Goal: Transaction & Acquisition: Purchase product/service

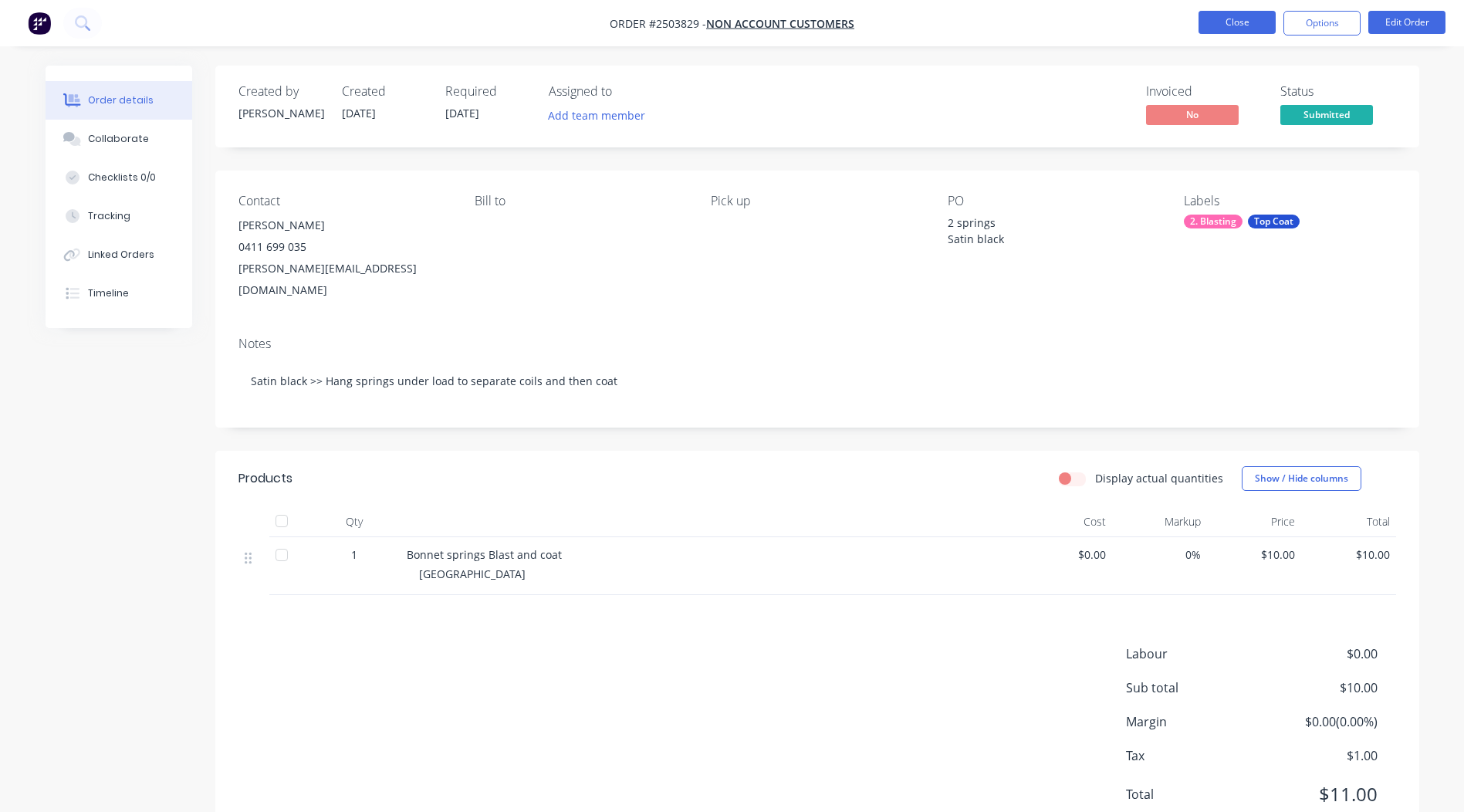
click at [1221, 23] on button "Close" at bounding box center [1236, 22] width 77 height 23
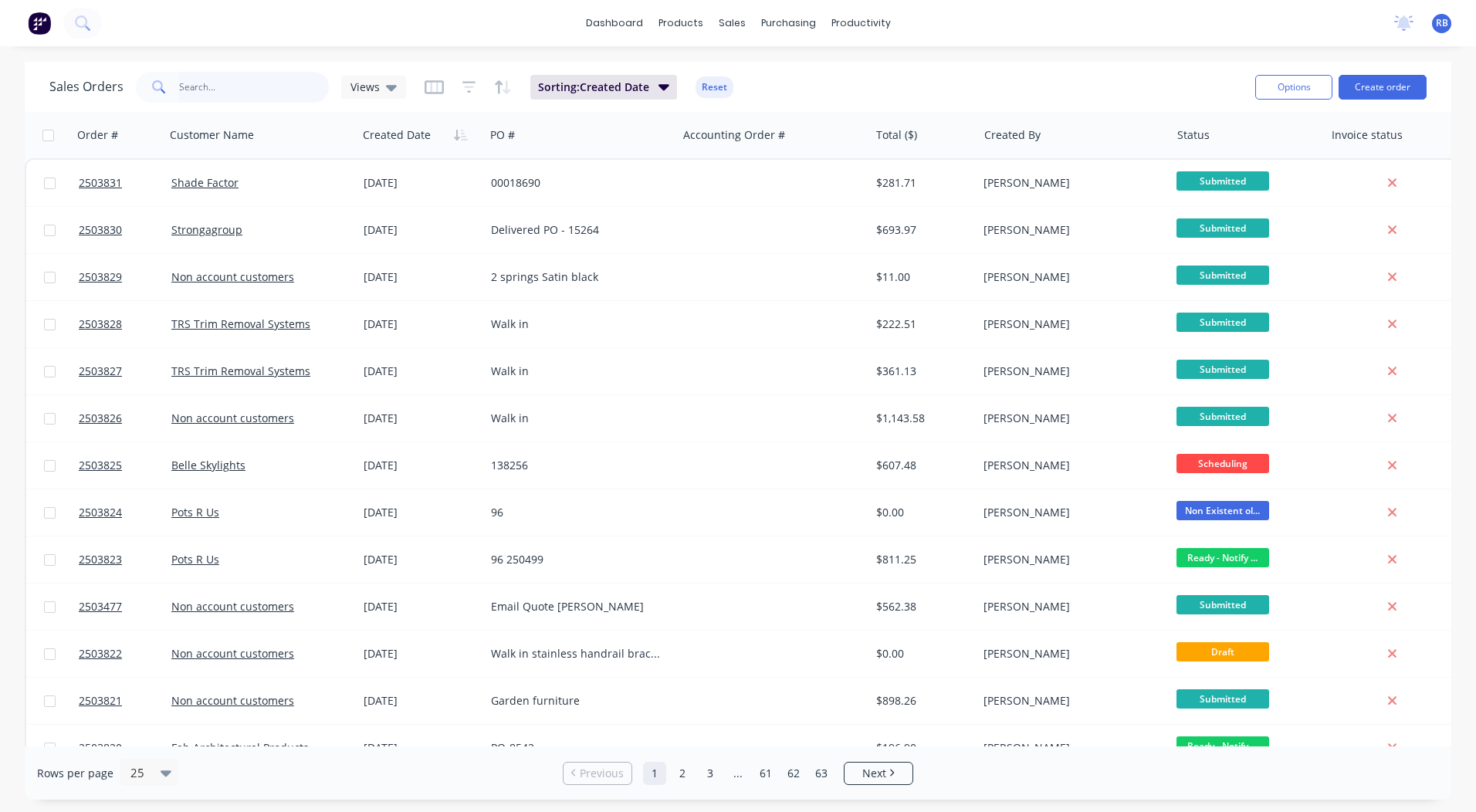
click at [251, 98] on input "text" at bounding box center [255, 87] width 151 height 31
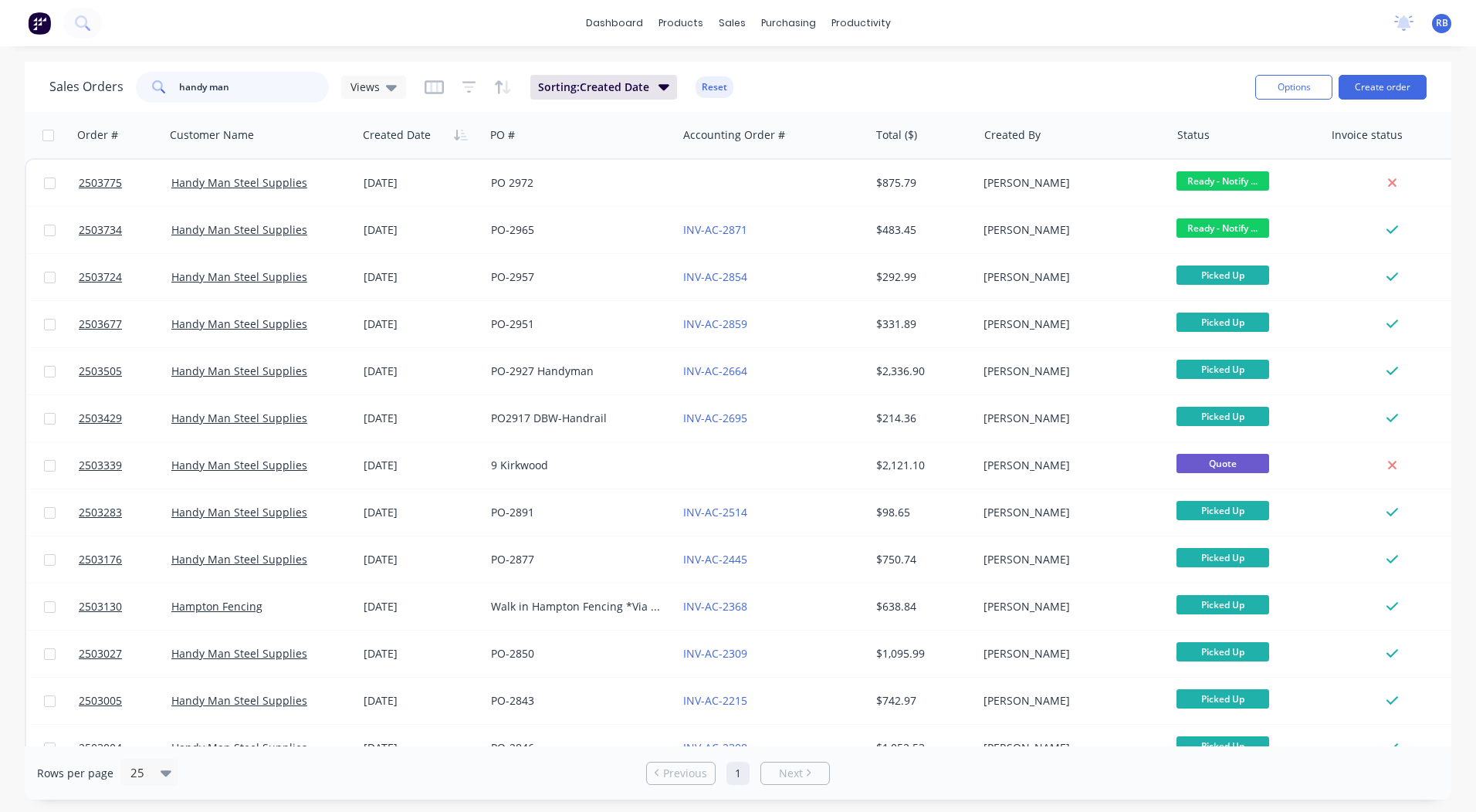
type input "handy man"
click at [638, 22] on link "dashboard" at bounding box center [615, 23] width 73 height 23
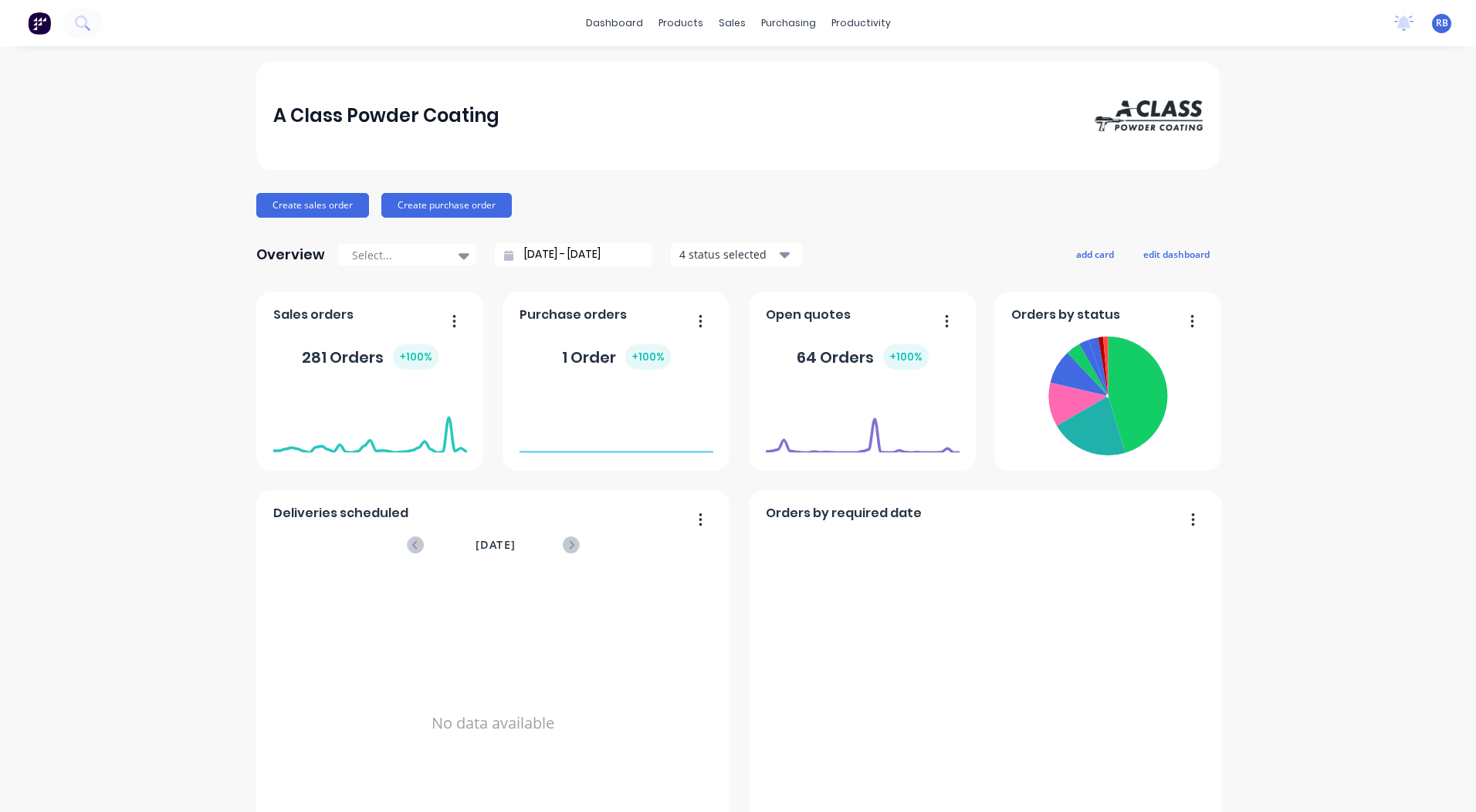
scroll to position [666, 0]
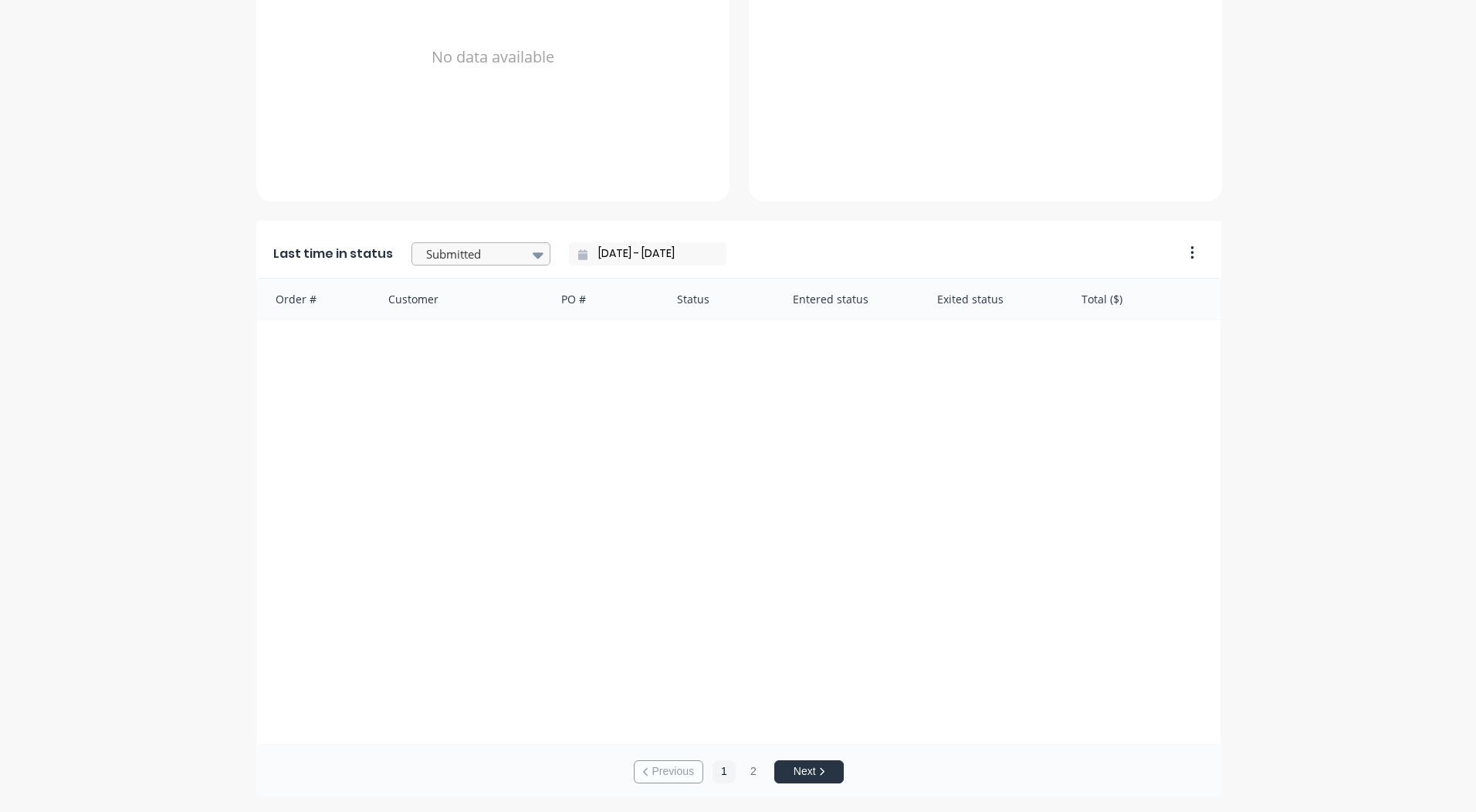
click at [479, 246] on div at bounding box center [473, 255] width 97 height 19
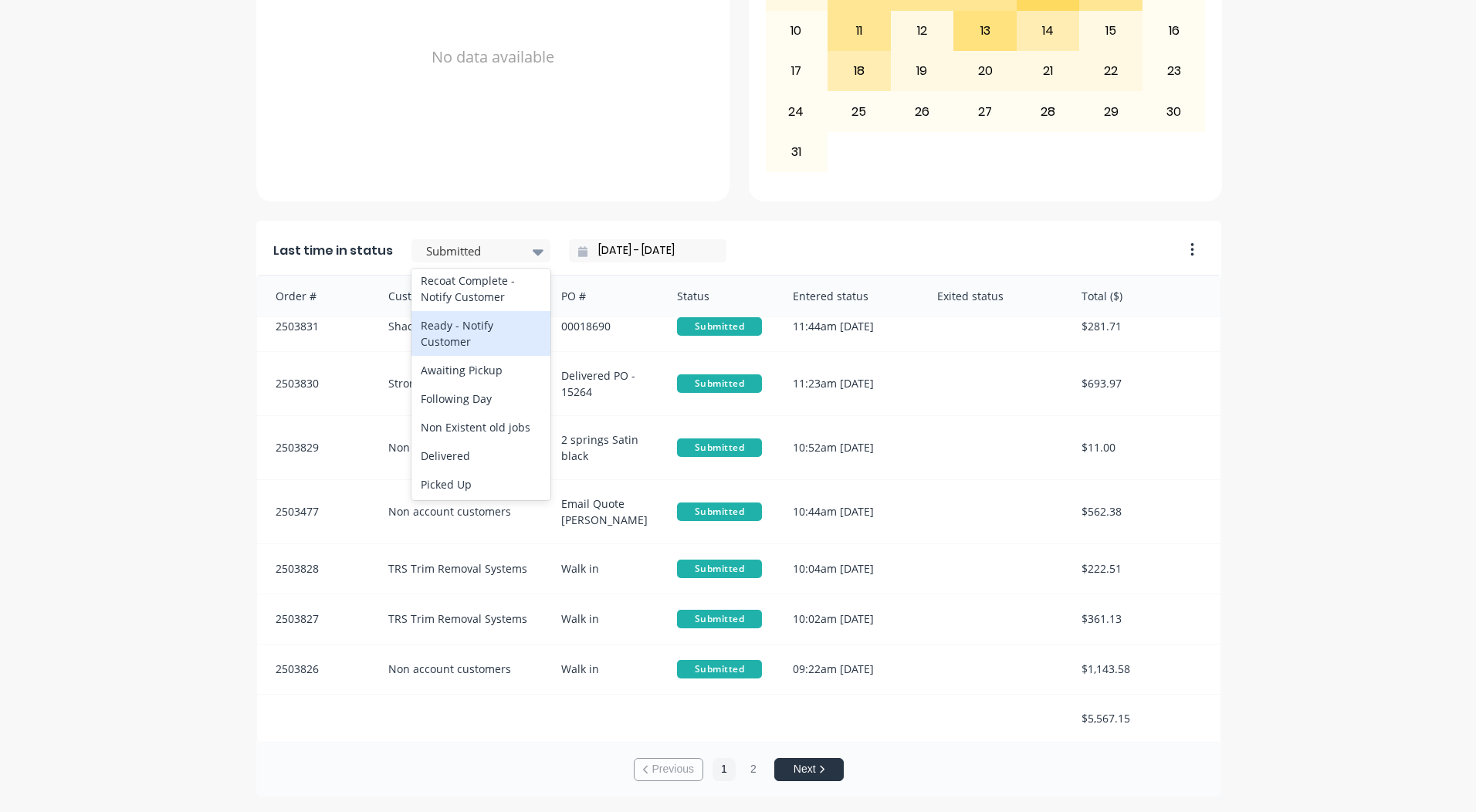
scroll to position [725, 0]
click at [449, 383] on div "Ready - Notify Customer" at bounding box center [481, 360] width 139 height 45
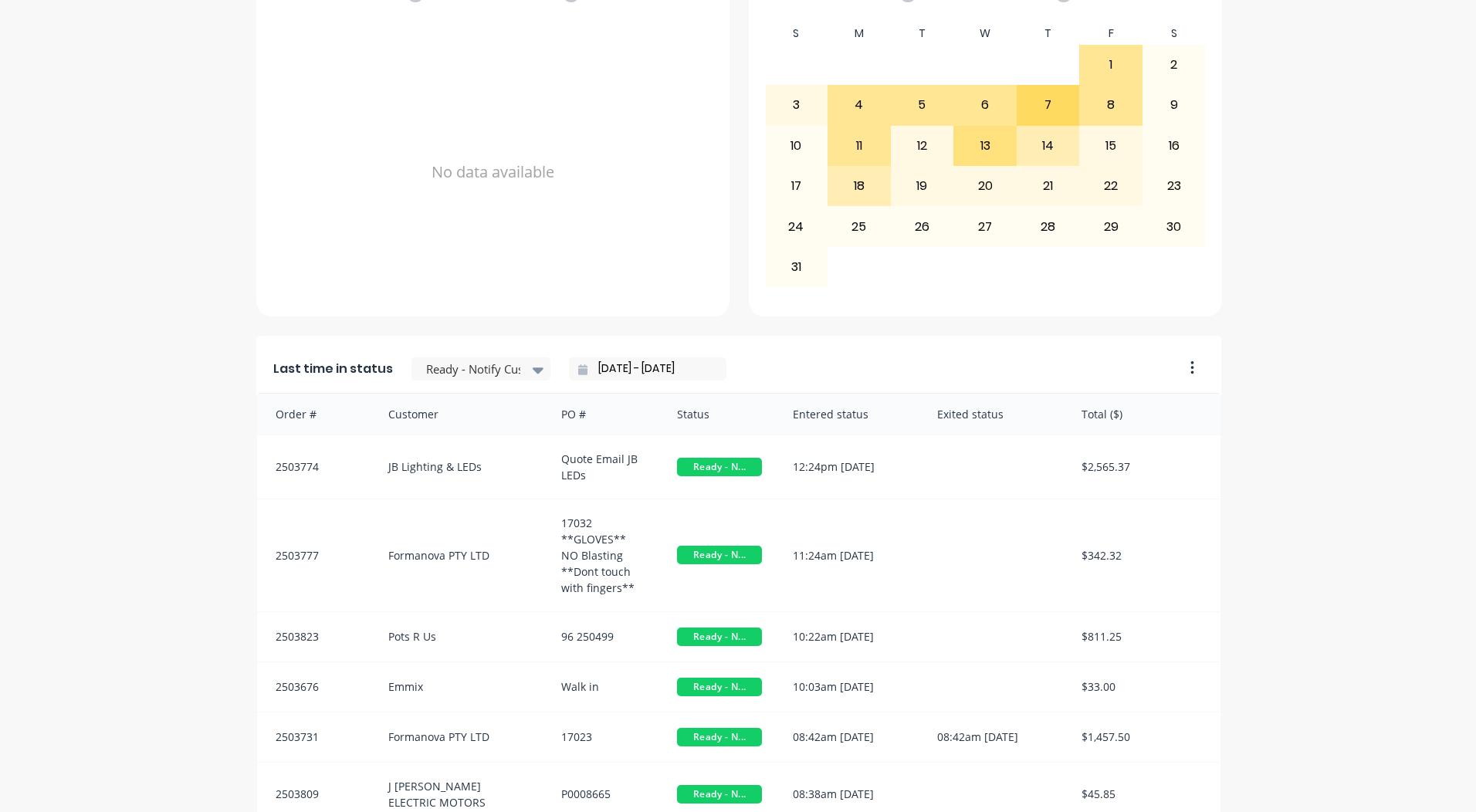
scroll to position [0, 0]
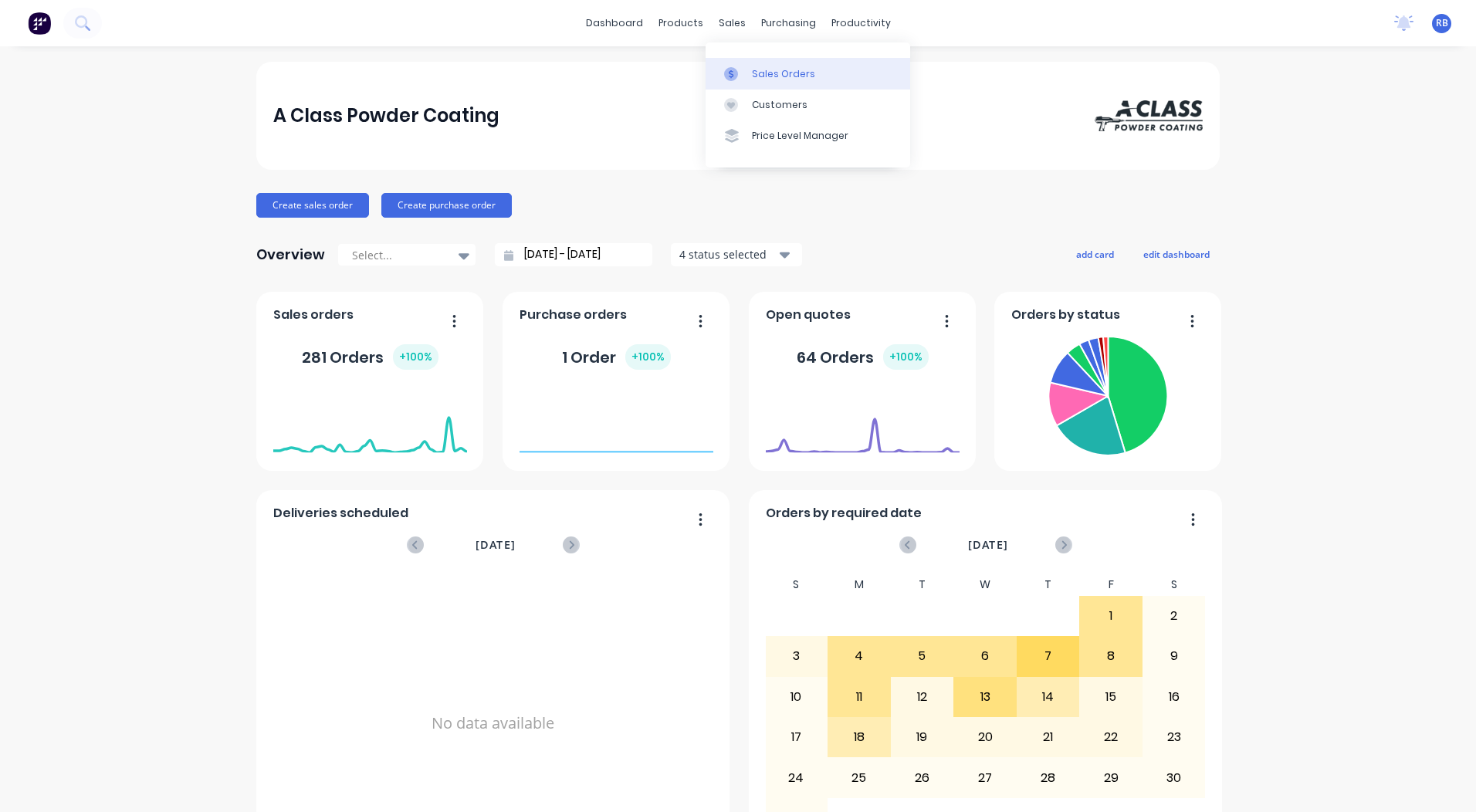
click at [743, 63] on link "Sales Orders" at bounding box center [808, 74] width 204 height 31
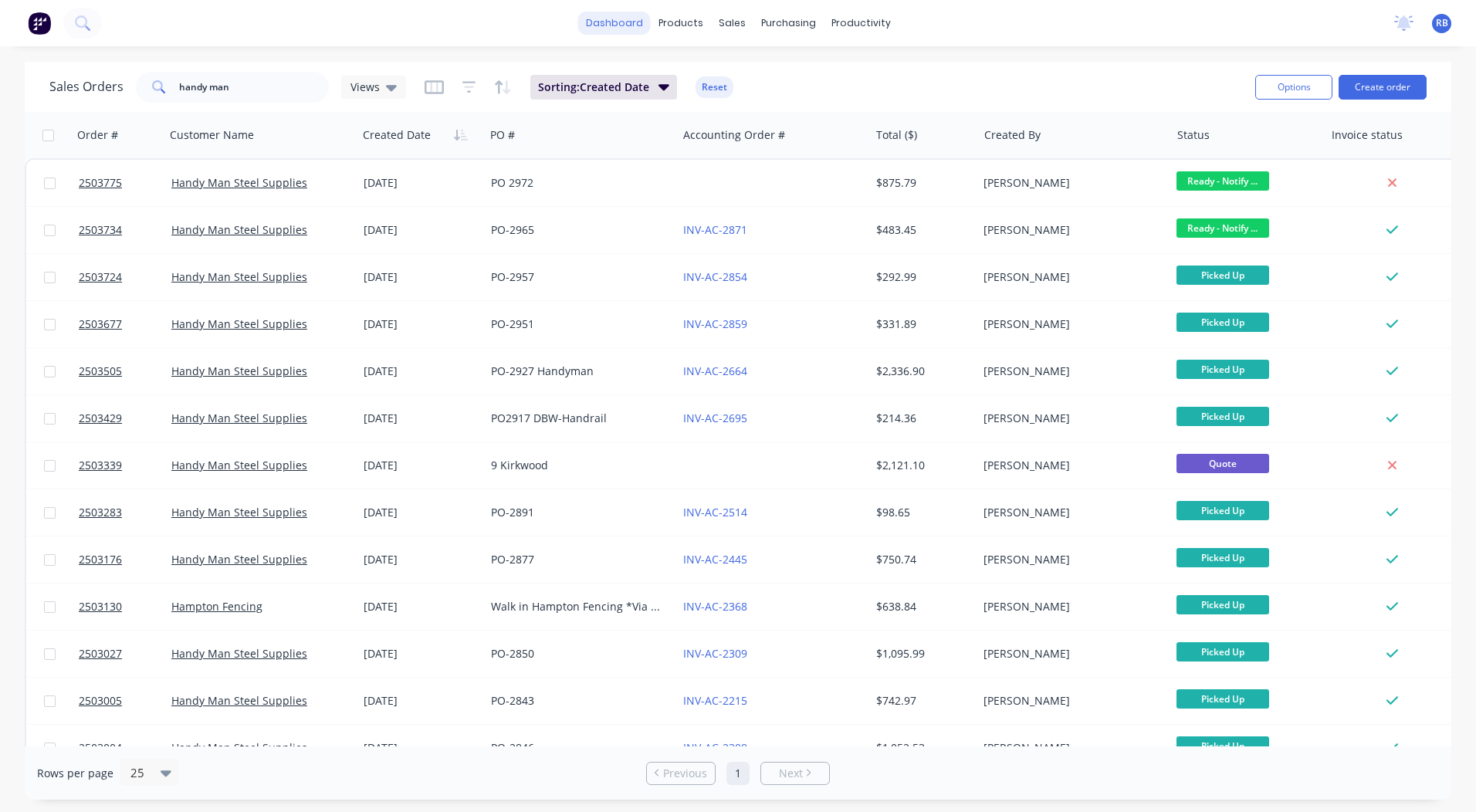
click at [632, 20] on link "dashboard" at bounding box center [615, 23] width 73 height 23
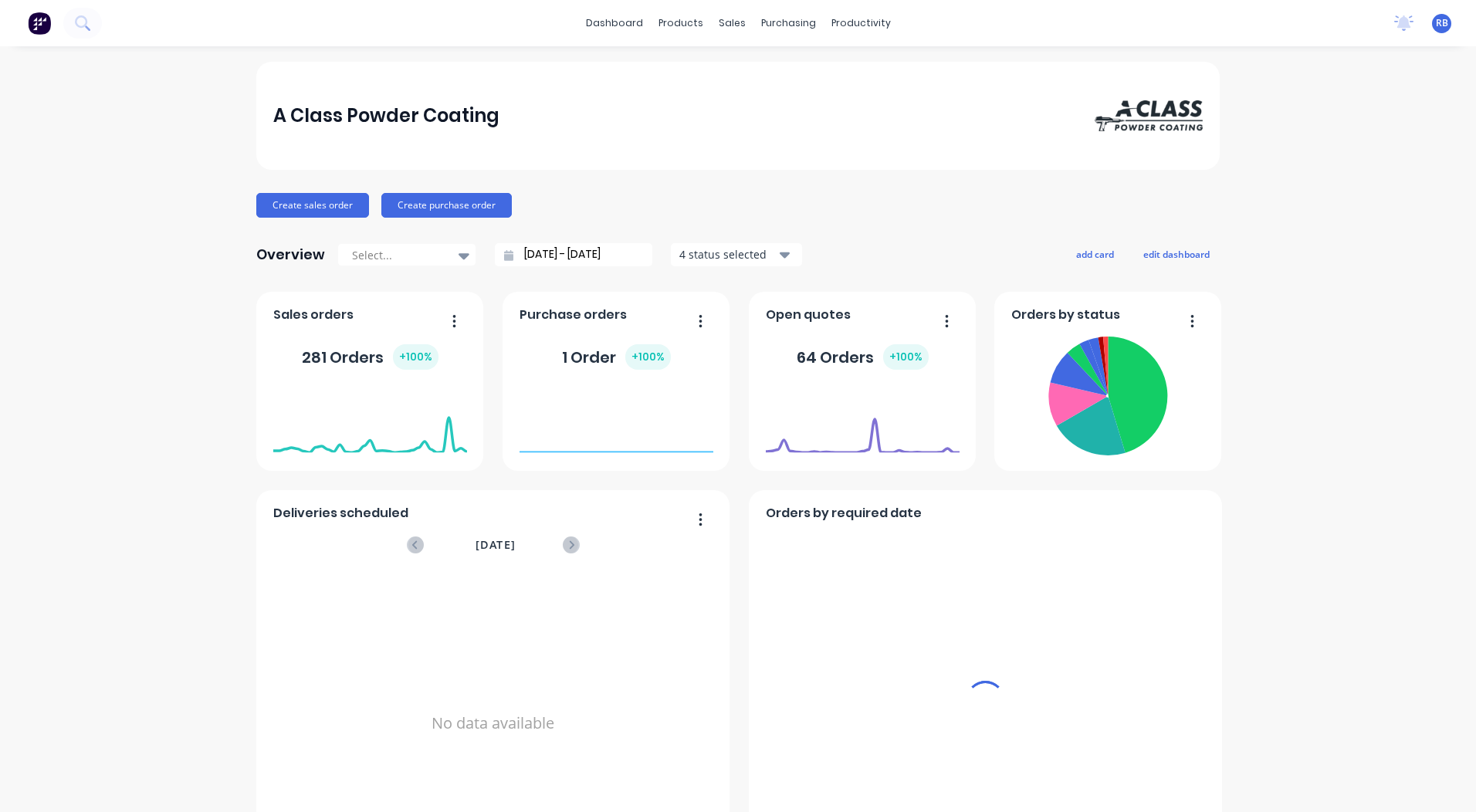
click at [437, 573] on div "No data available" at bounding box center [494, 723] width 440 height 300
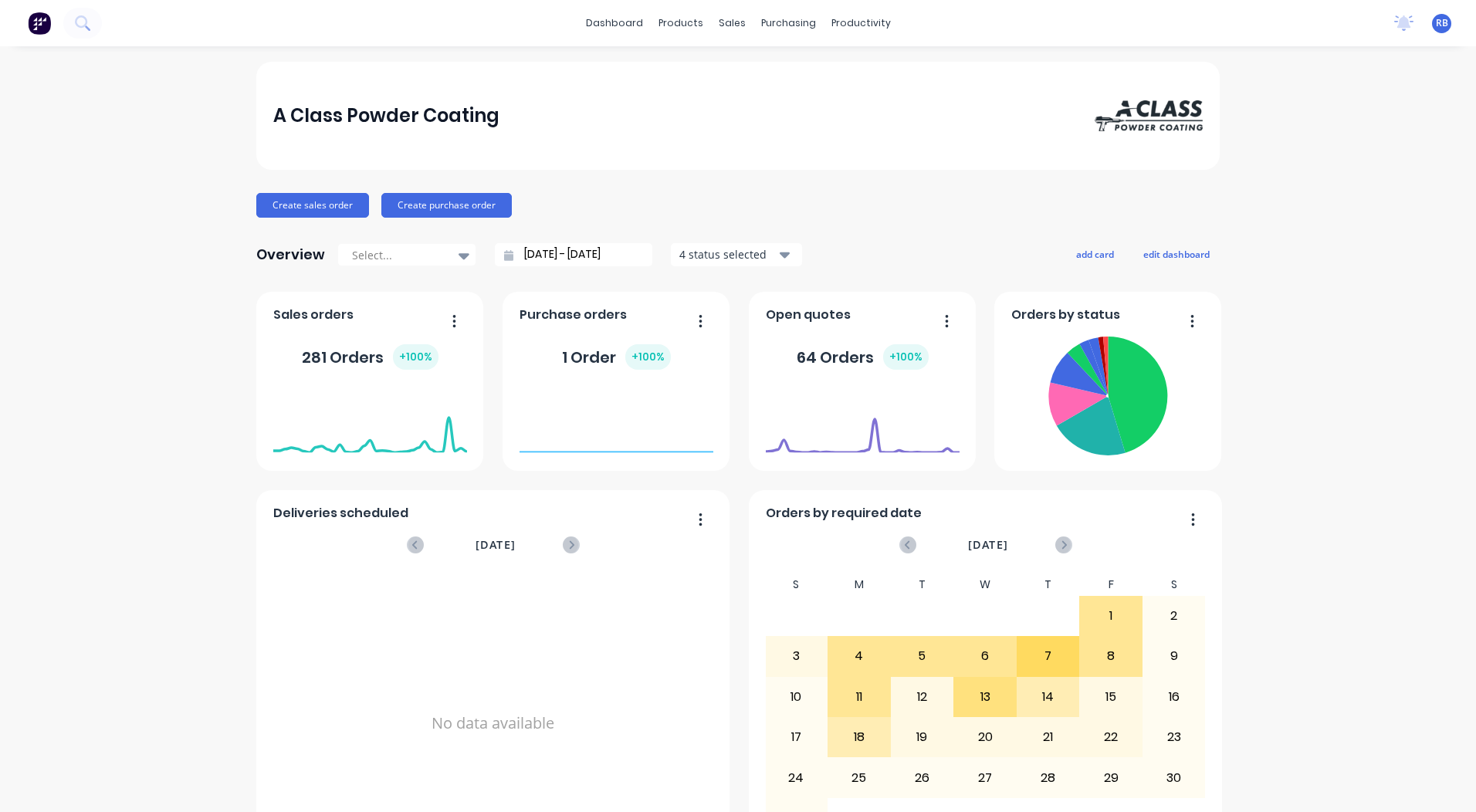
scroll to position [666, 0]
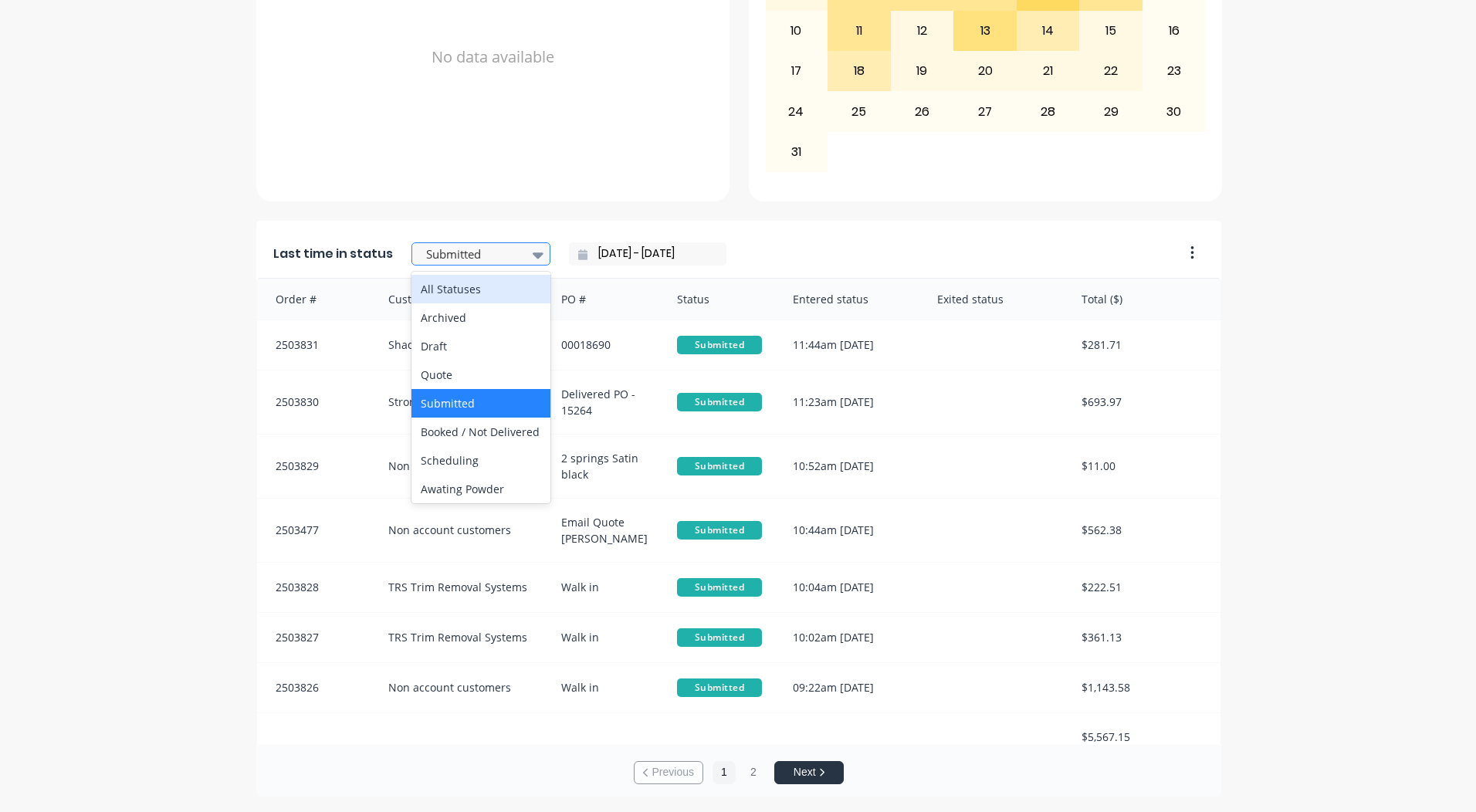
click at [487, 253] on div at bounding box center [473, 255] width 97 height 19
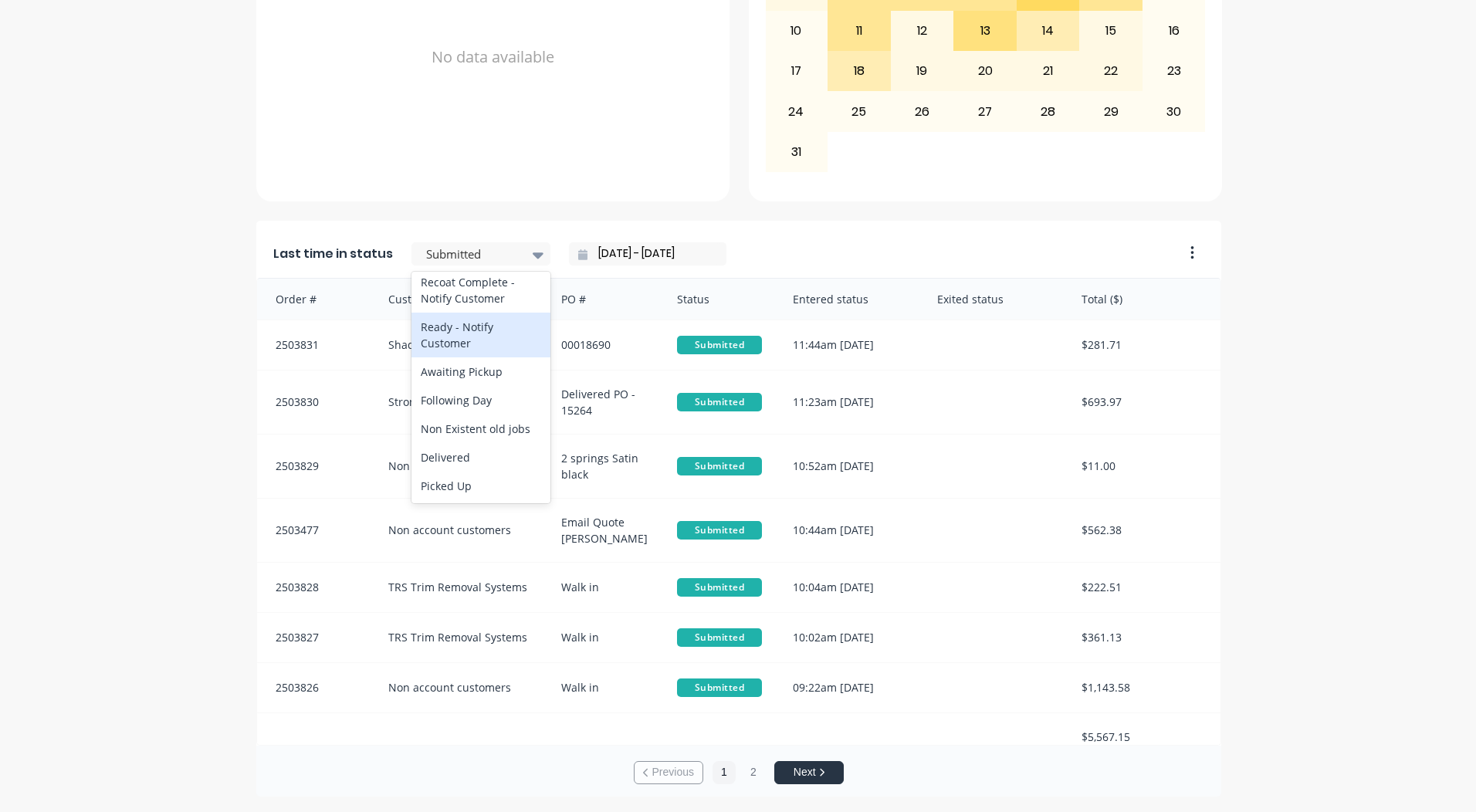
scroll to position [725, 0]
click at [456, 386] on div "Ready - Notify Customer" at bounding box center [481, 364] width 139 height 45
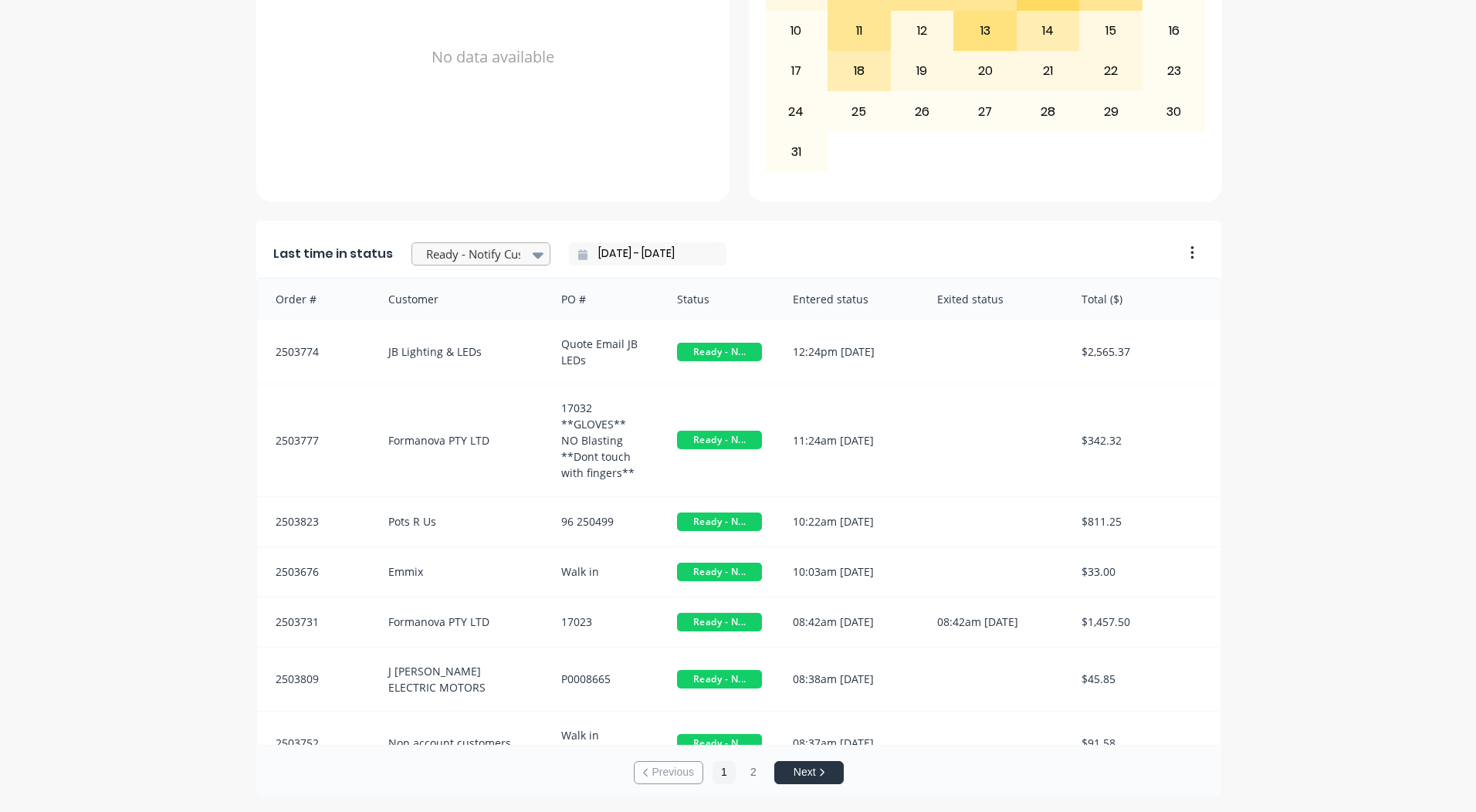
click at [489, 248] on div at bounding box center [473, 255] width 97 height 19
click at [1277, 302] on div "A Class Powder Coating Create sales order Create purchase order Overview Select…" at bounding box center [738, 96] width 1476 height 1401
click at [631, 245] on input "[DATE] - [DATE]" at bounding box center [653, 254] width 133 height 23
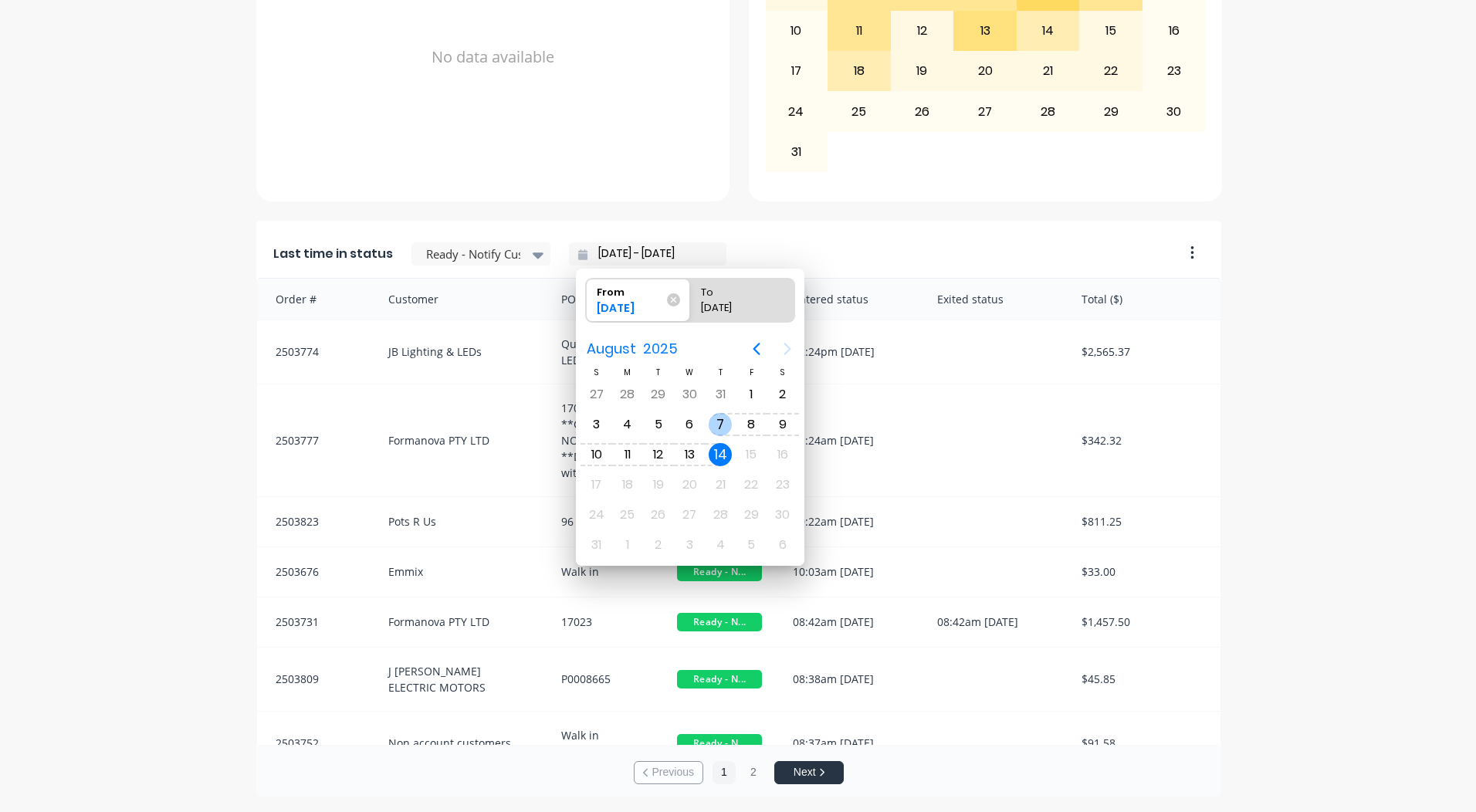
click at [724, 425] on div "7" at bounding box center [720, 424] width 23 height 23
type input "[DATE] - [DATE]"
radio input "false"
radio input "true"
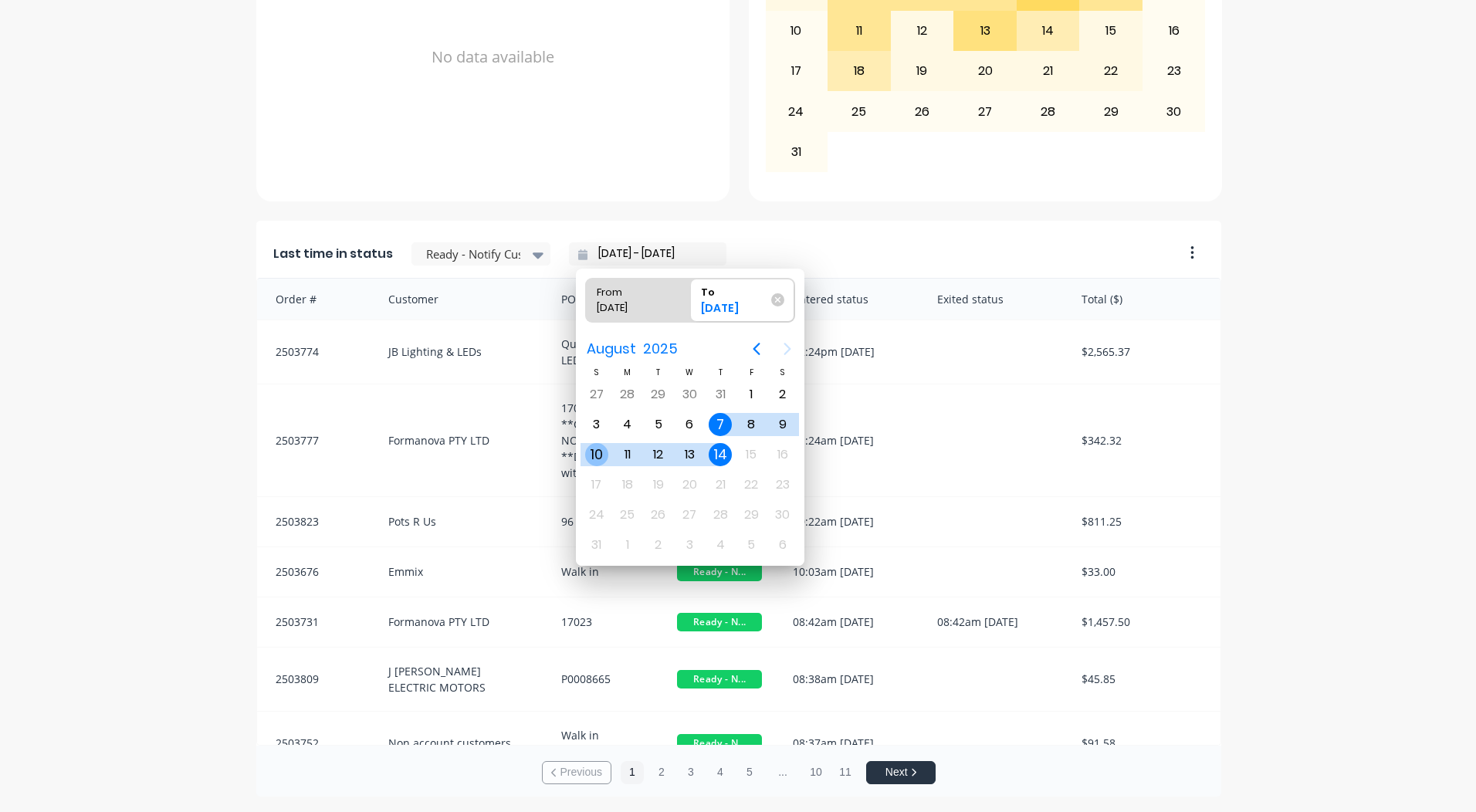
click at [591, 444] on div "10" at bounding box center [597, 454] width 23 height 23
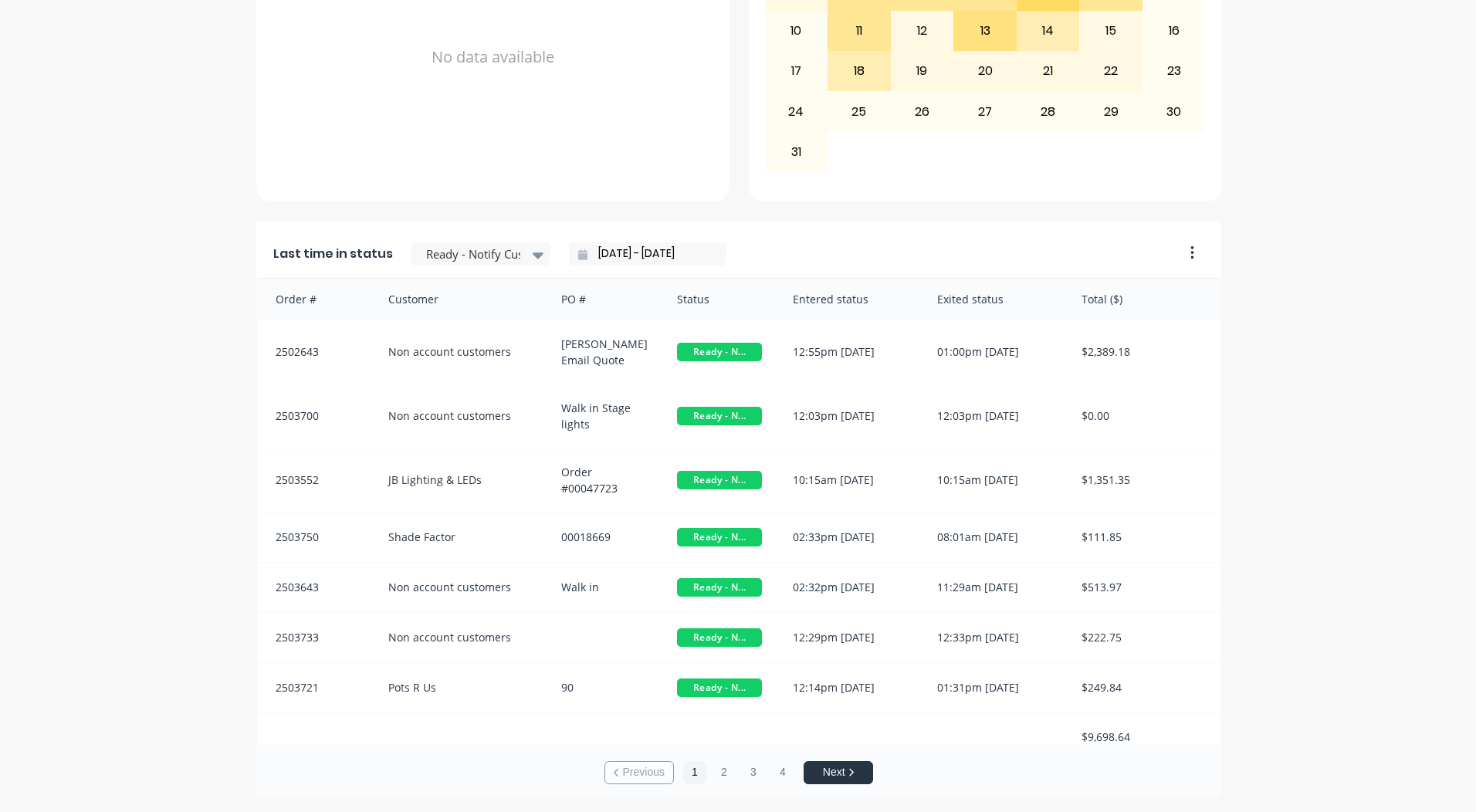
click at [624, 245] on input "[DATE] - [DATE]" at bounding box center [653, 254] width 133 height 23
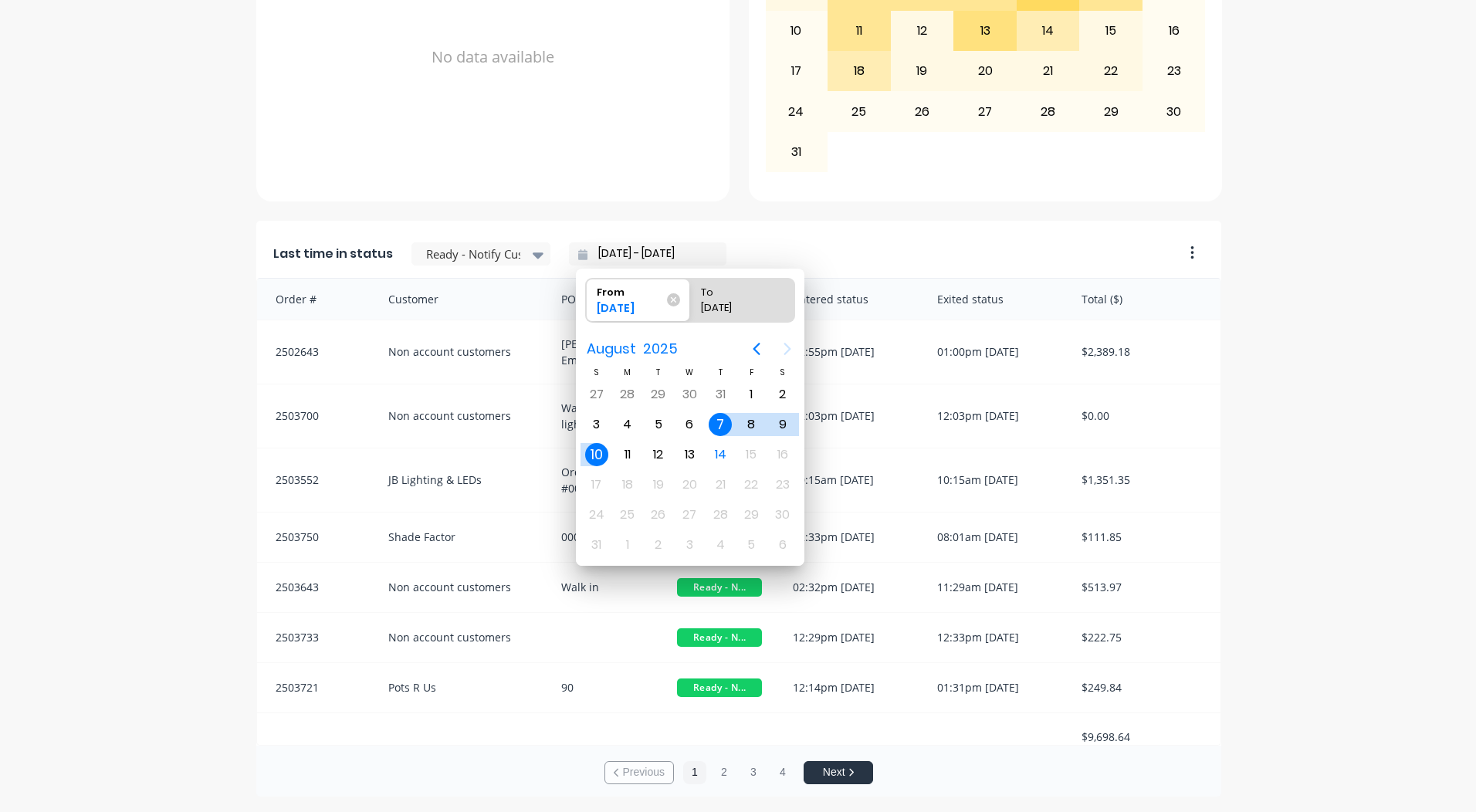
click at [595, 448] on div "10" at bounding box center [597, 454] width 23 height 23
type input "[DATE] - [DATE]"
radio input "false"
radio input "true"
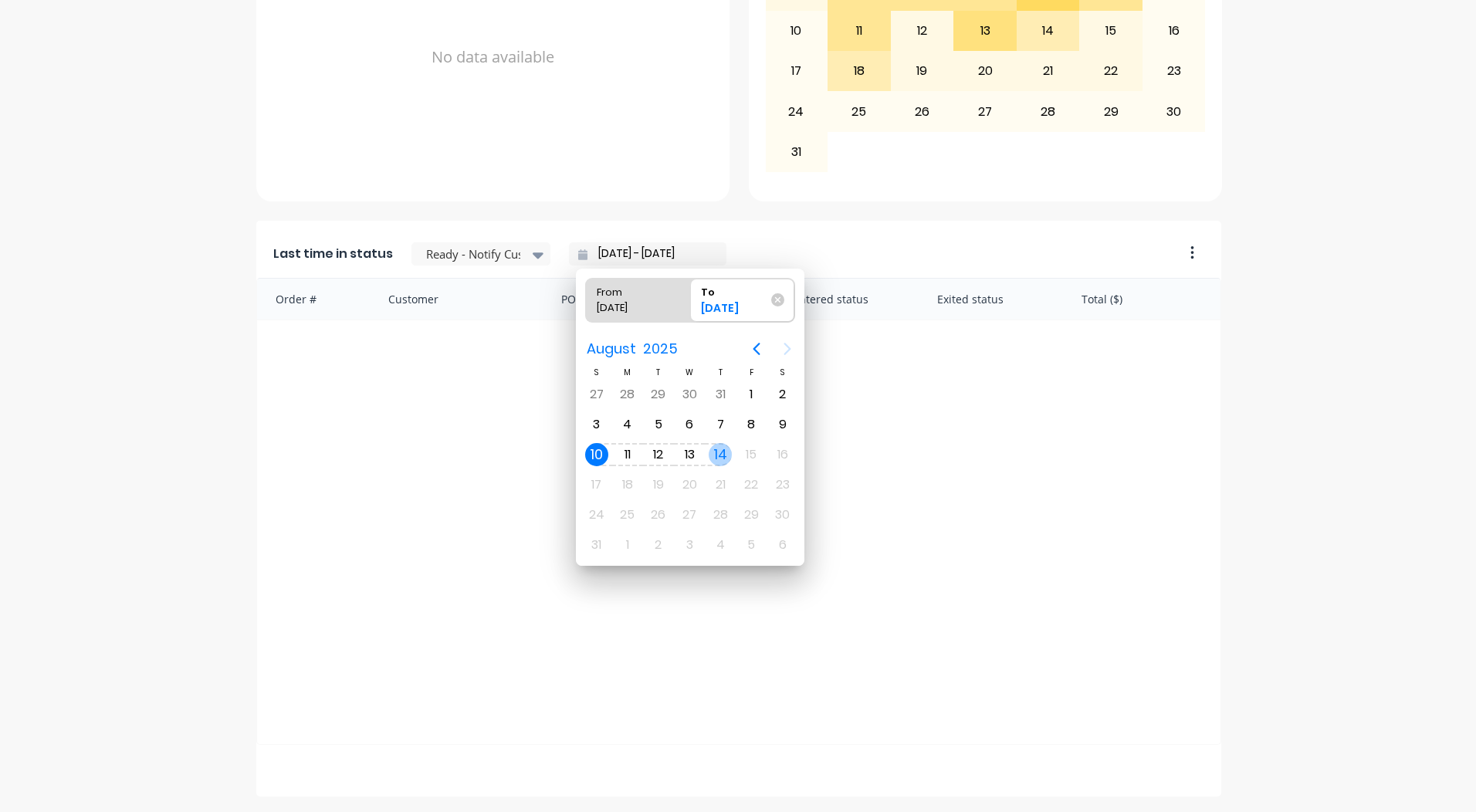
click at [722, 451] on div "14" at bounding box center [720, 454] width 23 height 23
type input "[DATE] - [DATE]"
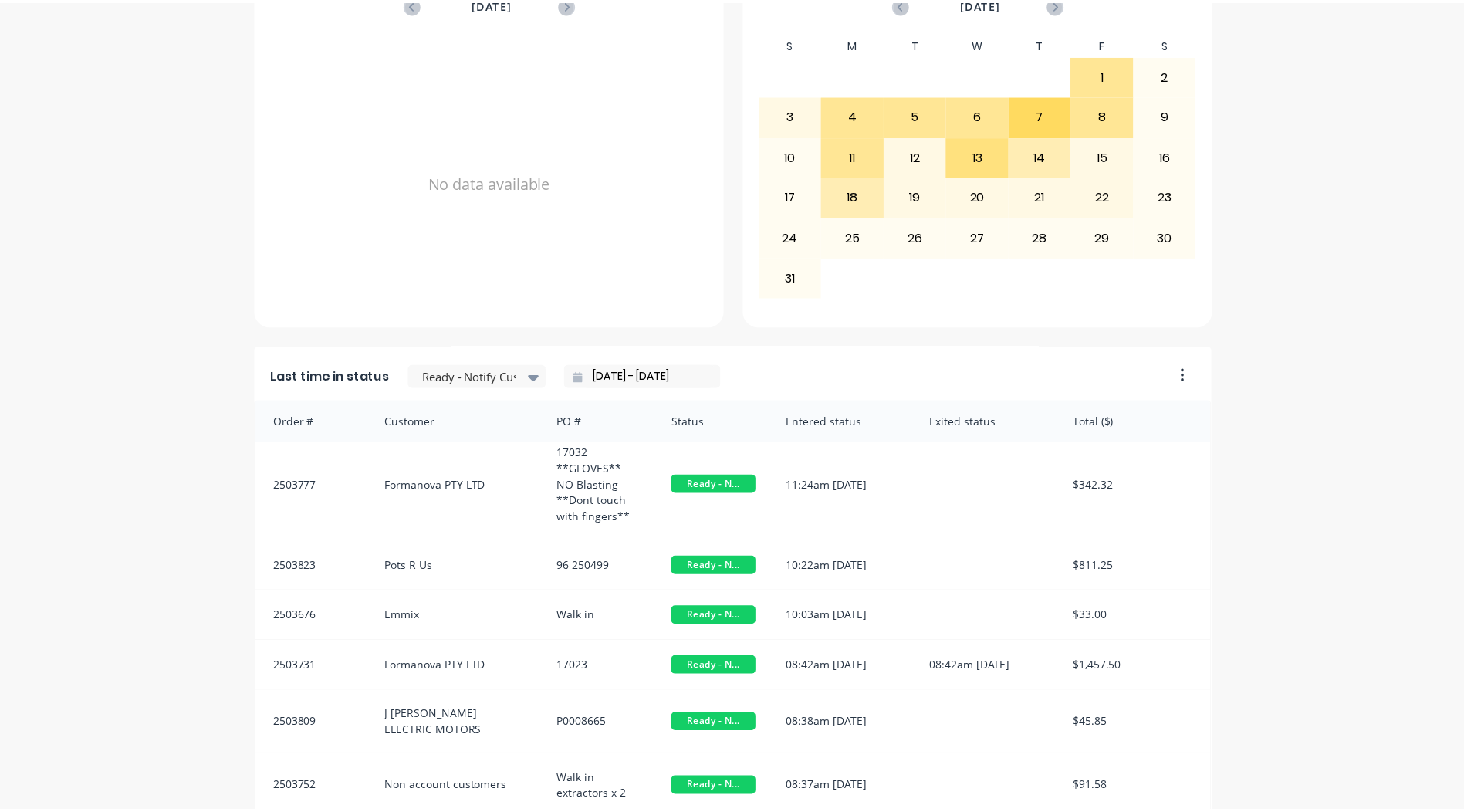
scroll to position [666, 0]
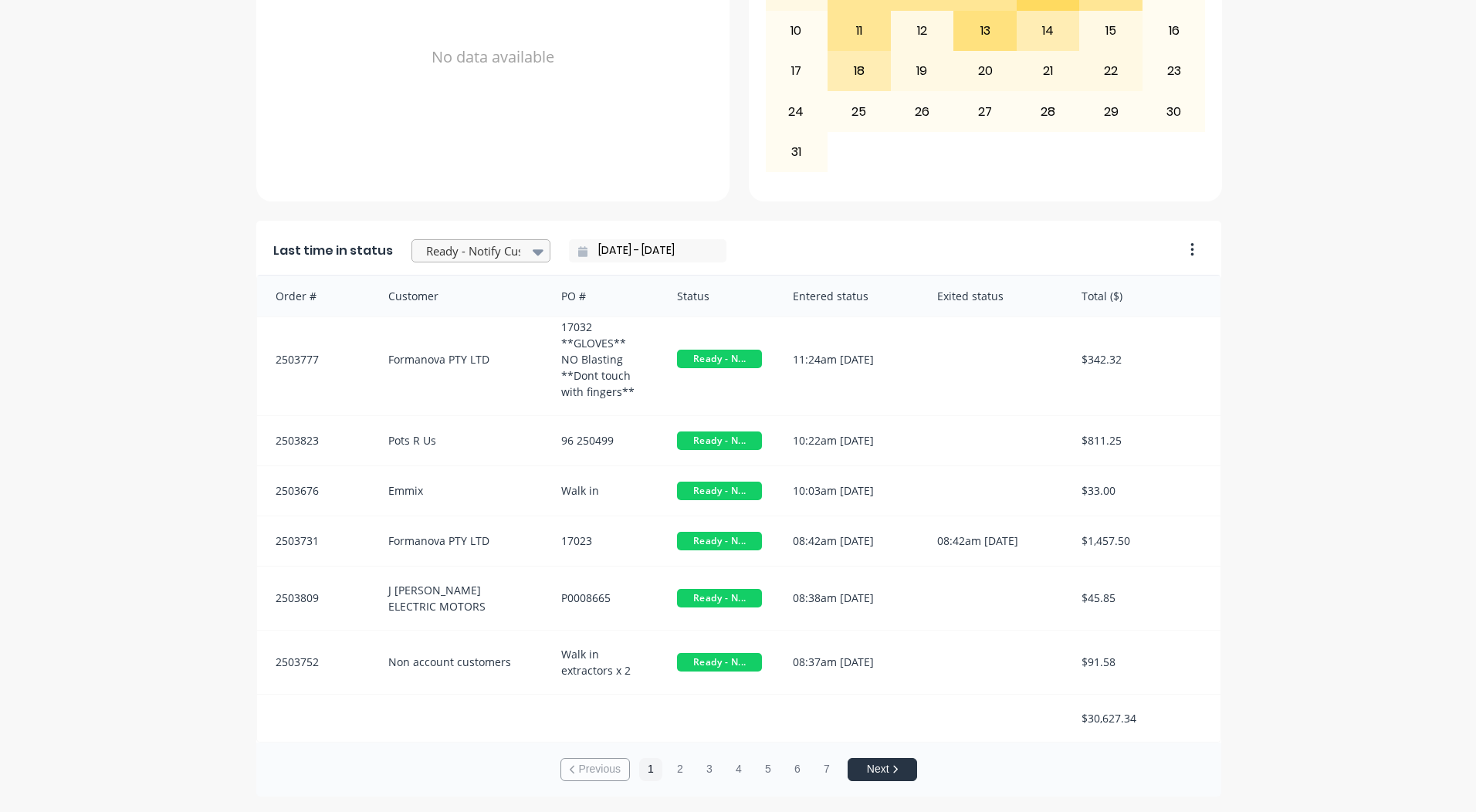
click at [454, 258] on div at bounding box center [473, 251] width 97 height 19
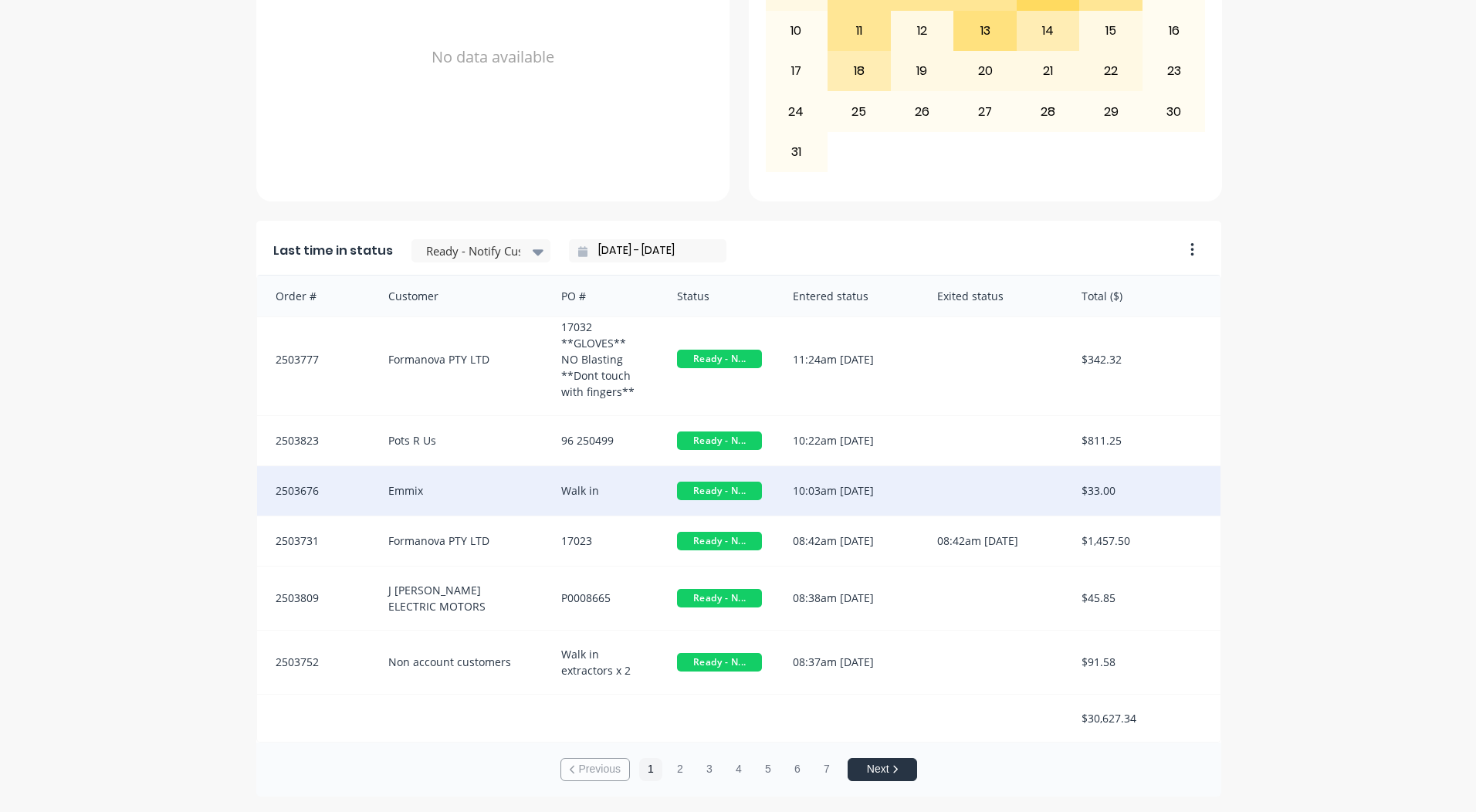
click at [1158, 466] on div "$33.00" at bounding box center [1143, 490] width 154 height 49
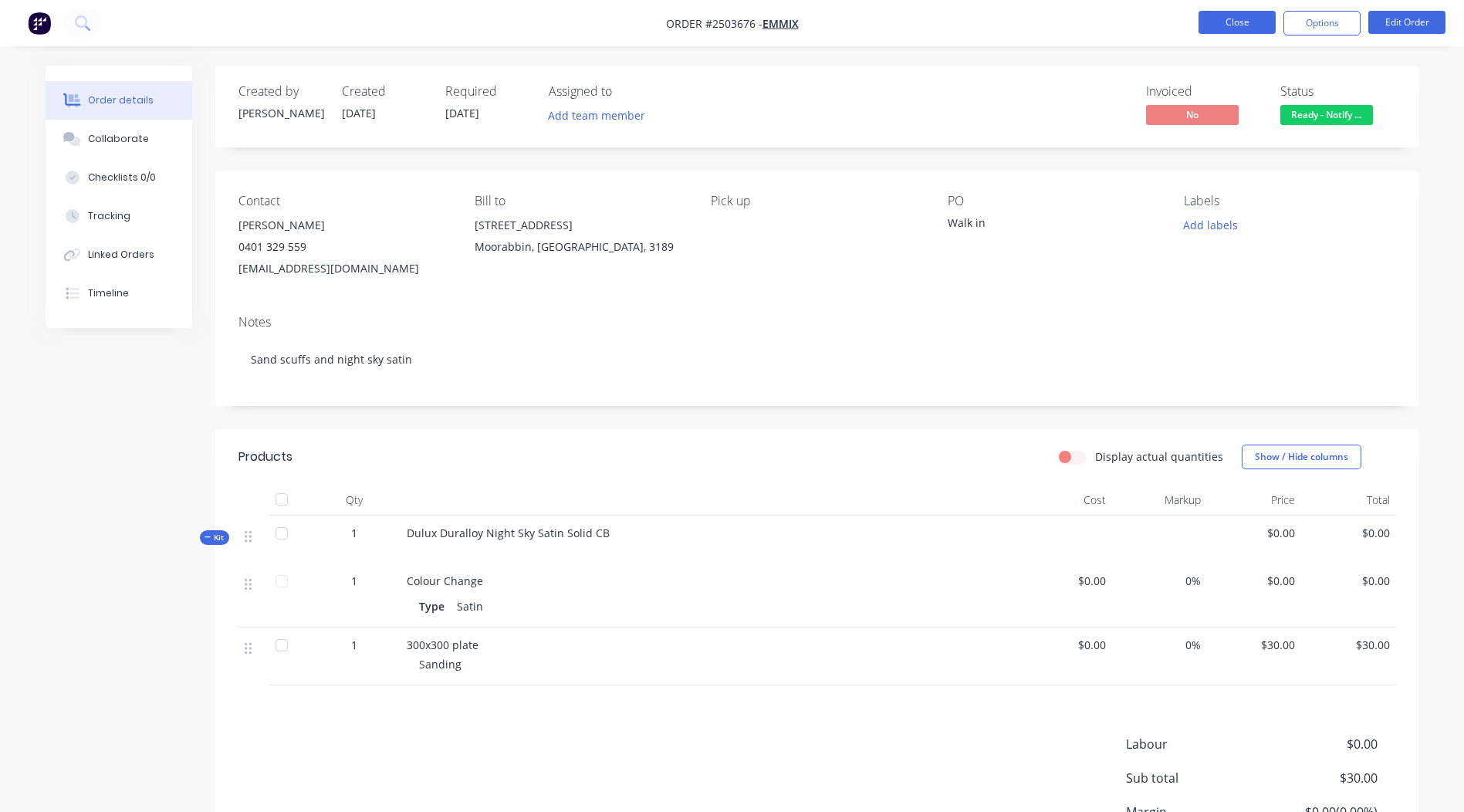
click at [1247, 22] on button "Close" at bounding box center [1236, 22] width 77 height 23
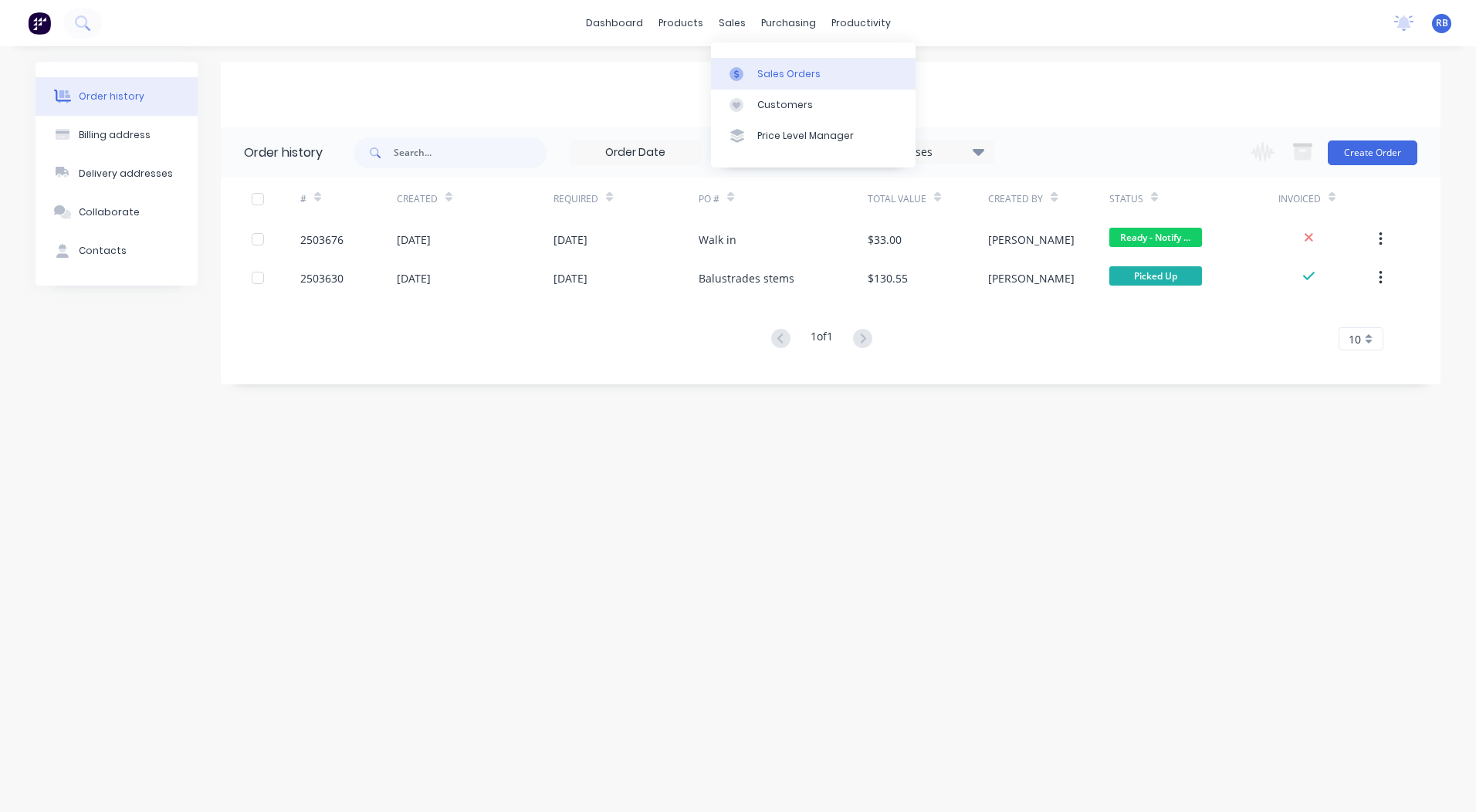
click at [755, 66] on link "Sales Orders" at bounding box center [813, 74] width 204 height 31
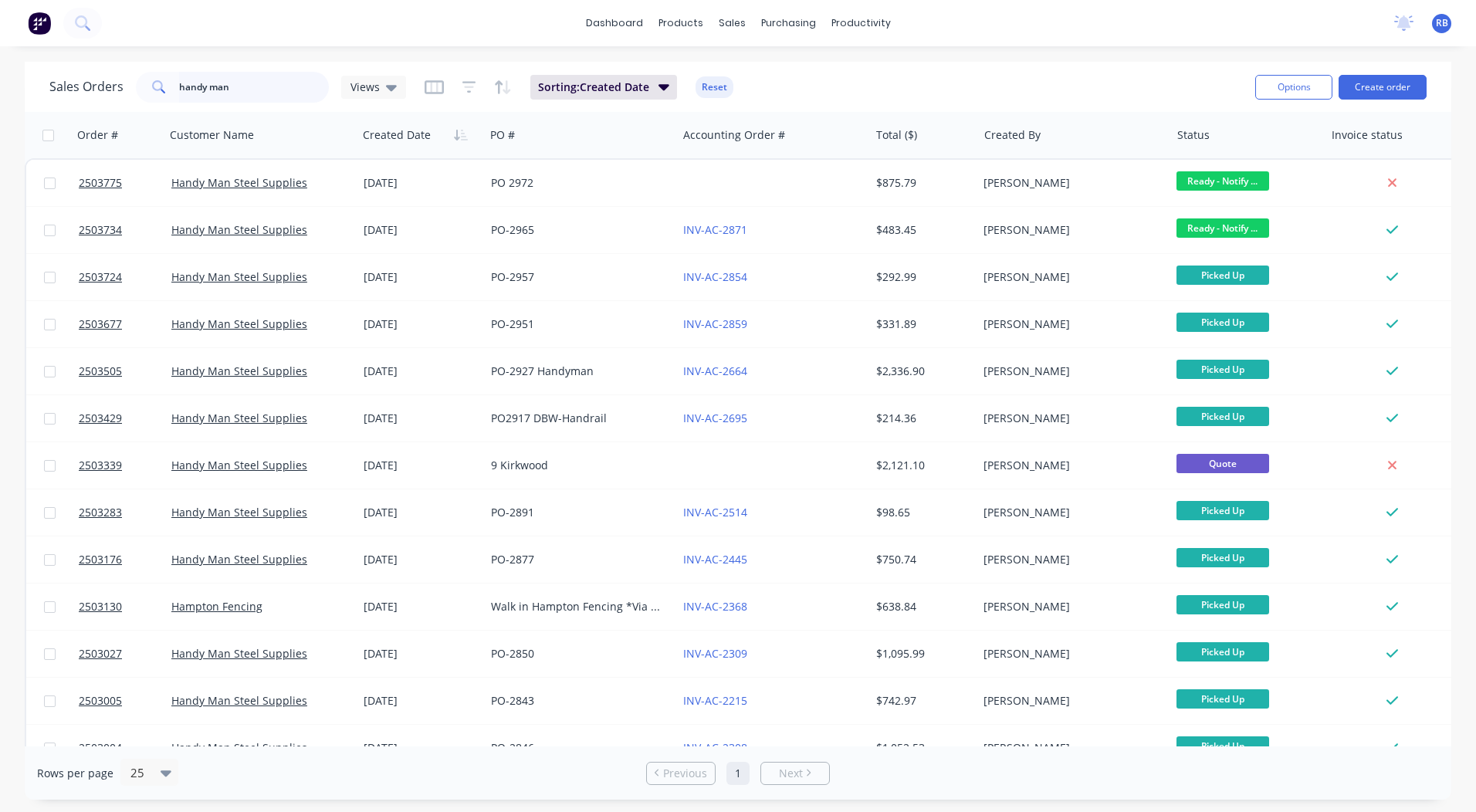
click at [275, 82] on input "handy man" at bounding box center [255, 87] width 151 height 31
type input "h"
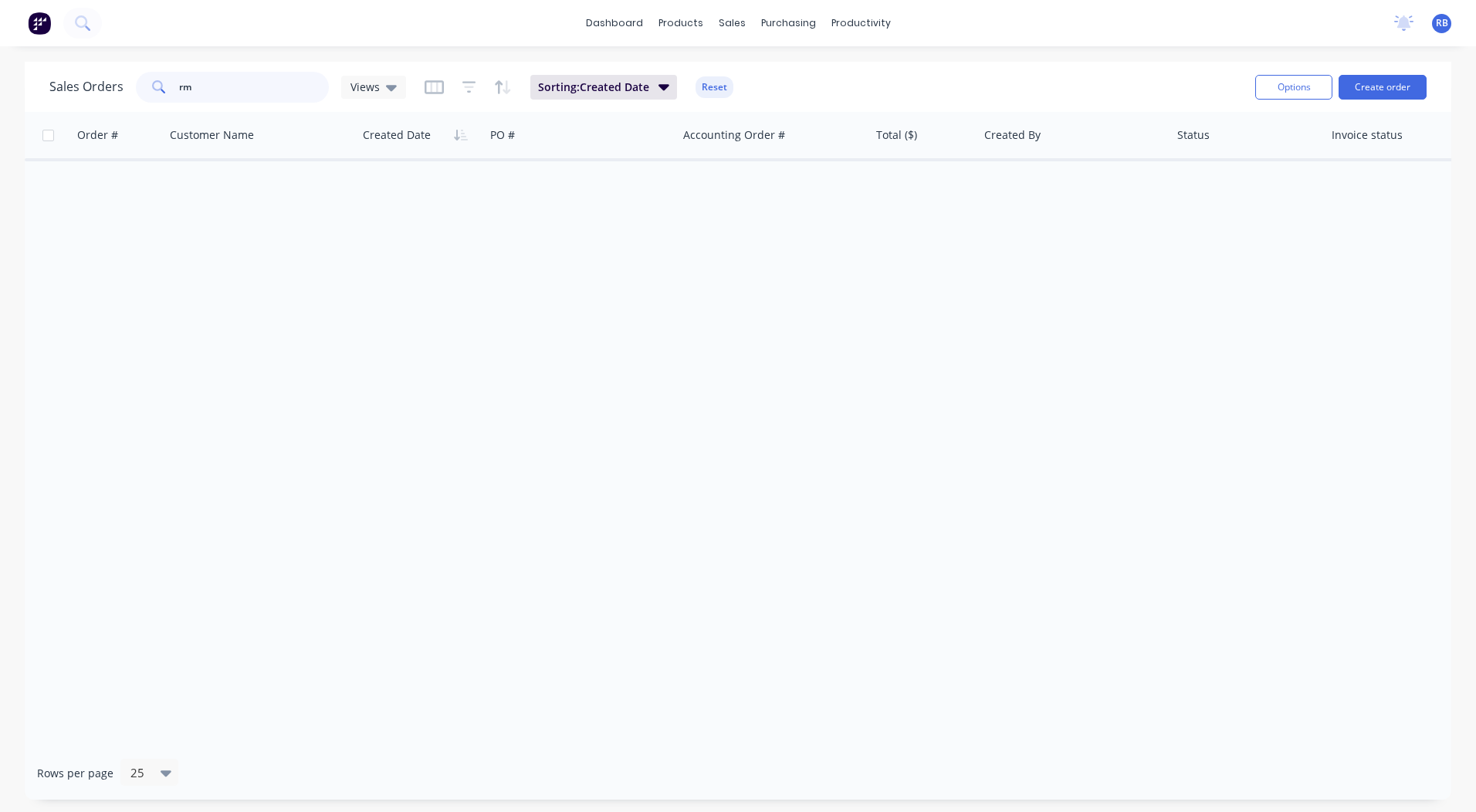
type input "r"
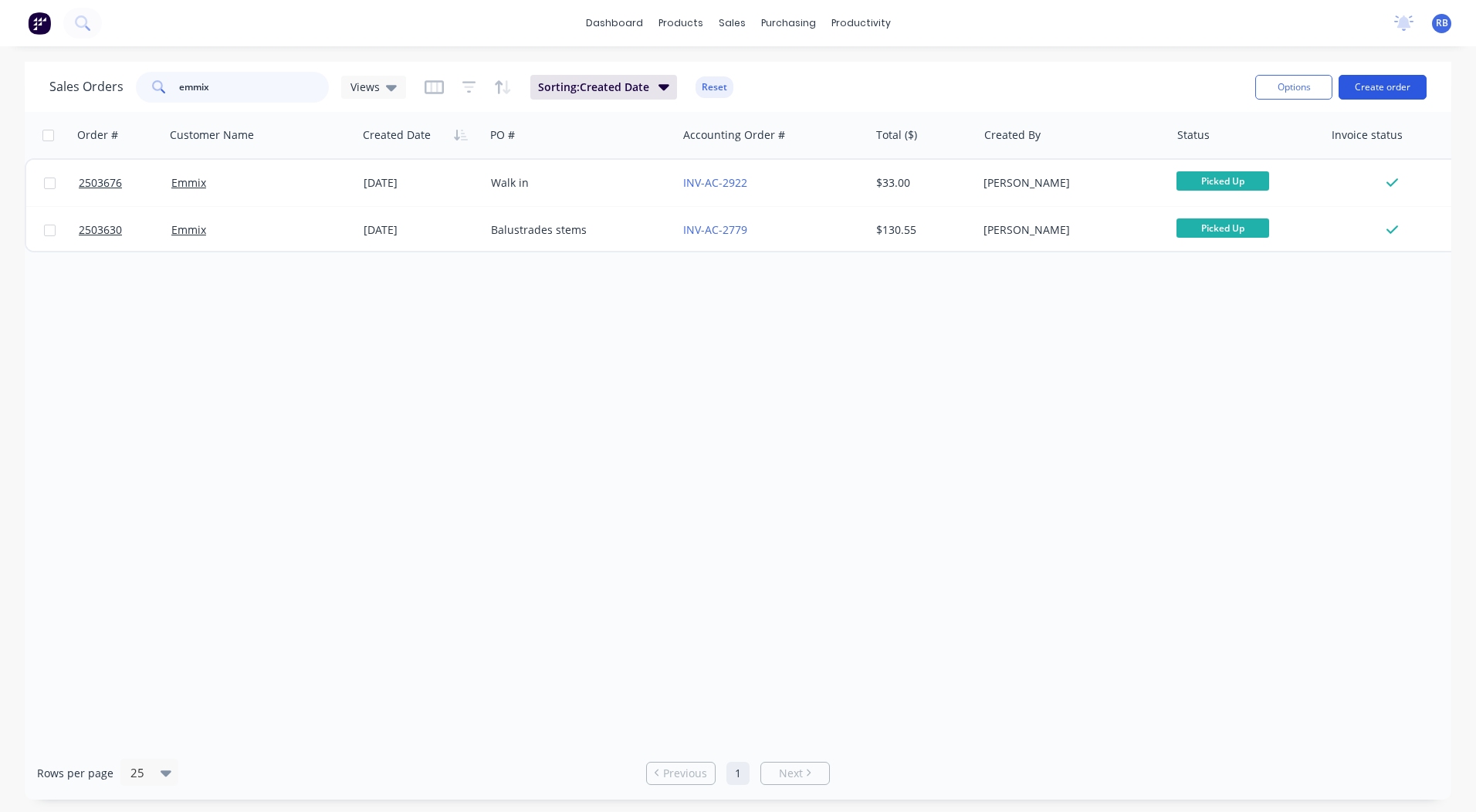
type input "emmix"
click at [1393, 85] on button "Create order" at bounding box center [1383, 87] width 88 height 25
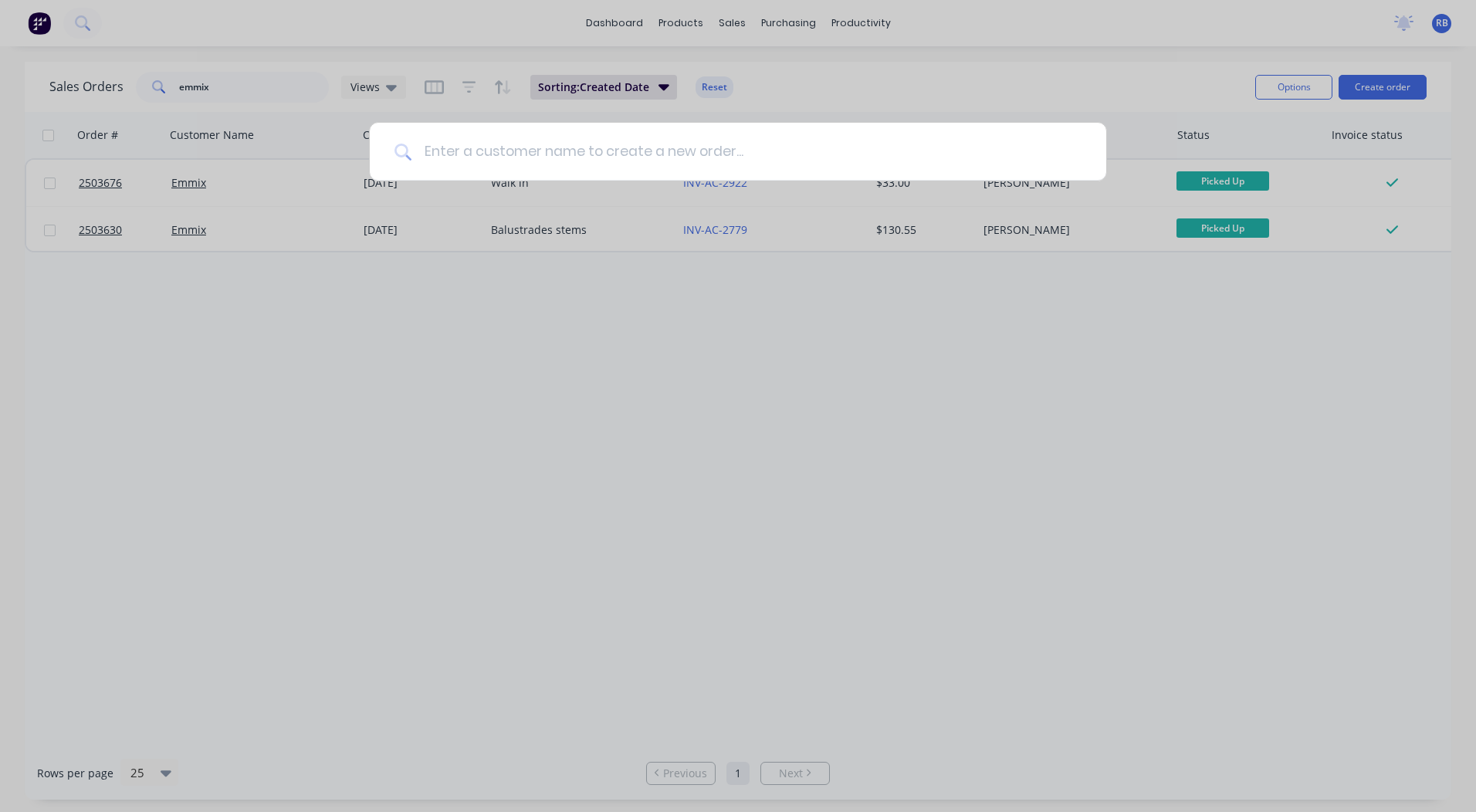
click at [579, 155] on input at bounding box center [747, 151] width 670 height 58
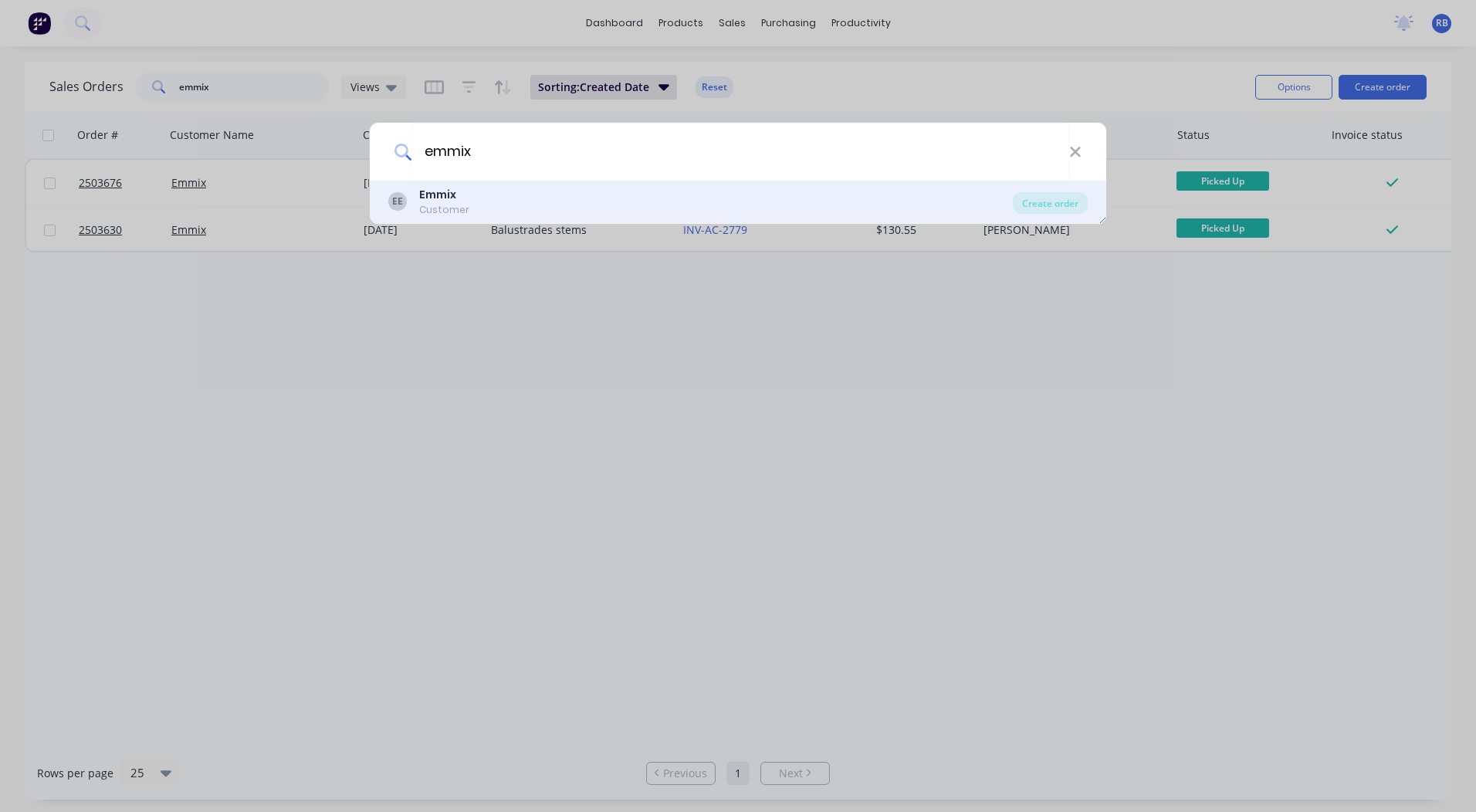
type input "emmix"
click at [530, 203] on div "EE Emmix Customer" at bounding box center [700, 202] width 625 height 30
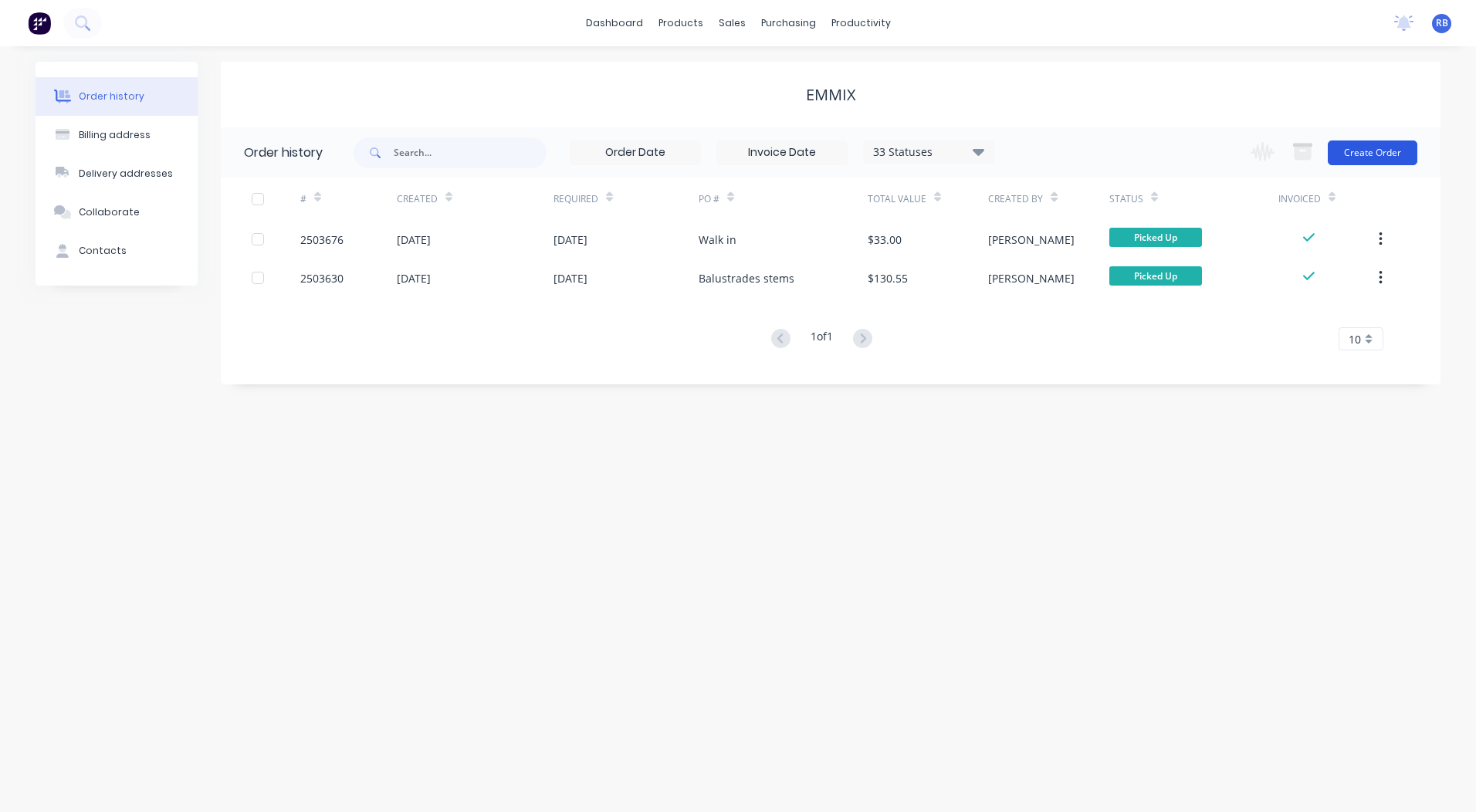
click at [1357, 144] on button "Create Order" at bounding box center [1372, 152] width 89 height 25
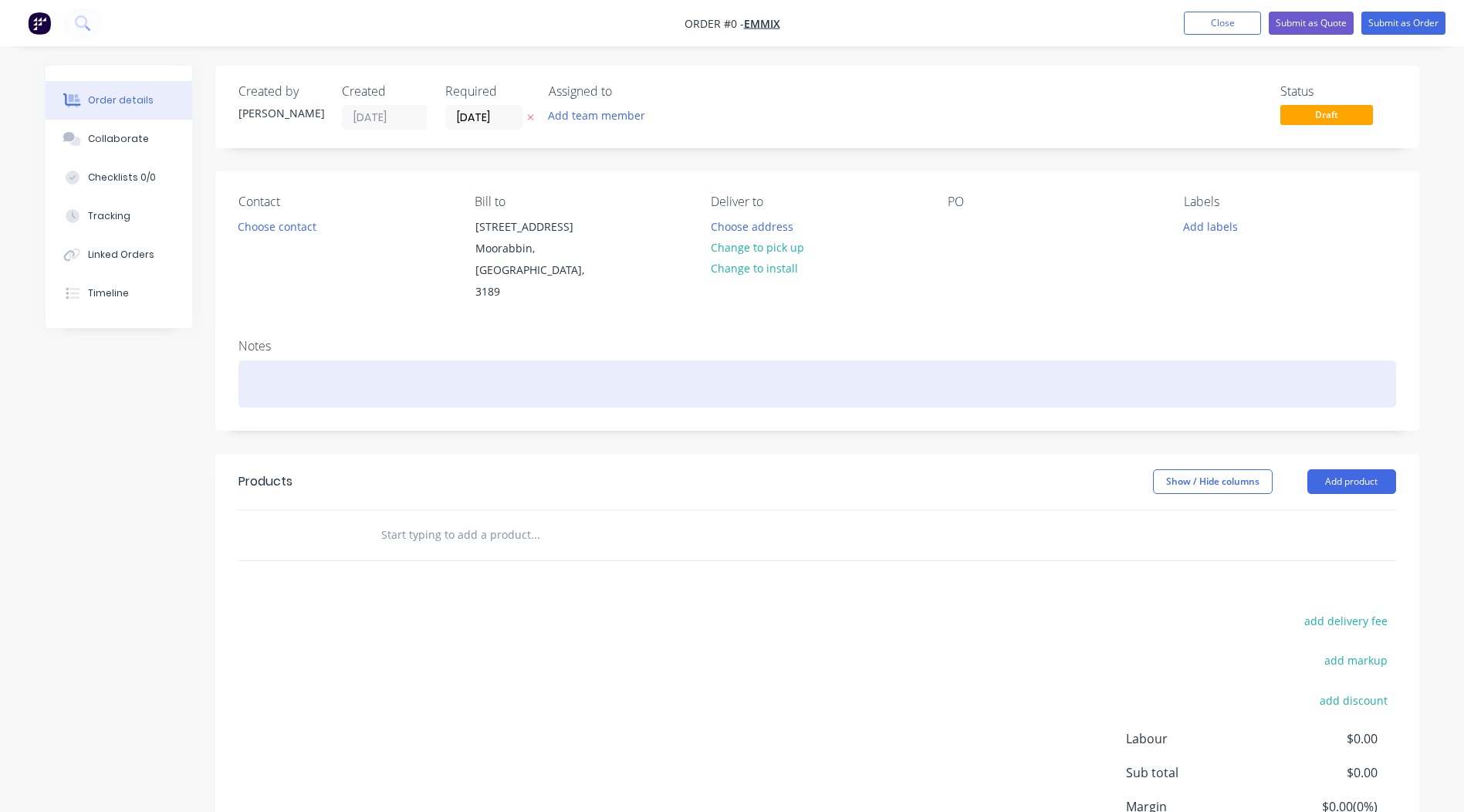
click at [358, 360] on div at bounding box center [816, 383] width 1158 height 47
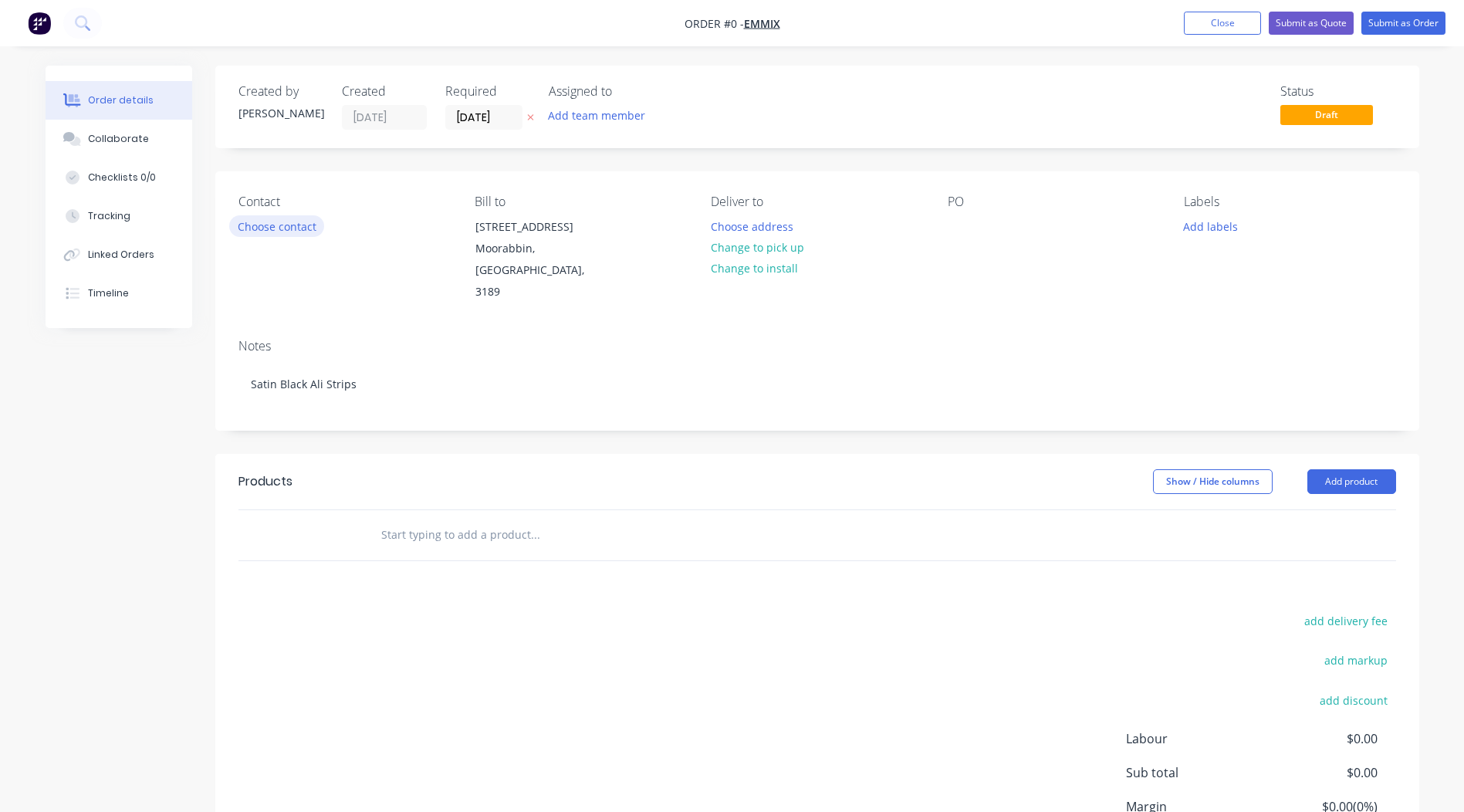
click at [285, 216] on div "Order details Collaborate Checklists 0/0 Tracking Linked Orders Timeline Order …" at bounding box center [732, 510] width 1404 height 889
click at [285, 221] on button "Choose contact" at bounding box center [277, 226] width 95 height 21
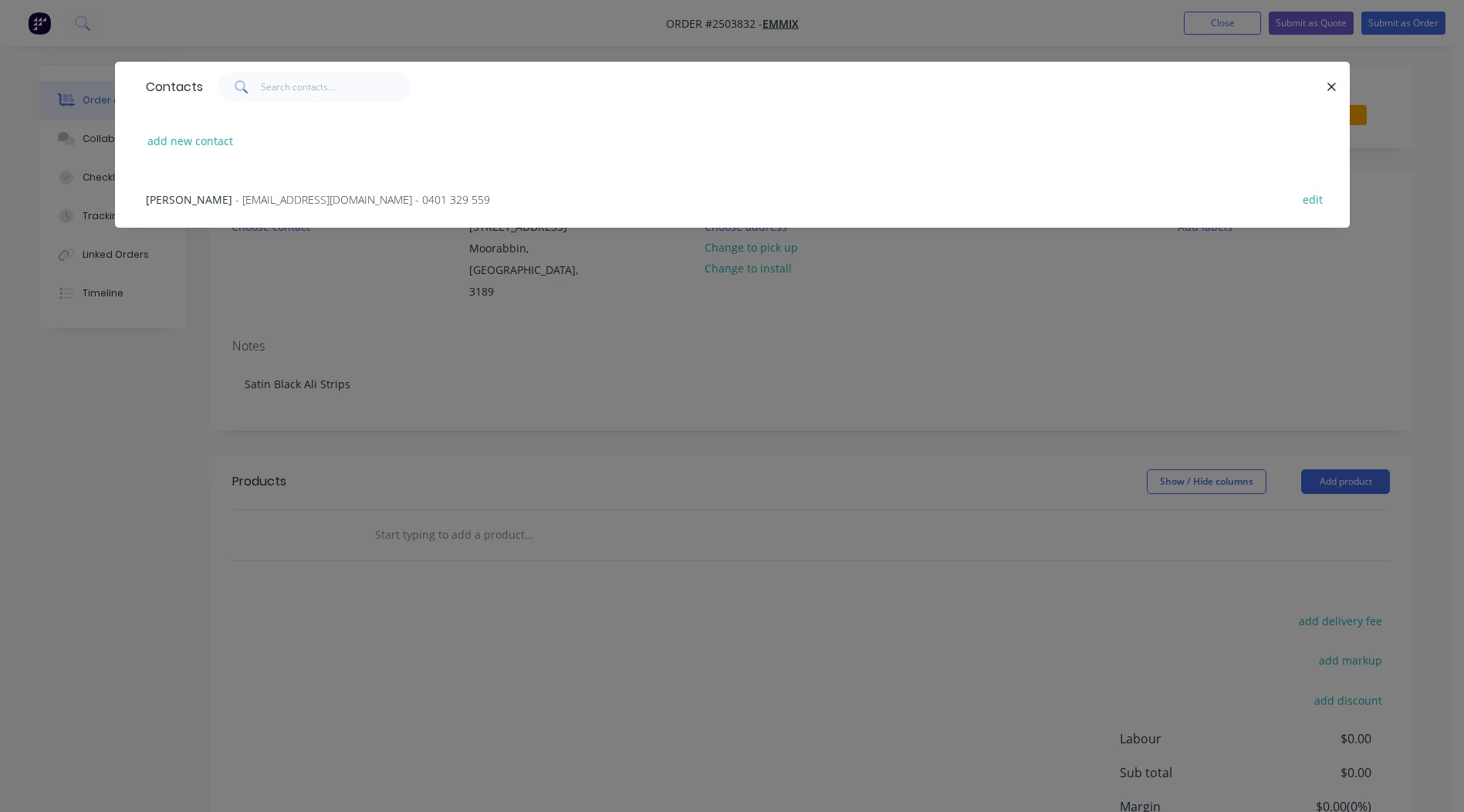
click at [288, 195] on span "- [EMAIL_ADDRESS][DOMAIN_NAME] - 0401 329 559" at bounding box center [363, 199] width 255 height 15
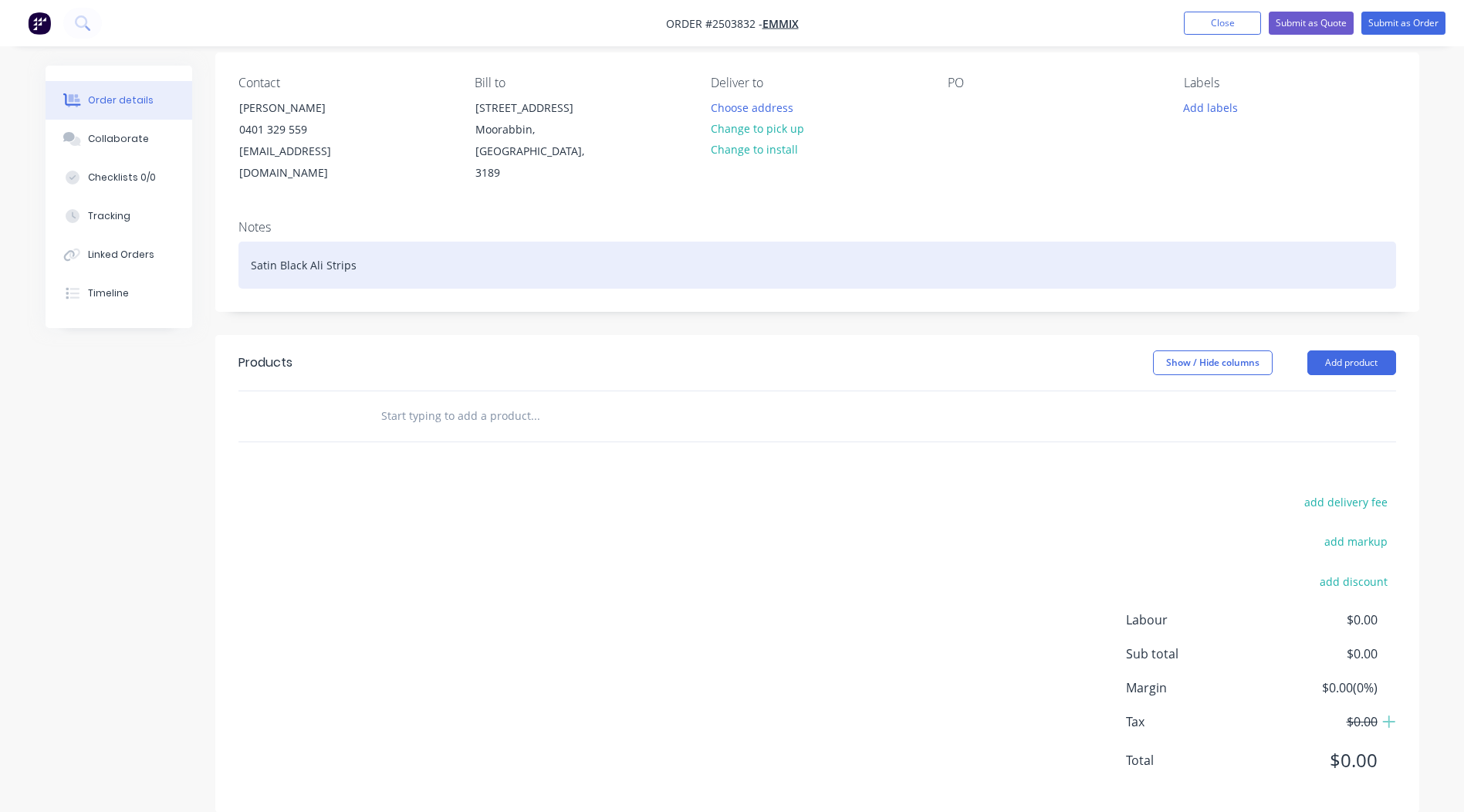
scroll to position [121, 0]
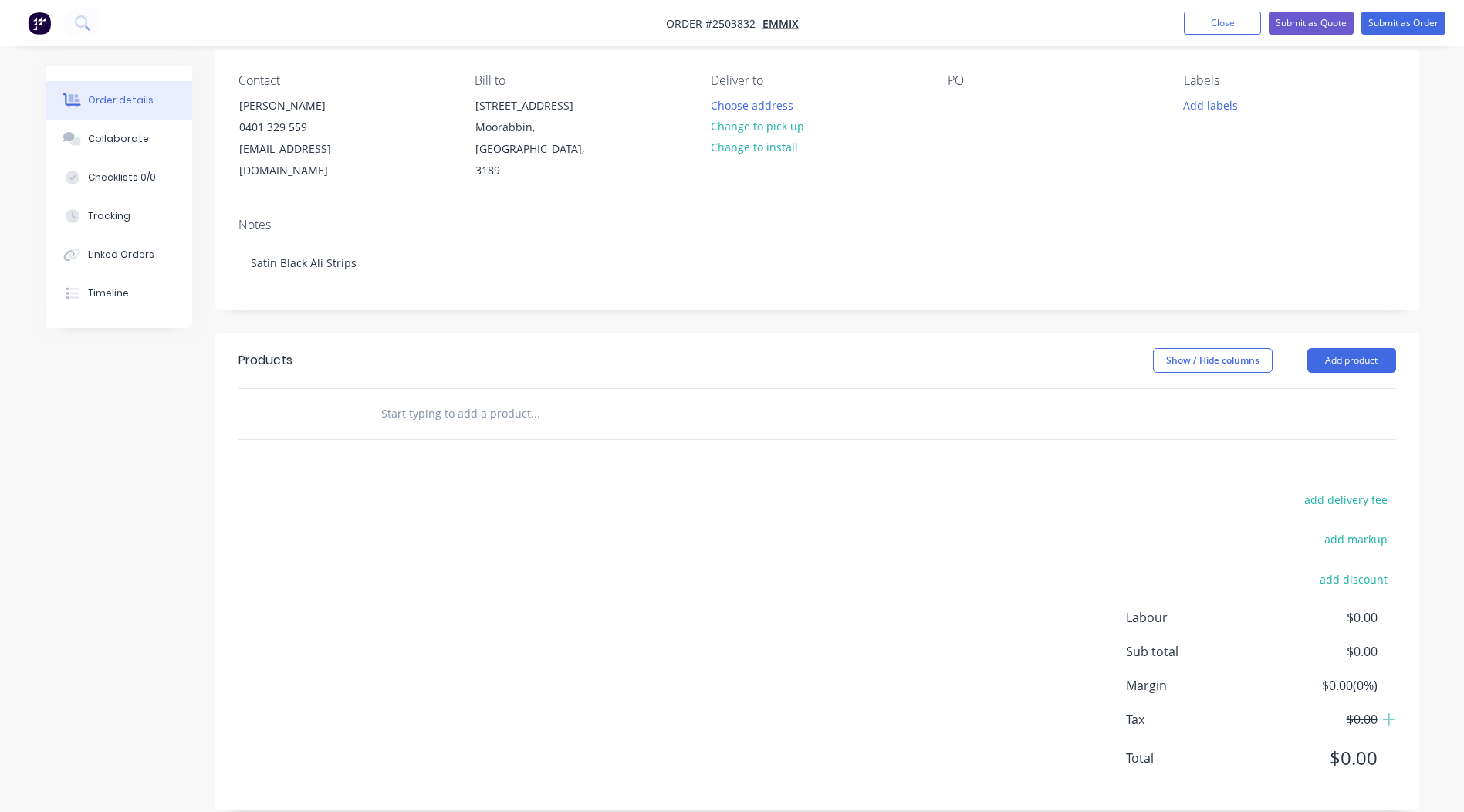
click at [557, 398] on input "text" at bounding box center [534, 414] width 309 height 31
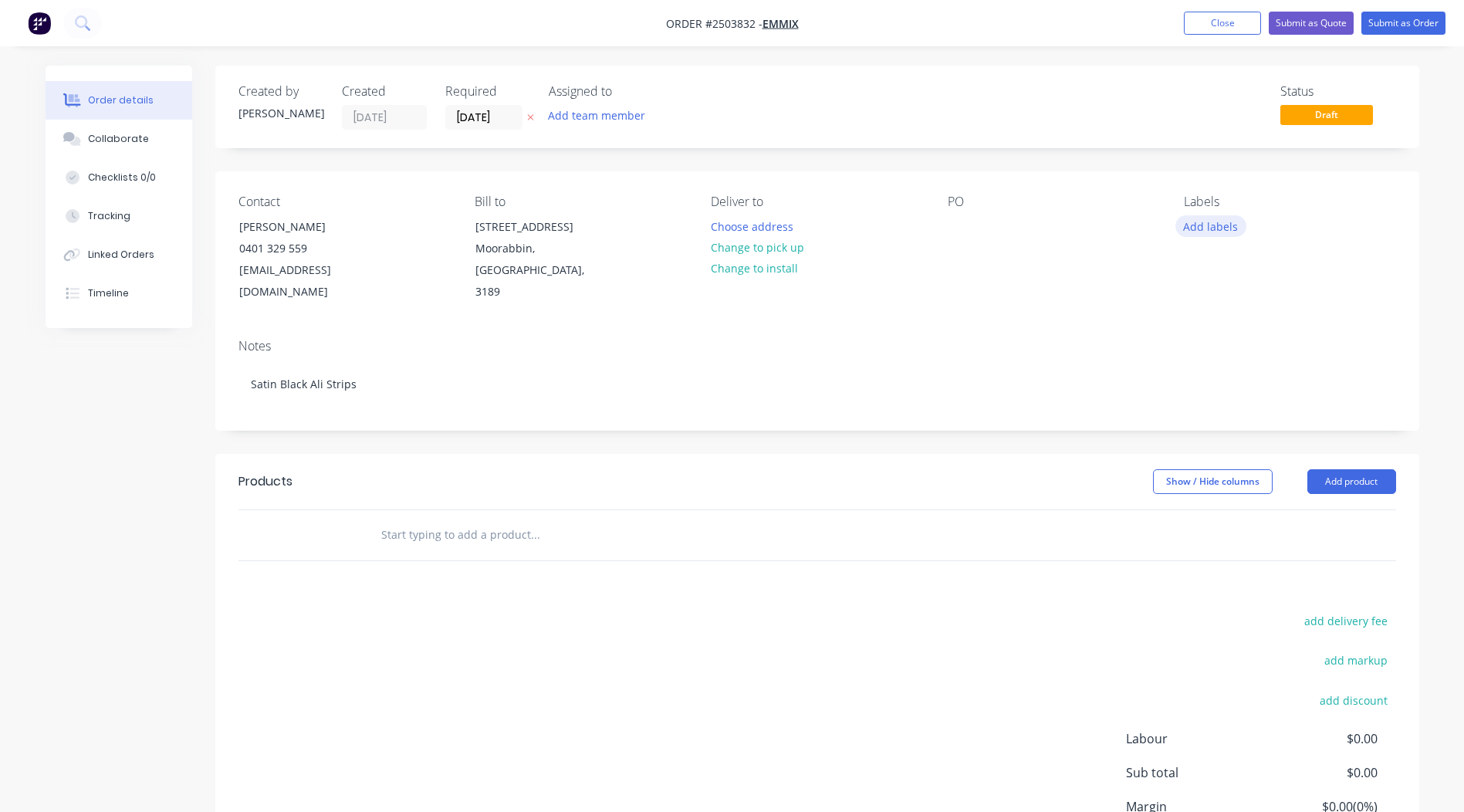
click at [1217, 231] on button "Add labels" at bounding box center [1211, 226] width 71 height 21
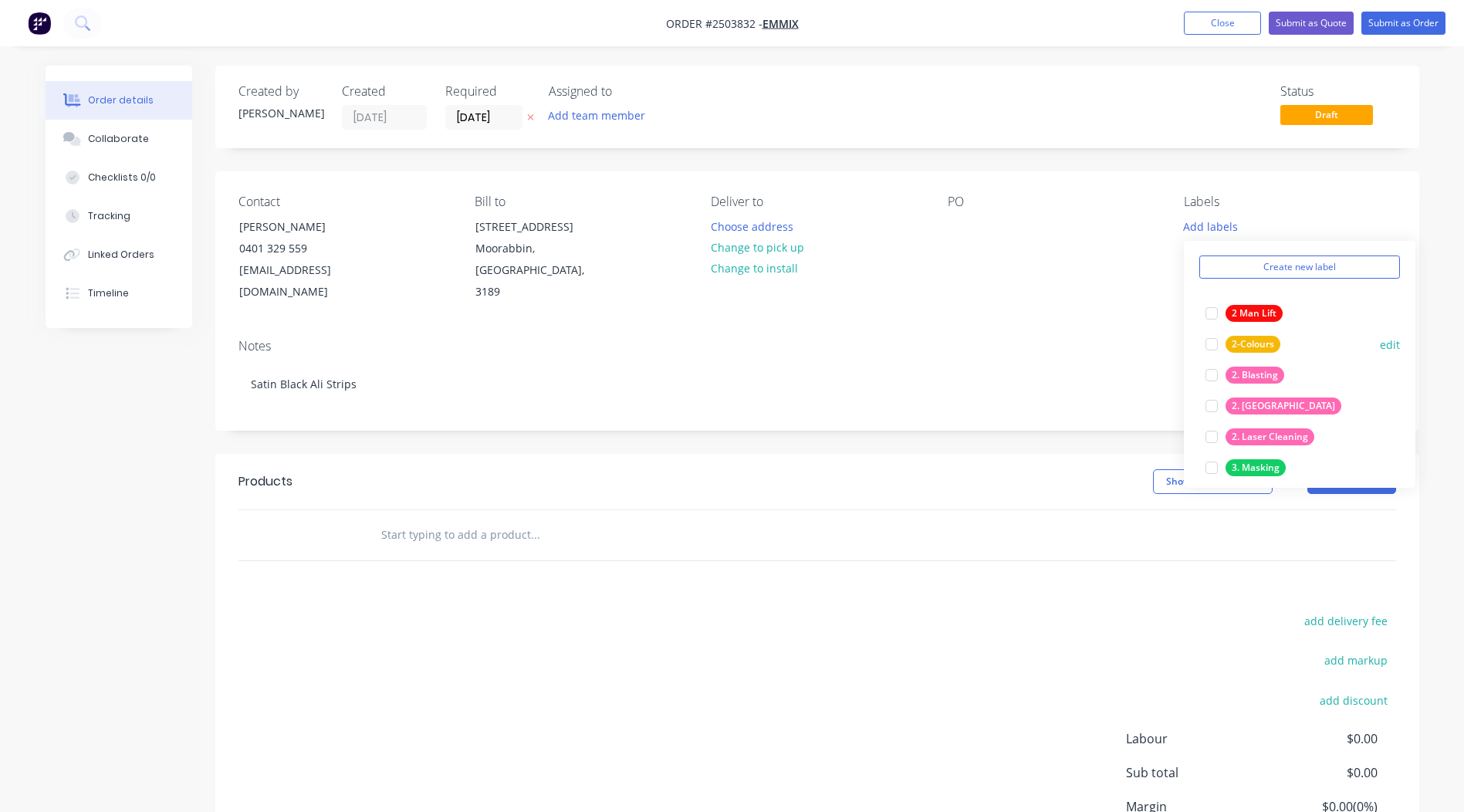
scroll to position [77, 0]
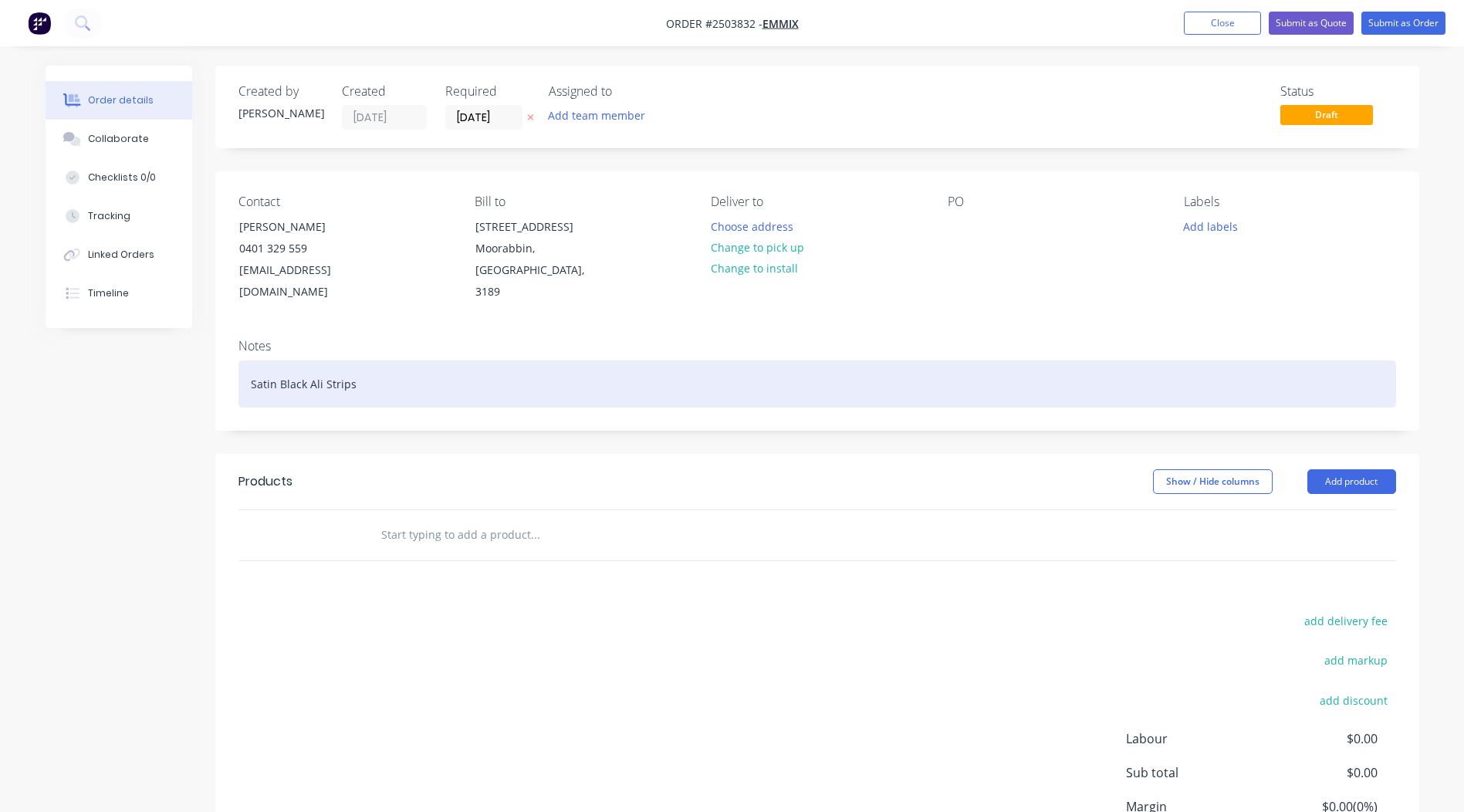
click at [399, 372] on div "Satin Black Ali Strips" at bounding box center [816, 383] width 1158 height 47
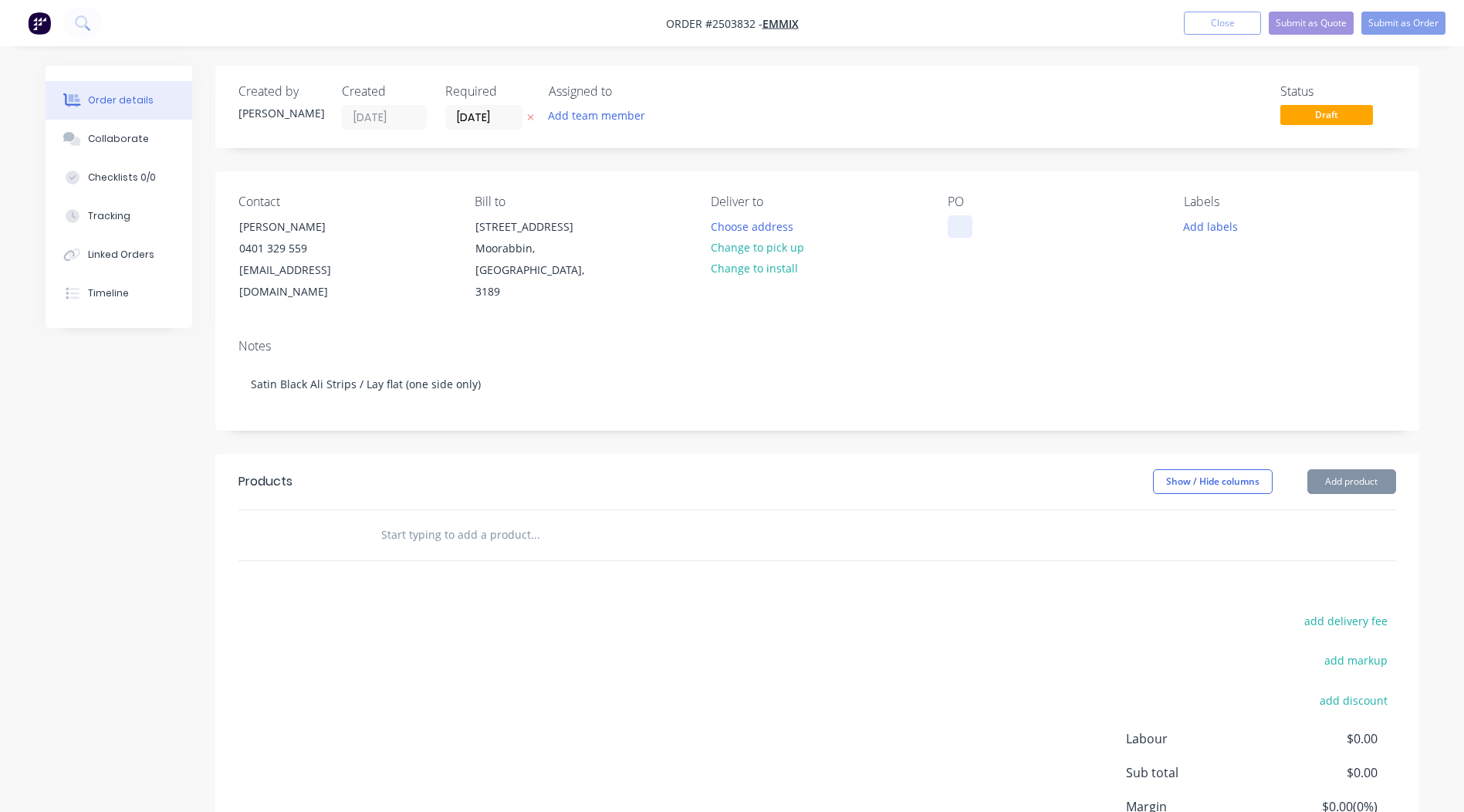
click at [969, 222] on div at bounding box center [960, 227] width 25 height 23
click at [771, 249] on button "Change to pick up" at bounding box center [757, 248] width 110 height 21
click at [1189, 217] on button "Add labels" at bounding box center [1211, 226] width 71 height 21
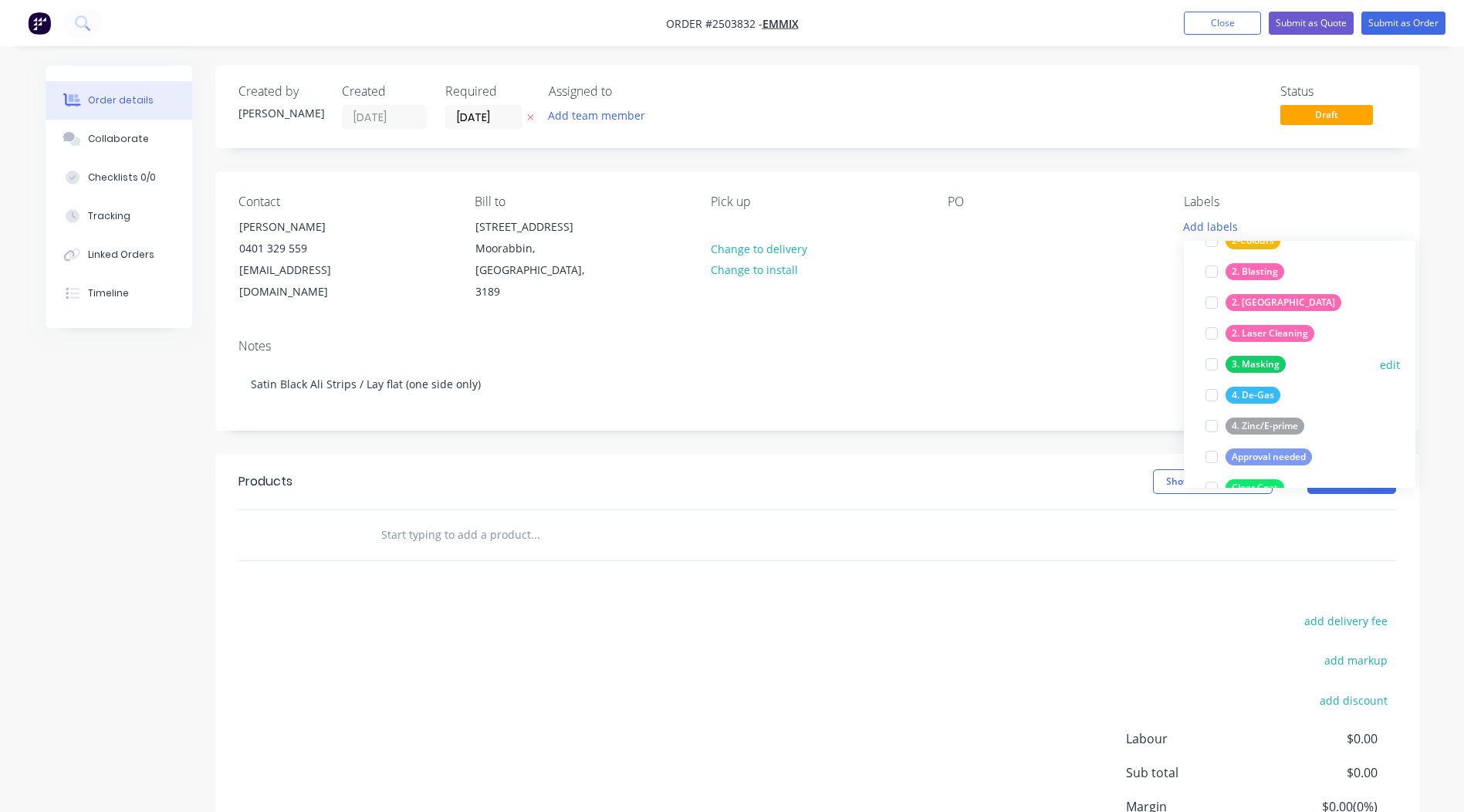
scroll to position [0, 0]
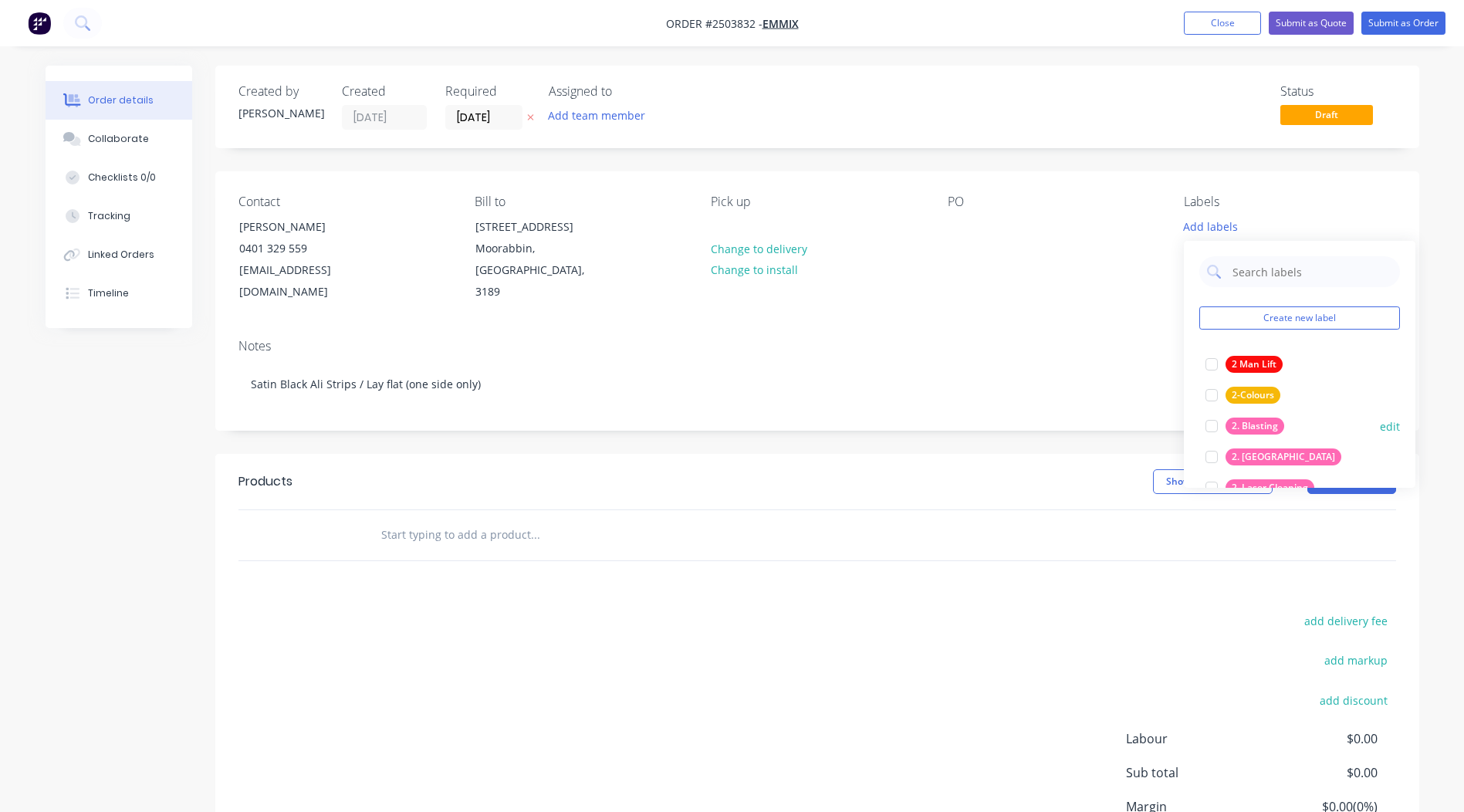
click at [1207, 425] on div at bounding box center [1212, 426] width 31 height 31
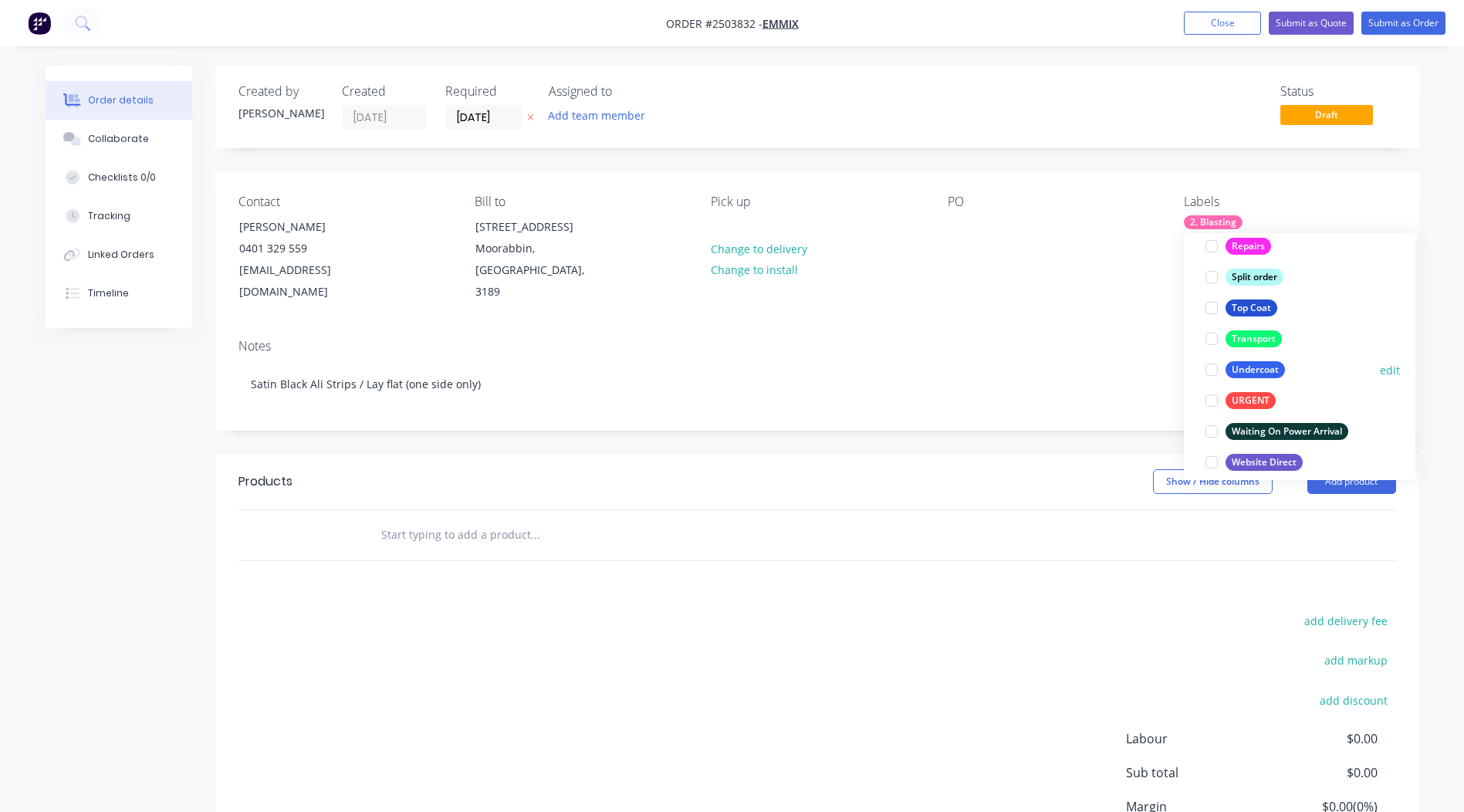
scroll to position [1049, 0]
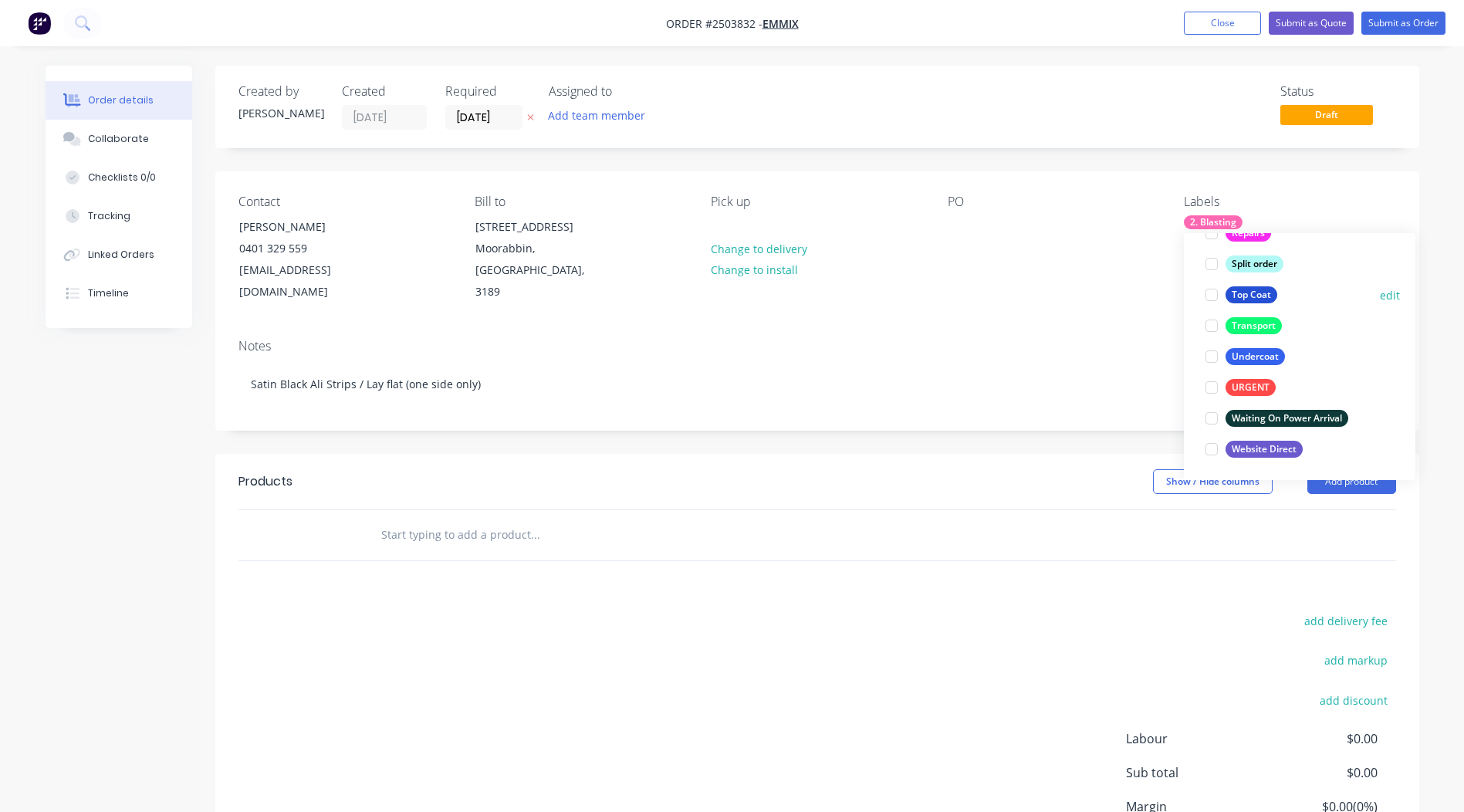
click at [1213, 295] on div at bounding box center [1212, 295] width 31 height 31
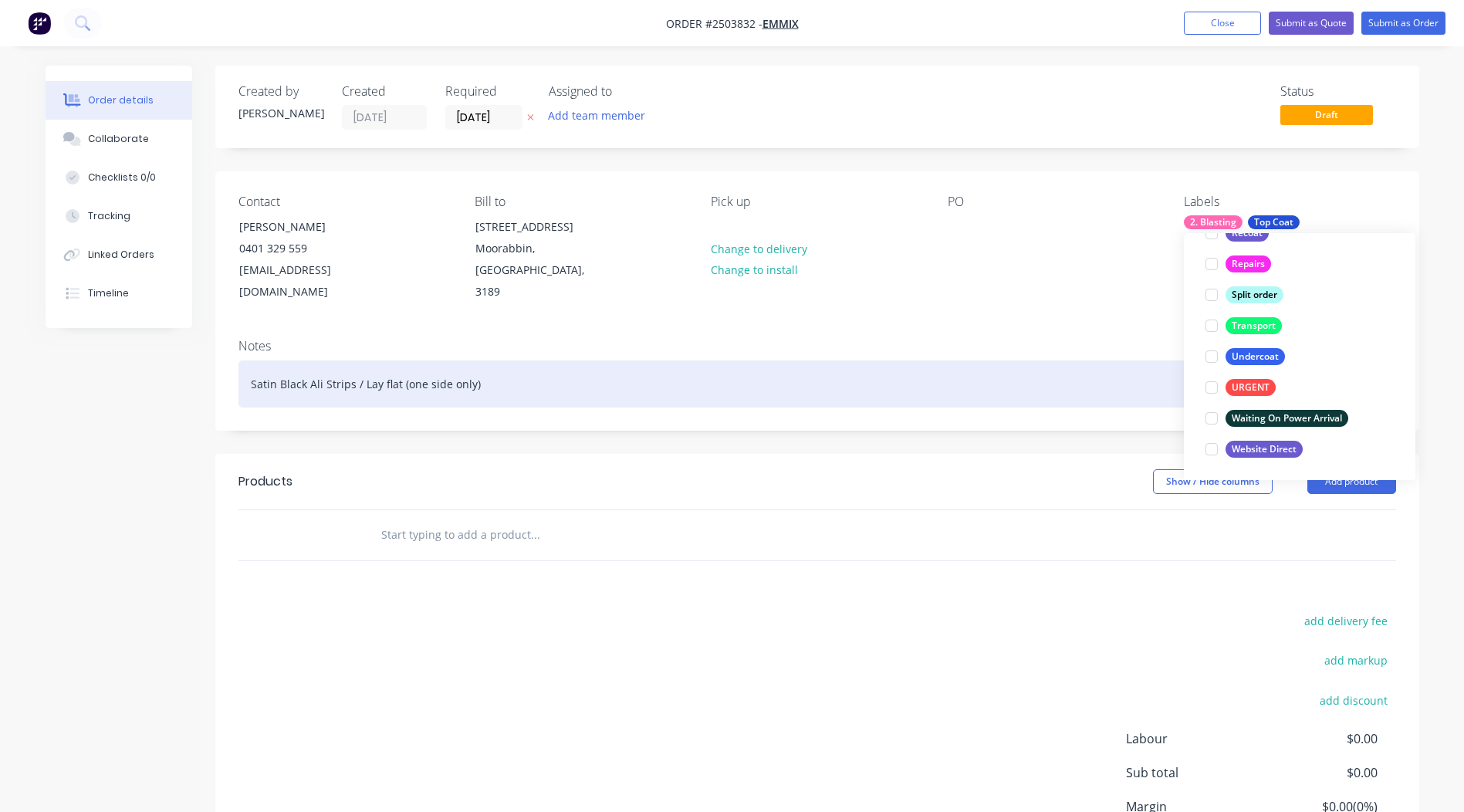
scroll to position [93, 0]
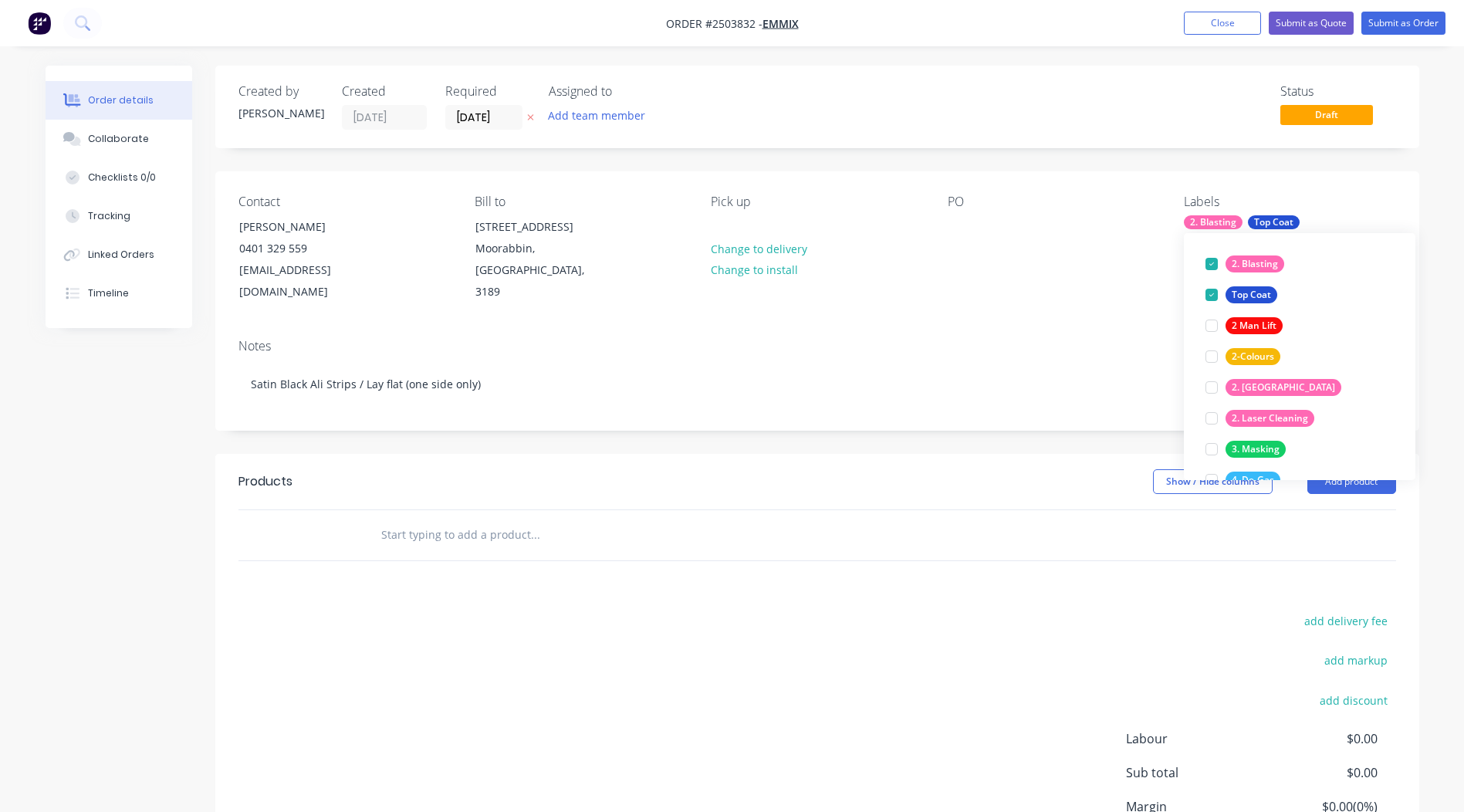
click at [1082, 338] on div "Notes" at bounding box center [816, 345] width 1158 height 15
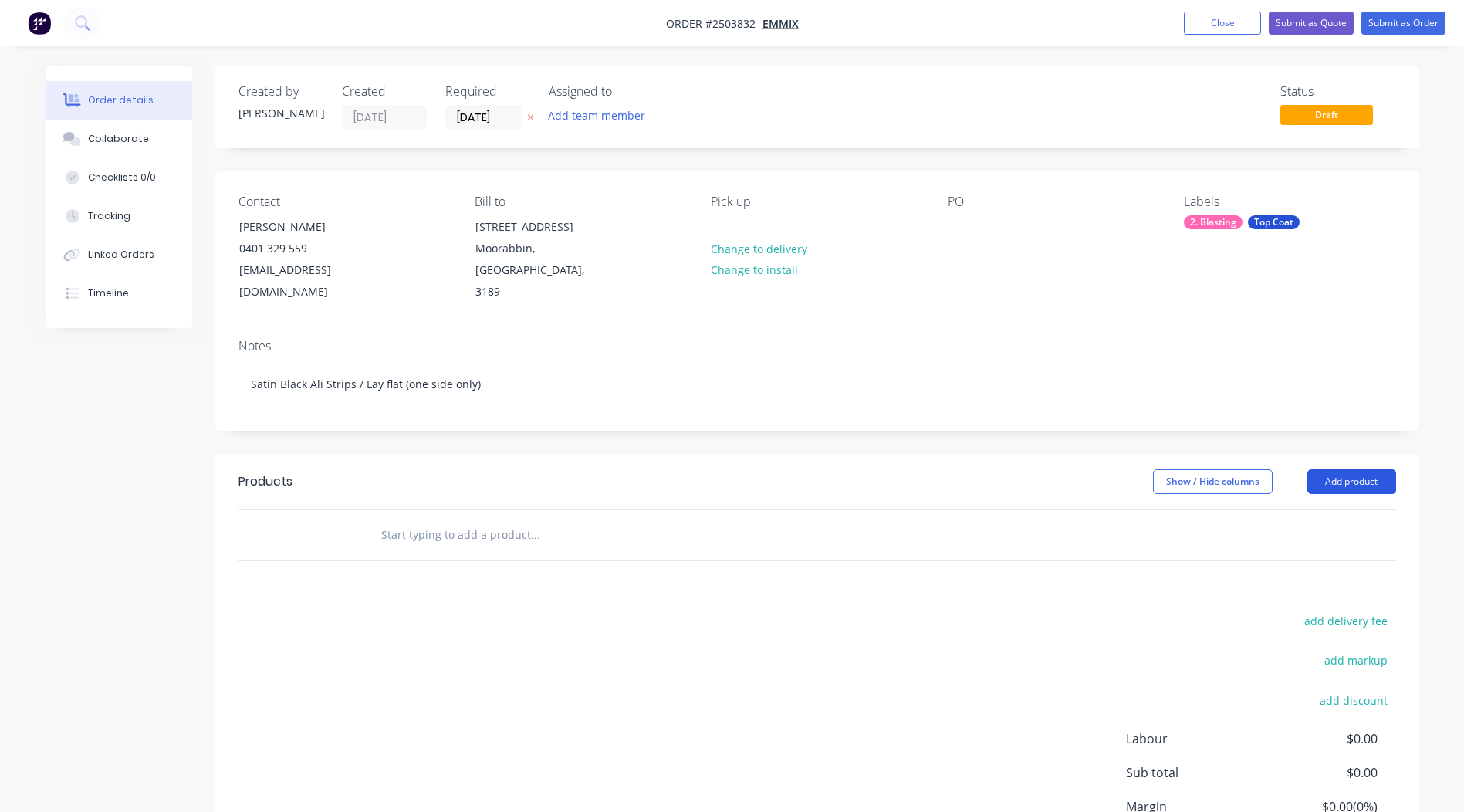
click at [1362, 469] on button "Add product" at bounding box center [1351, 481] width 89 height 25
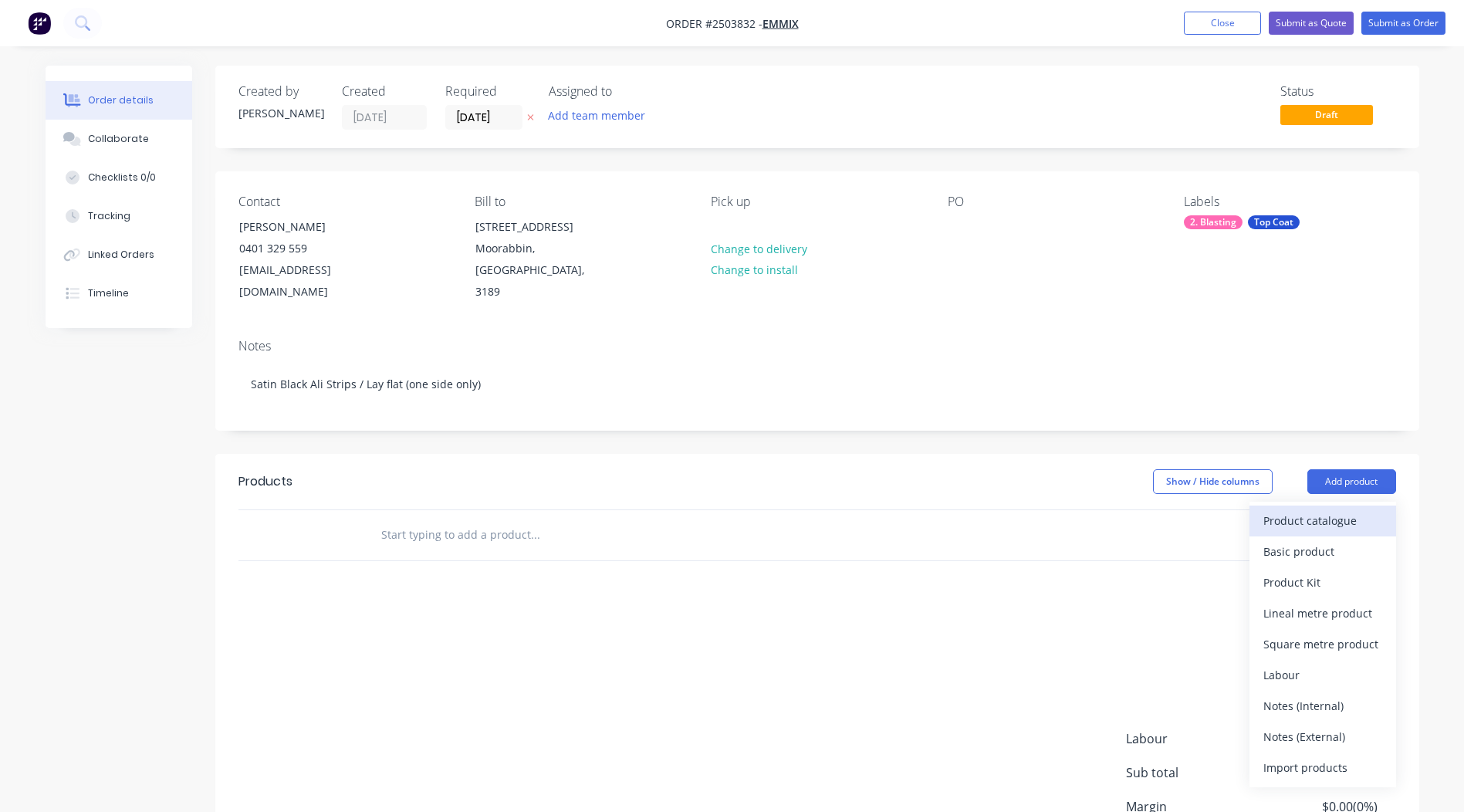
click at [1337, 509] on div "Product catalogue" at bounding box center [1322, 520] width 119 height 23
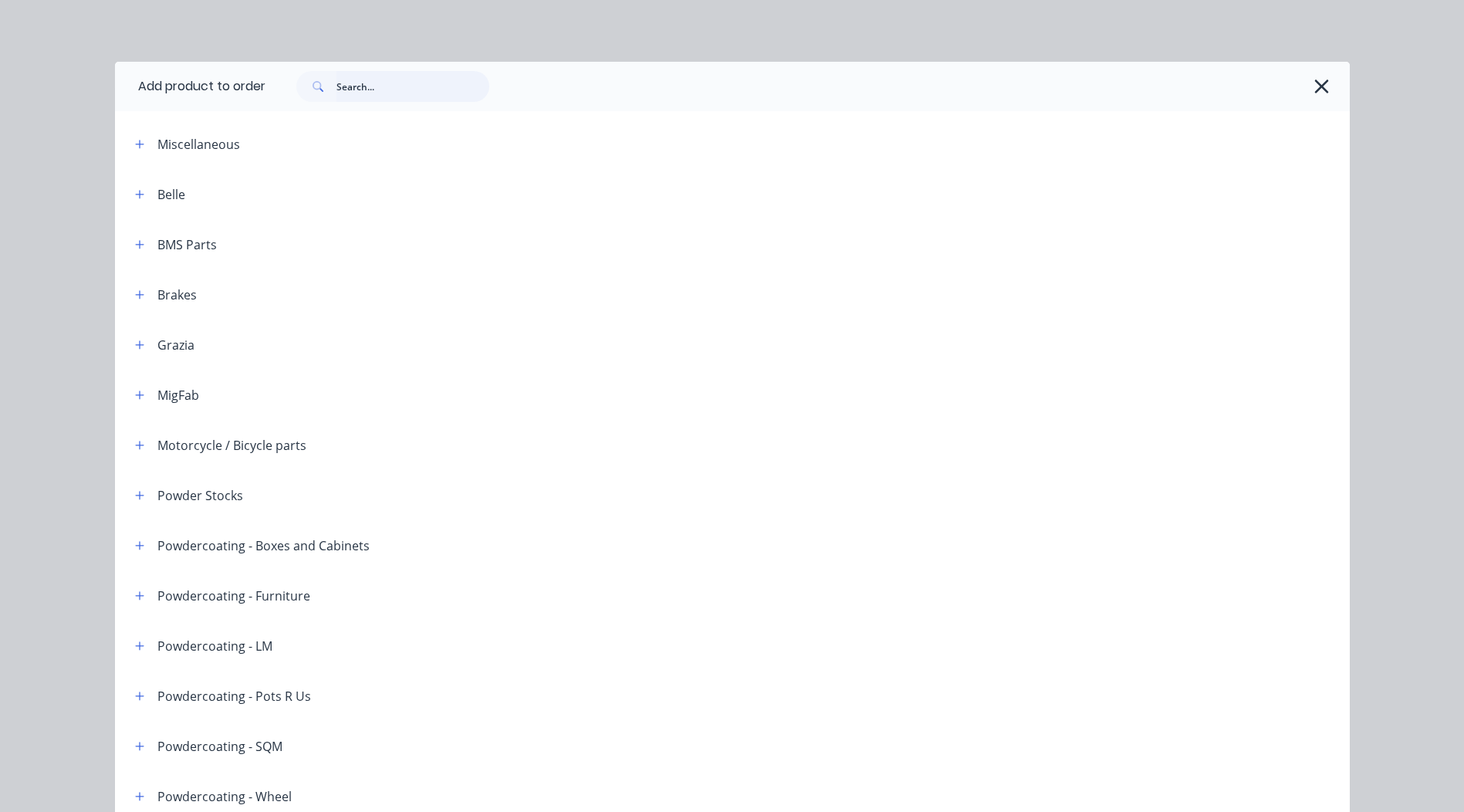
click at [436, 87] on input "text" at bounding box center [413, 87] width 153 height 31
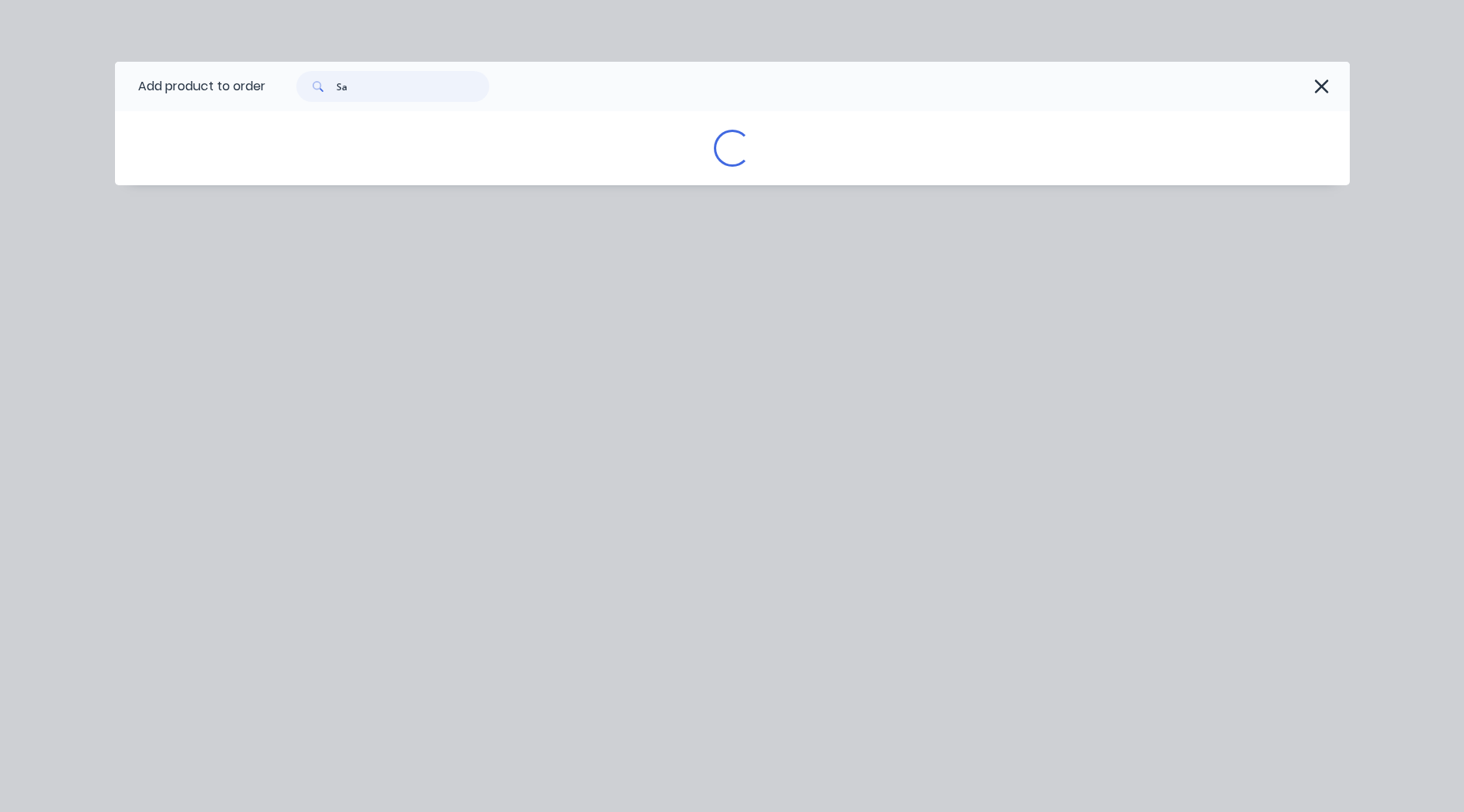
type input "S"
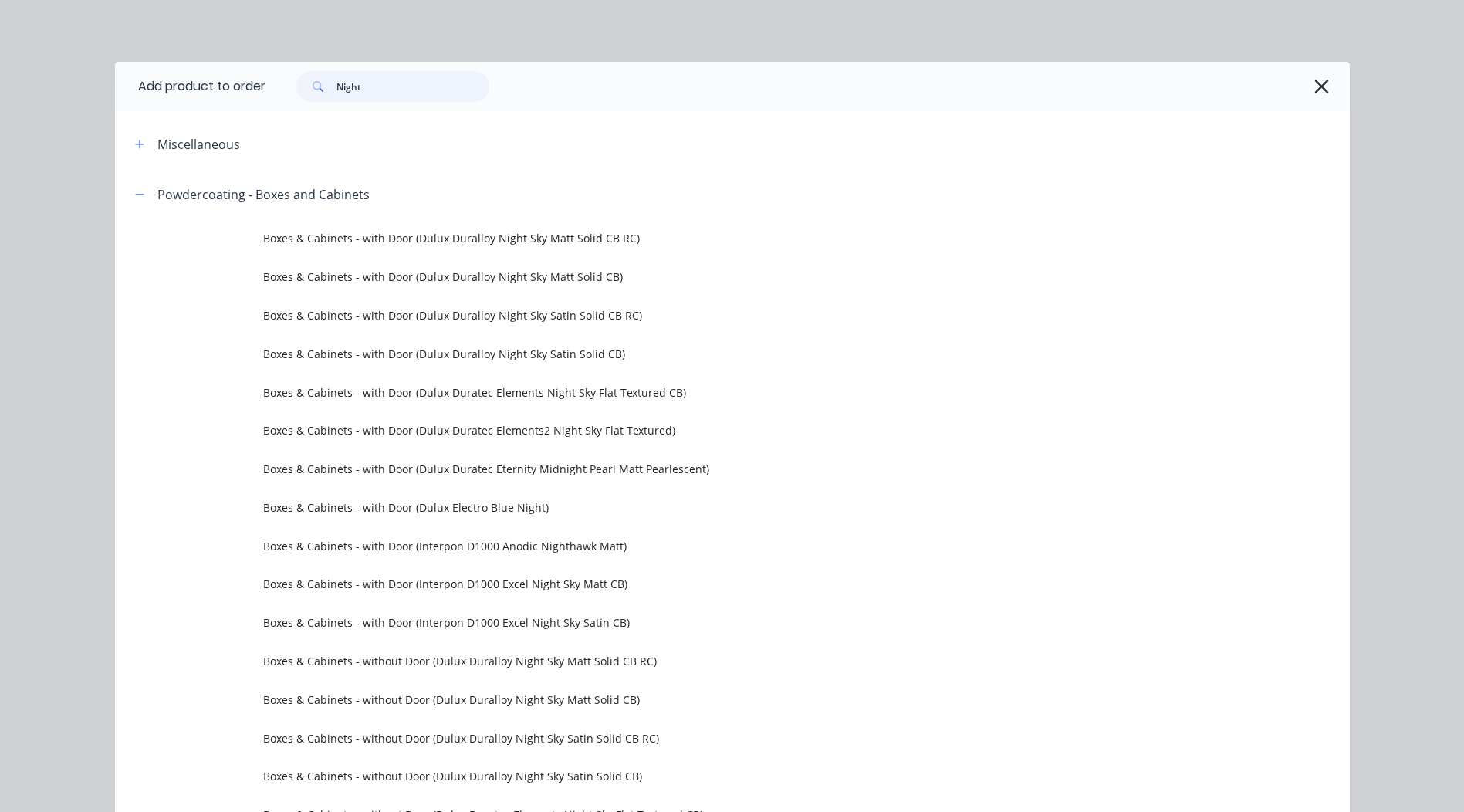
type input "Night"
click at [145, 196] on div "Powdercoating - Boxes and Cabinets" at bounding box center [246, 194] width 247 height 19
click at [142, 196] on button "button" at bounding box center [140, 194] width 19 height 19
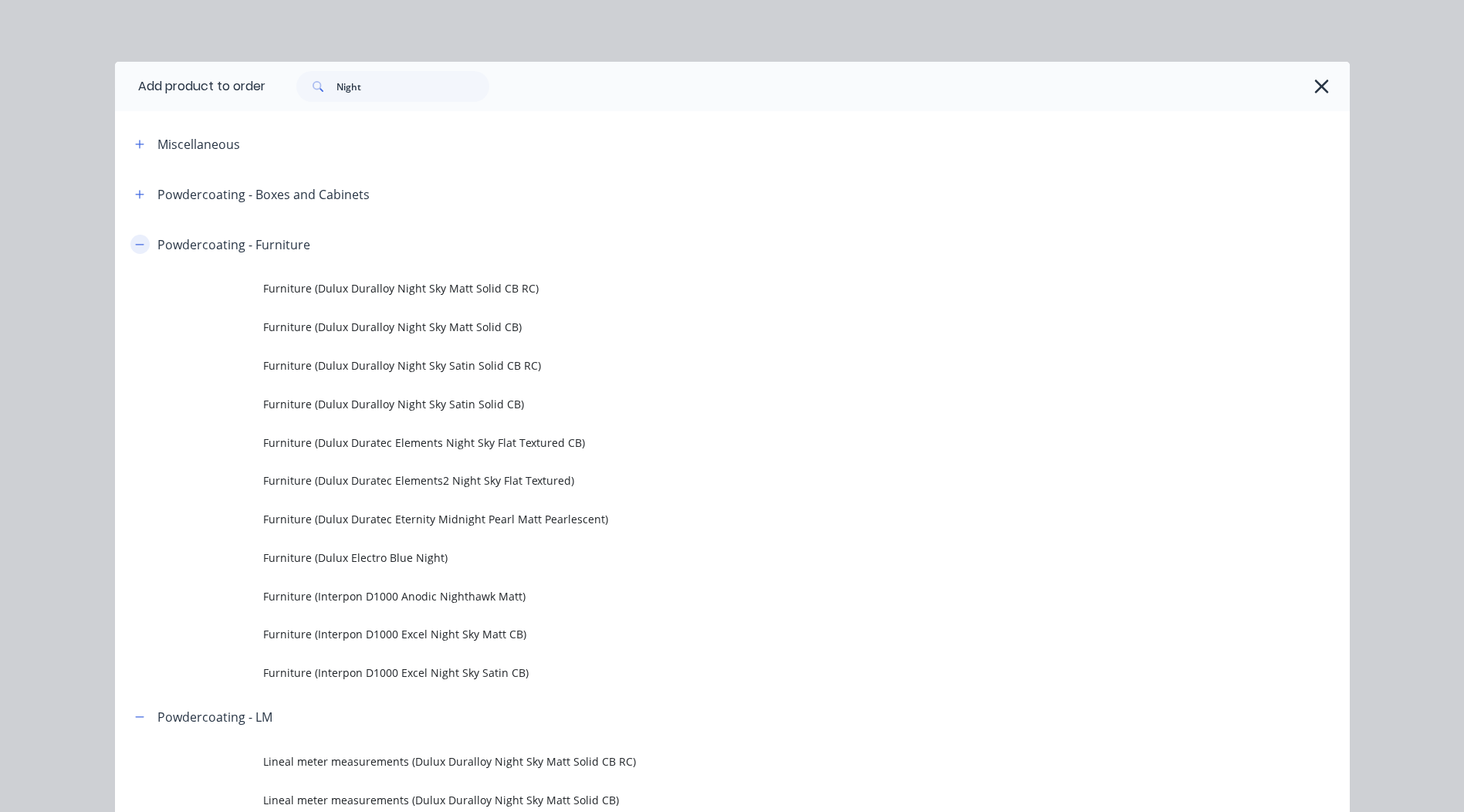
click at [135, 241] on icon "button" at bounding box center [139, 244] width 10 height 10
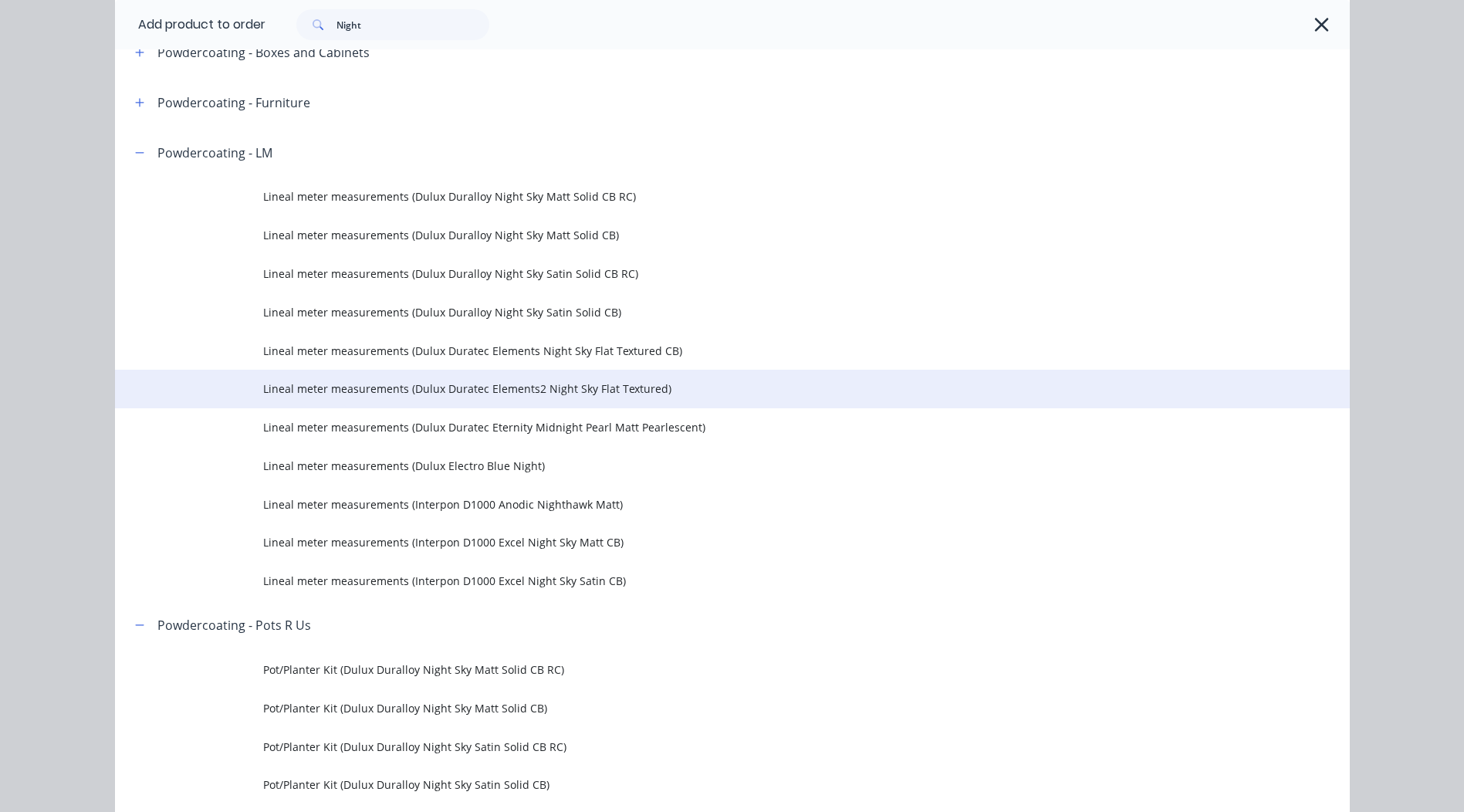
scroll to position [154, 0]
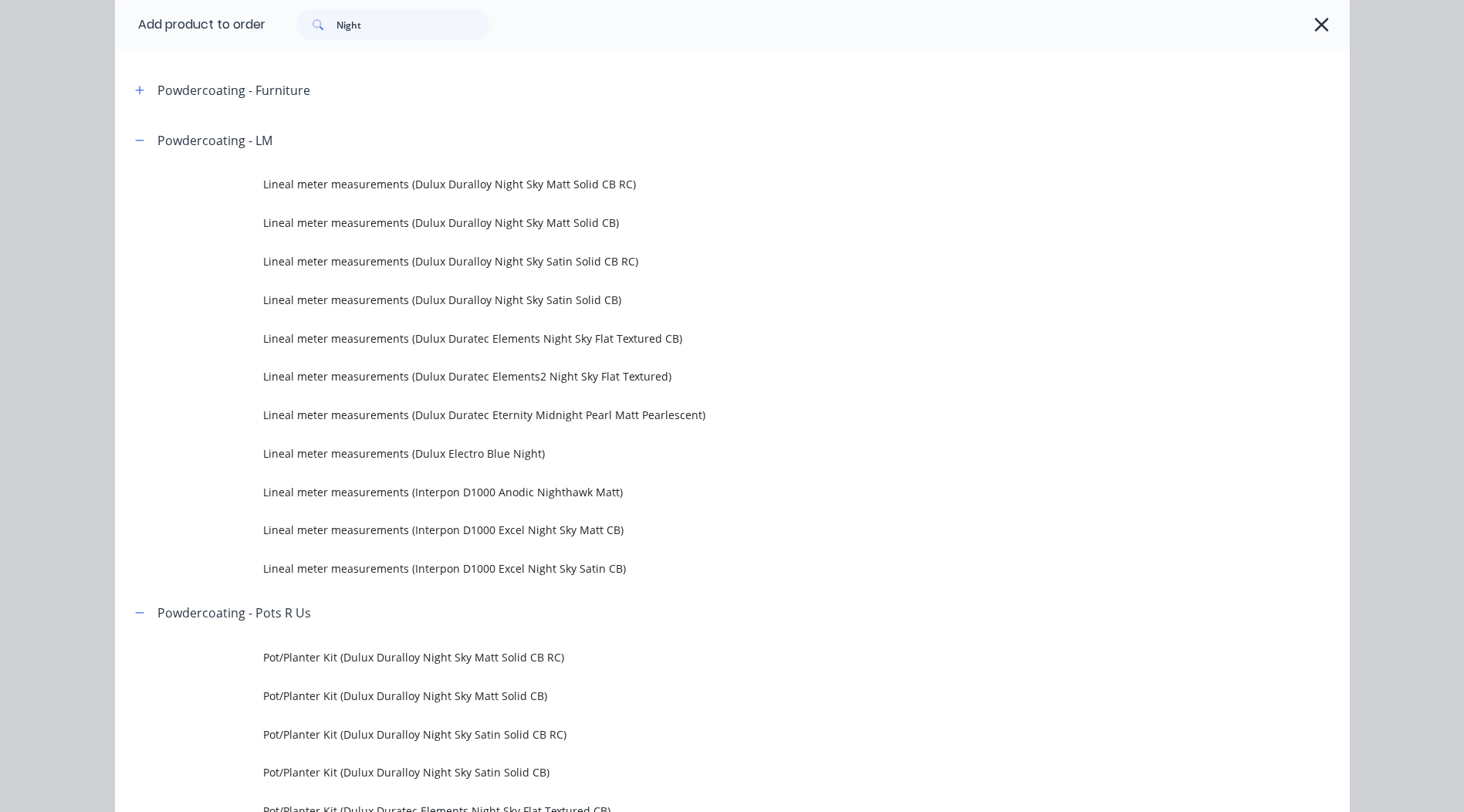
click at [235, 570] on td at bounding box center [189, 569] width 148 height 39
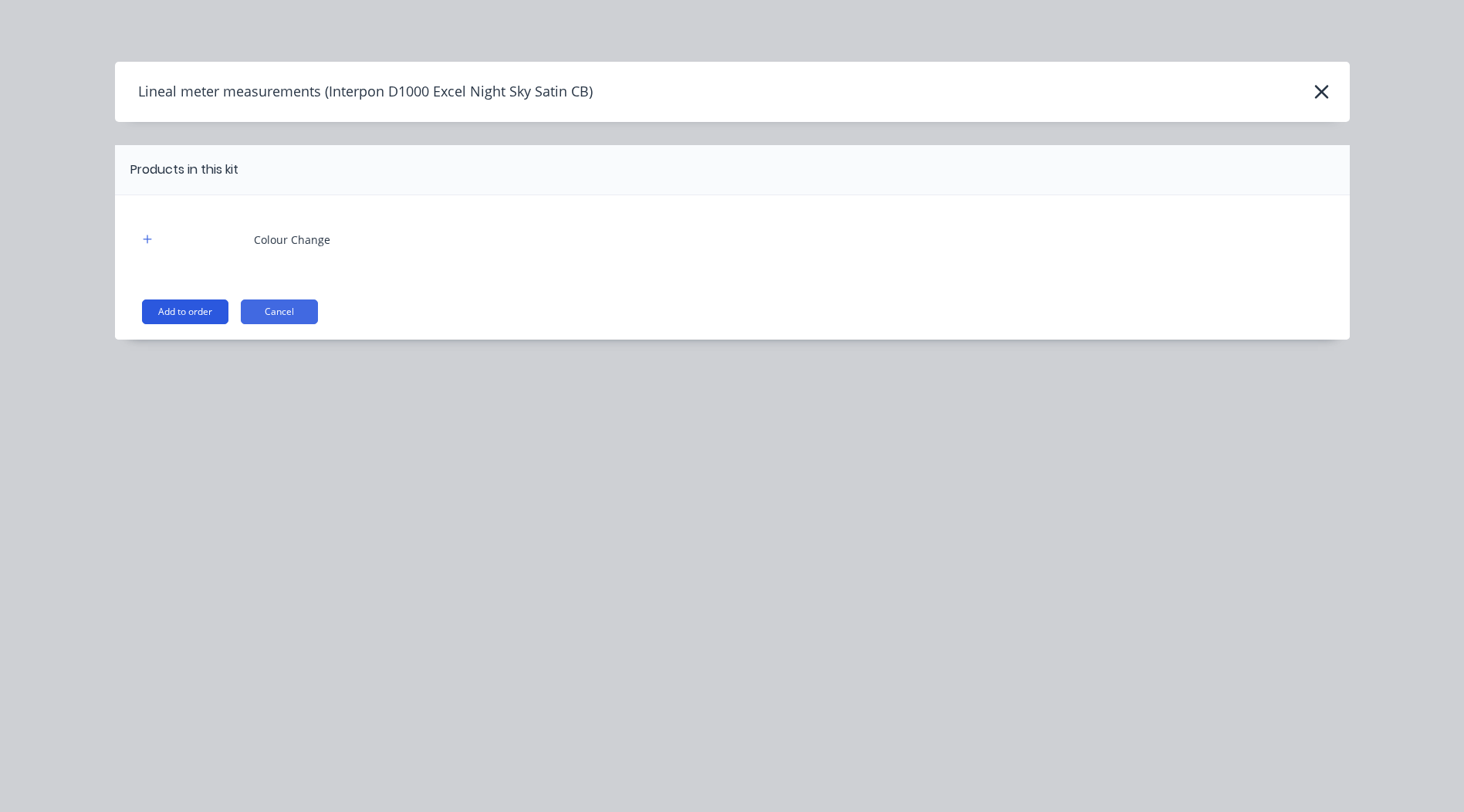
click at [200, 309] on button "Add to order" at bounding box center [185, 312] width 87 height 25
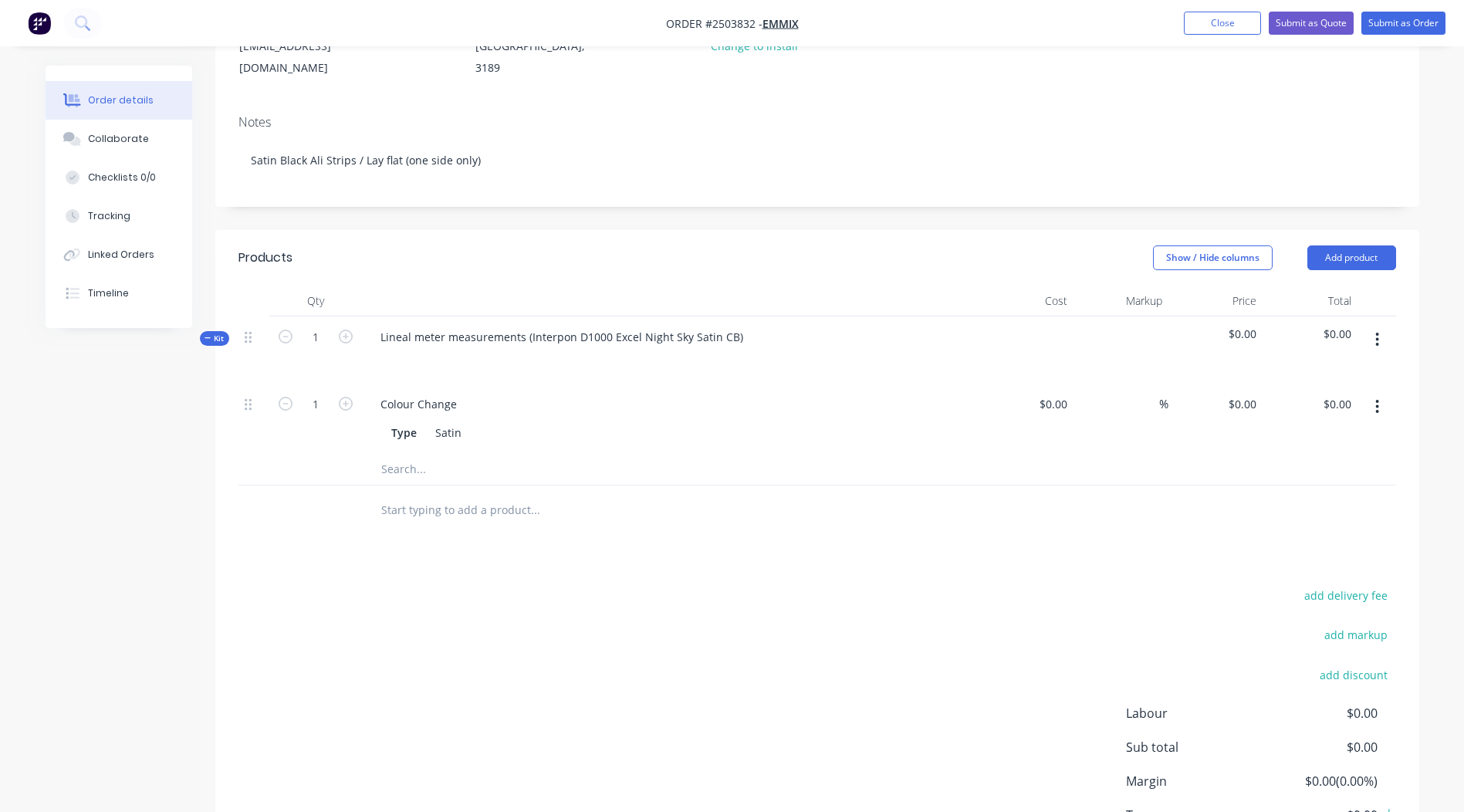
scroll to position [231, 0]
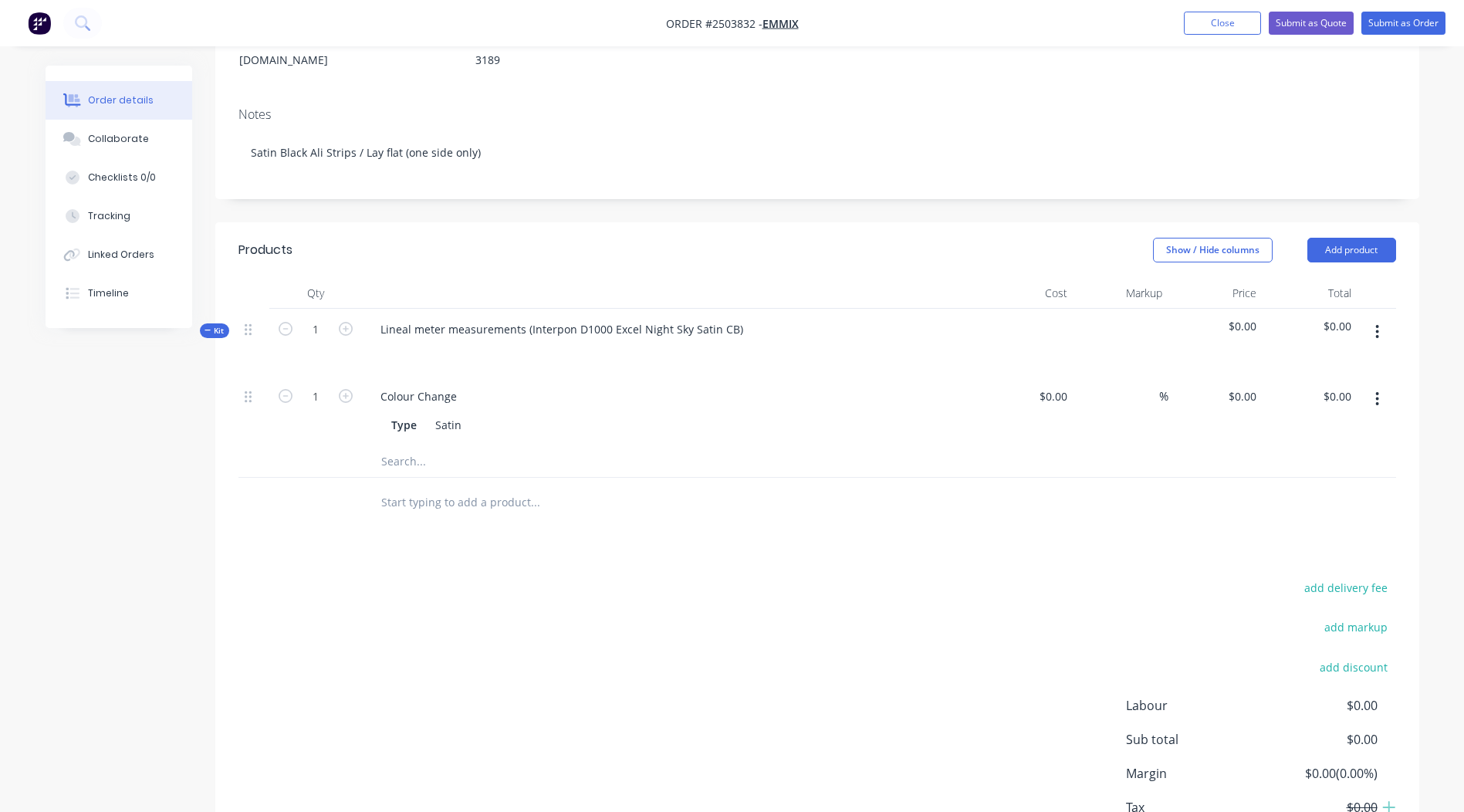
click at [1376, 324] on icon "button" at bounding box center [1377, 332] width 3 height 17
click at [1356, 361] on div "Add product to kit" at bounding box center [1322, 372] width 119 height 23
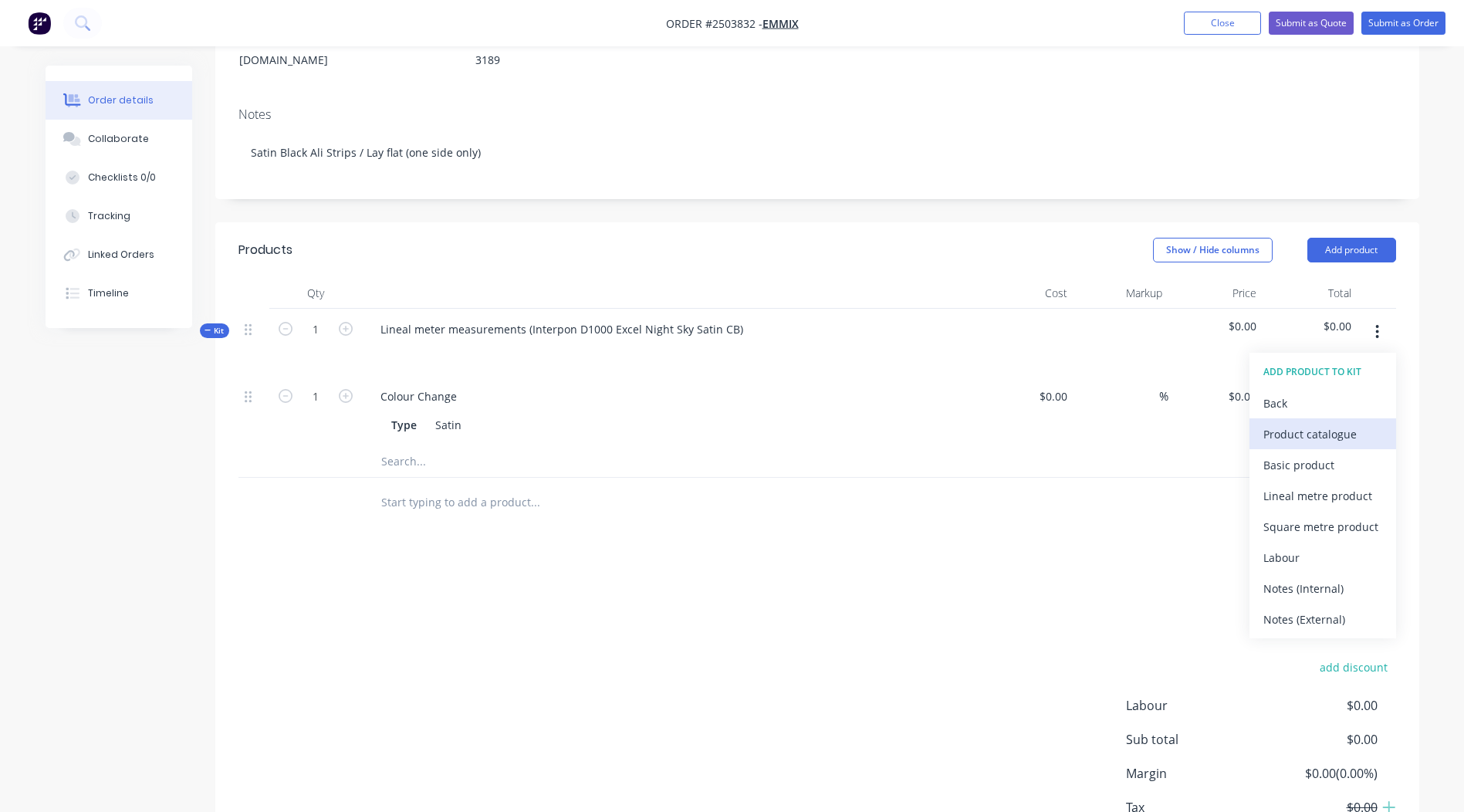
click at [1319, 423] on div "Product catalogue" at bounding box center [1322, 435] width 119 height 23
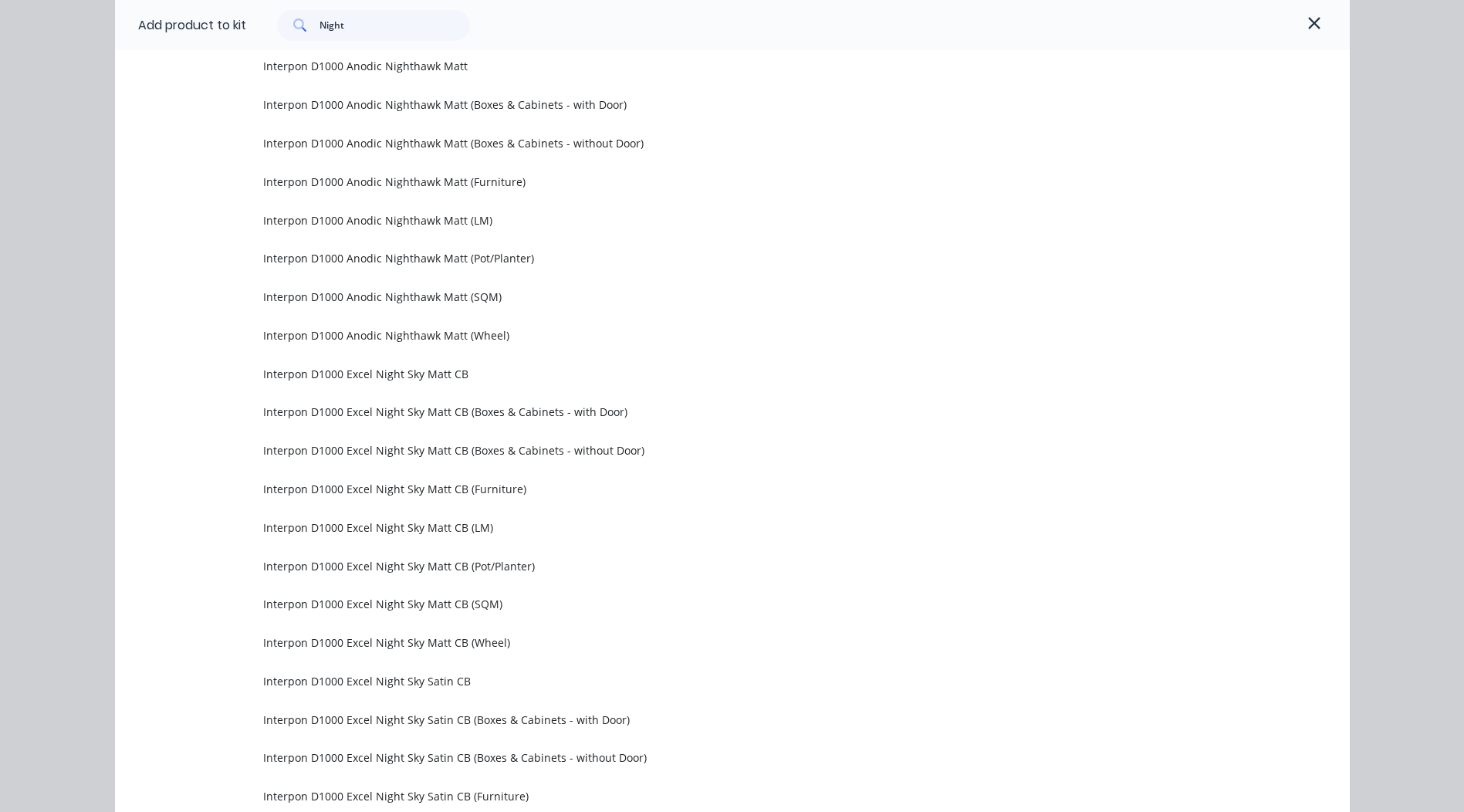
scroll to position [3158, 0]
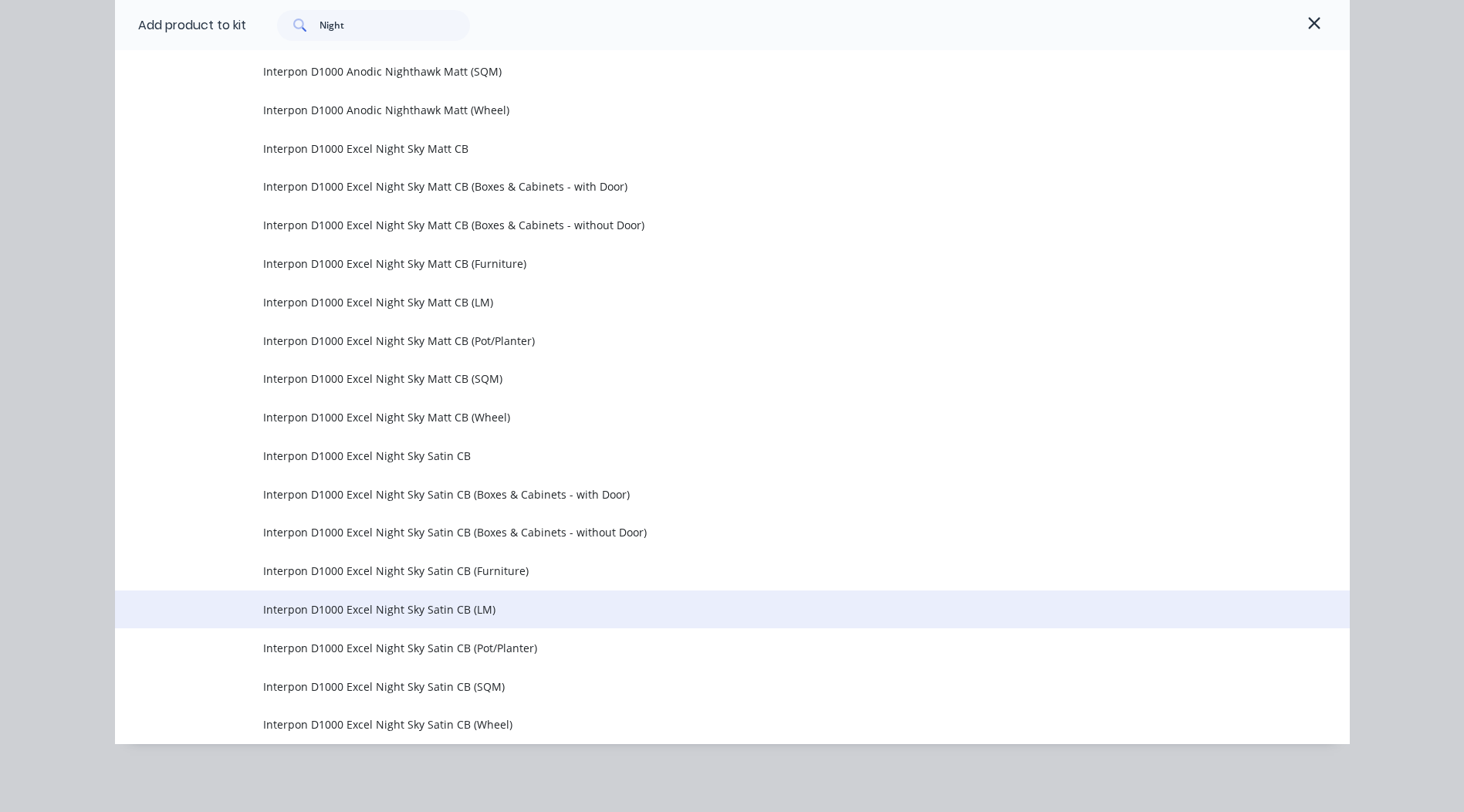
click at [323, 615] on span "Interpon D1000 Excel Night Sky Satin CB (LM)" at bounding box center [698, 609] width 869 height 16
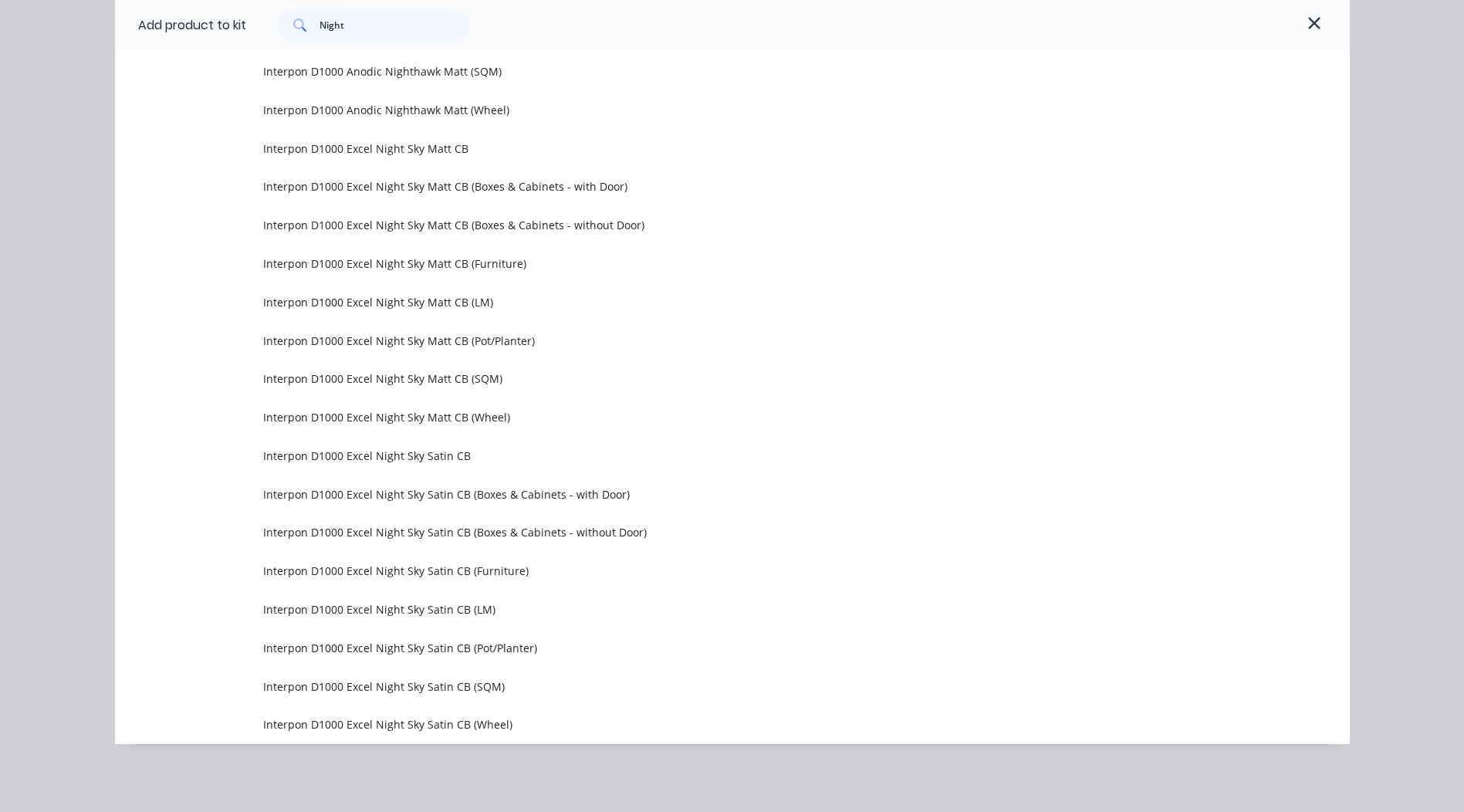
scroll to position [0, 0]
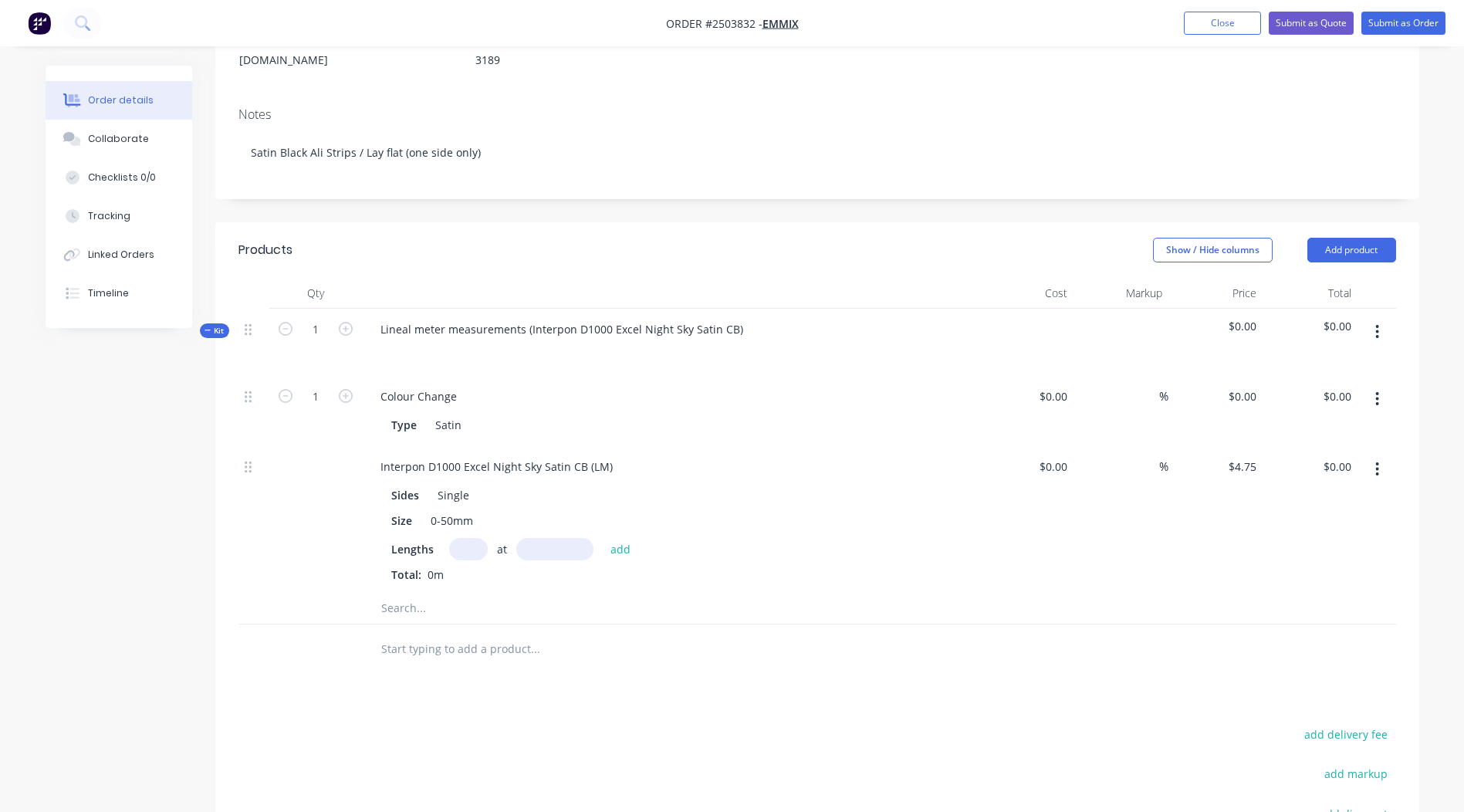
click at [467, 538] on input "text" at bounding box center [468, 549] width 39 height 23
type input "4"
click at [571, 538] on input "text" at bounding box center [554, 549] width 77 height 23
type input "2800mm"
click at [608, 538] on button "add" at bounding box center [621, 548] width 36 height 21
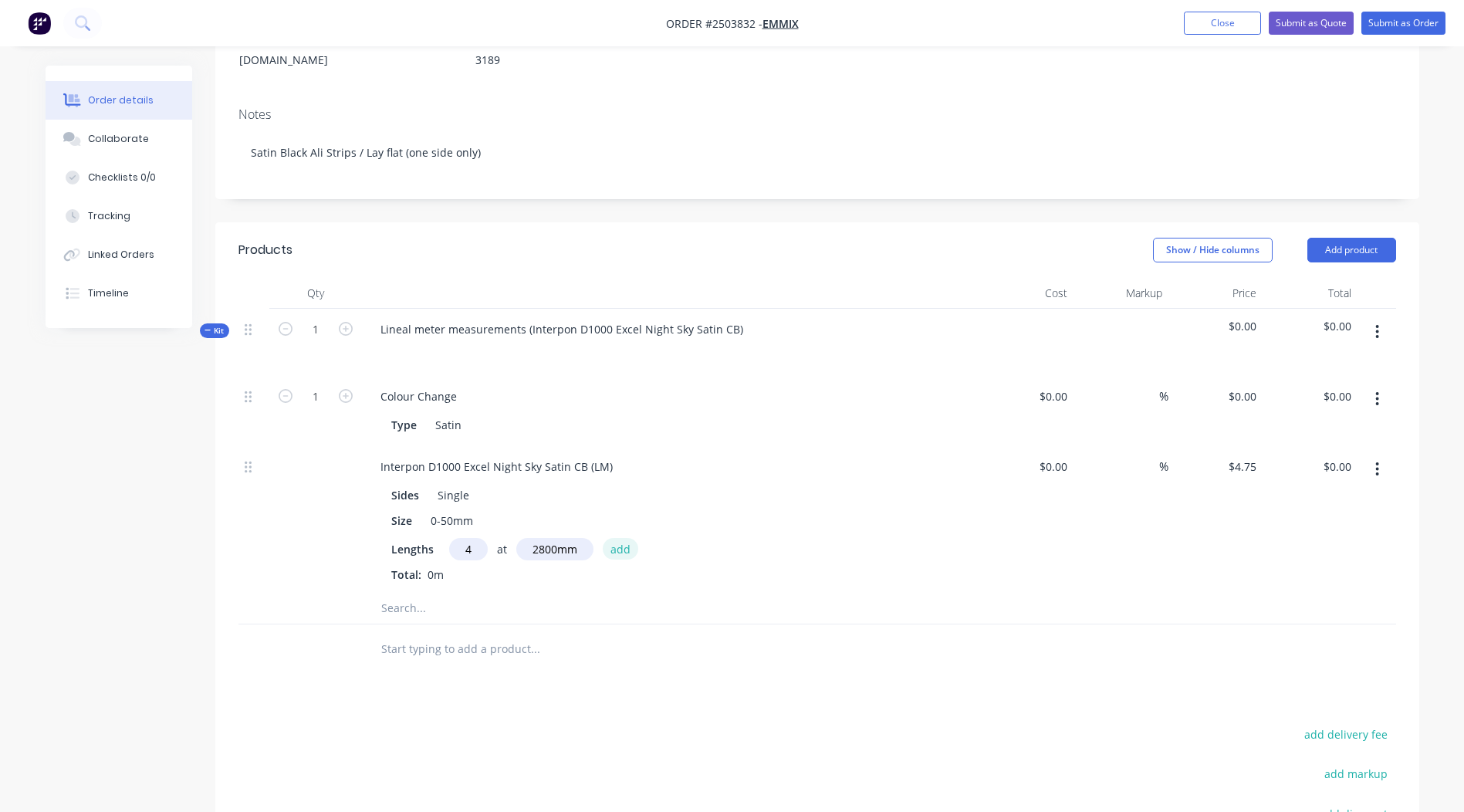
type input "$53.20"
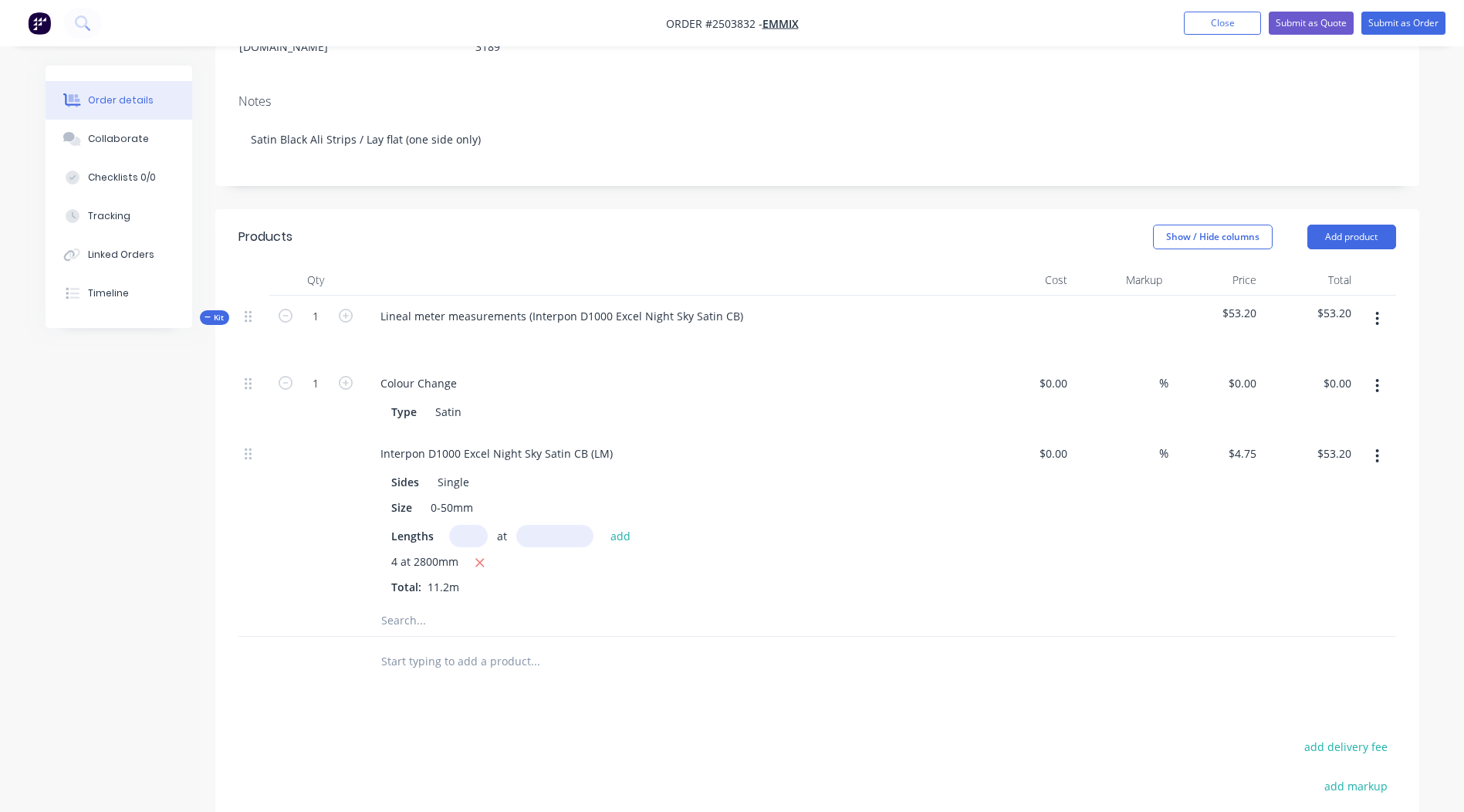
scroll to position [106, 0]
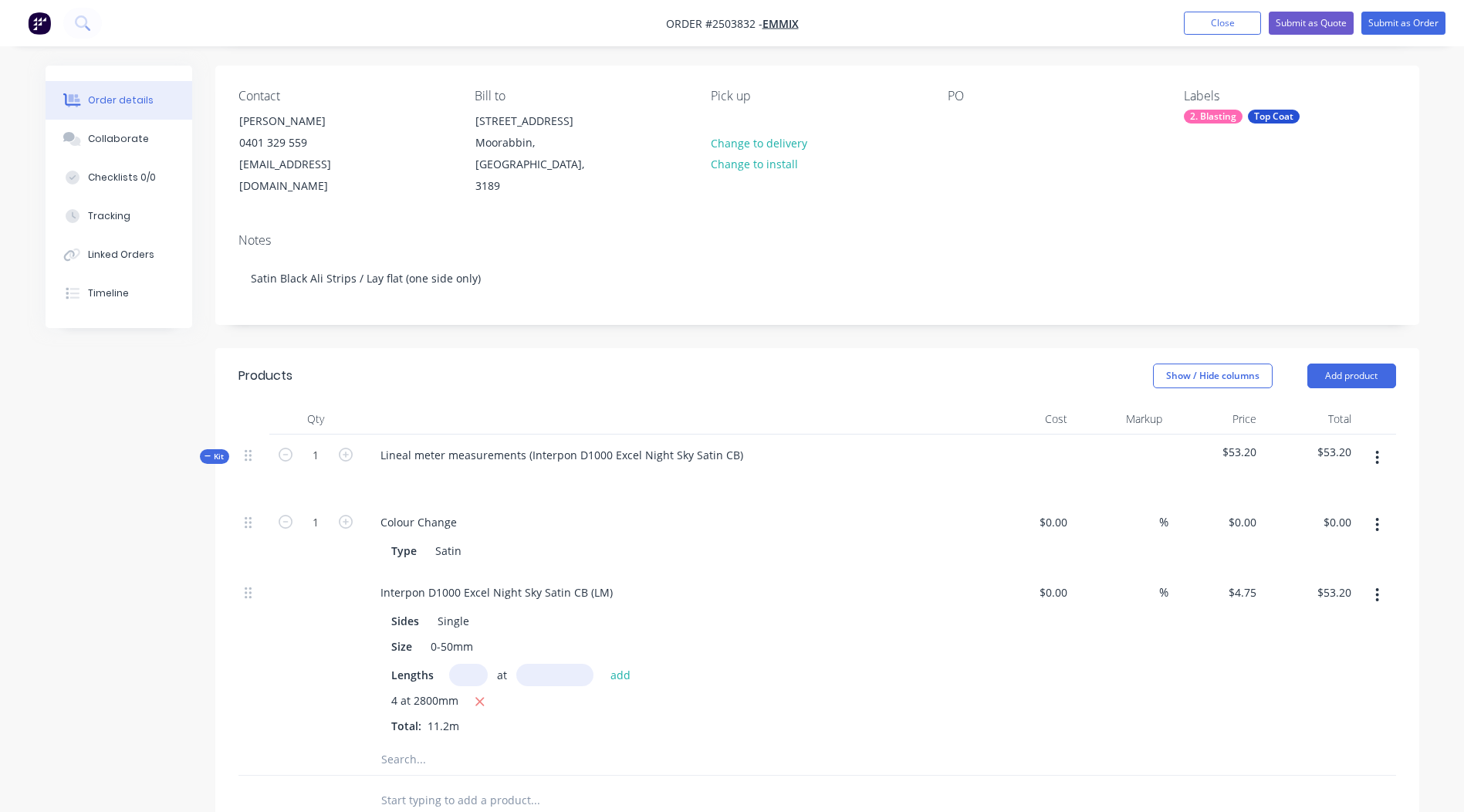
click at [1381, 444] on button "button" at bounding box center [1377, 458] width 36 height 28
click at [1362, 487] on div "Add product to kit" at bounding box center [1322, 498] width 119 height 23
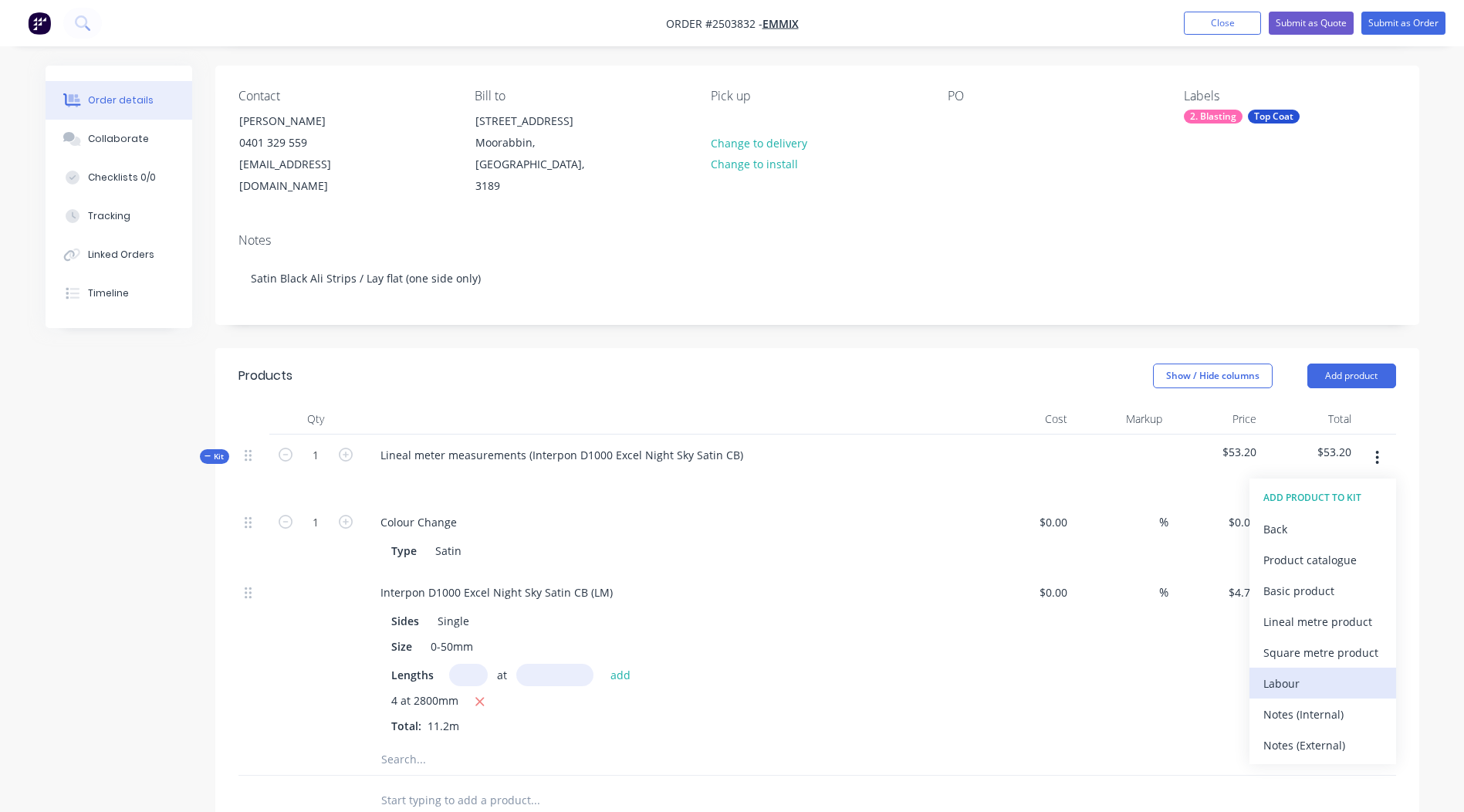
click at [1325, 672] on div "Labour" at bounding box center [1322, 683] width 119 height 23
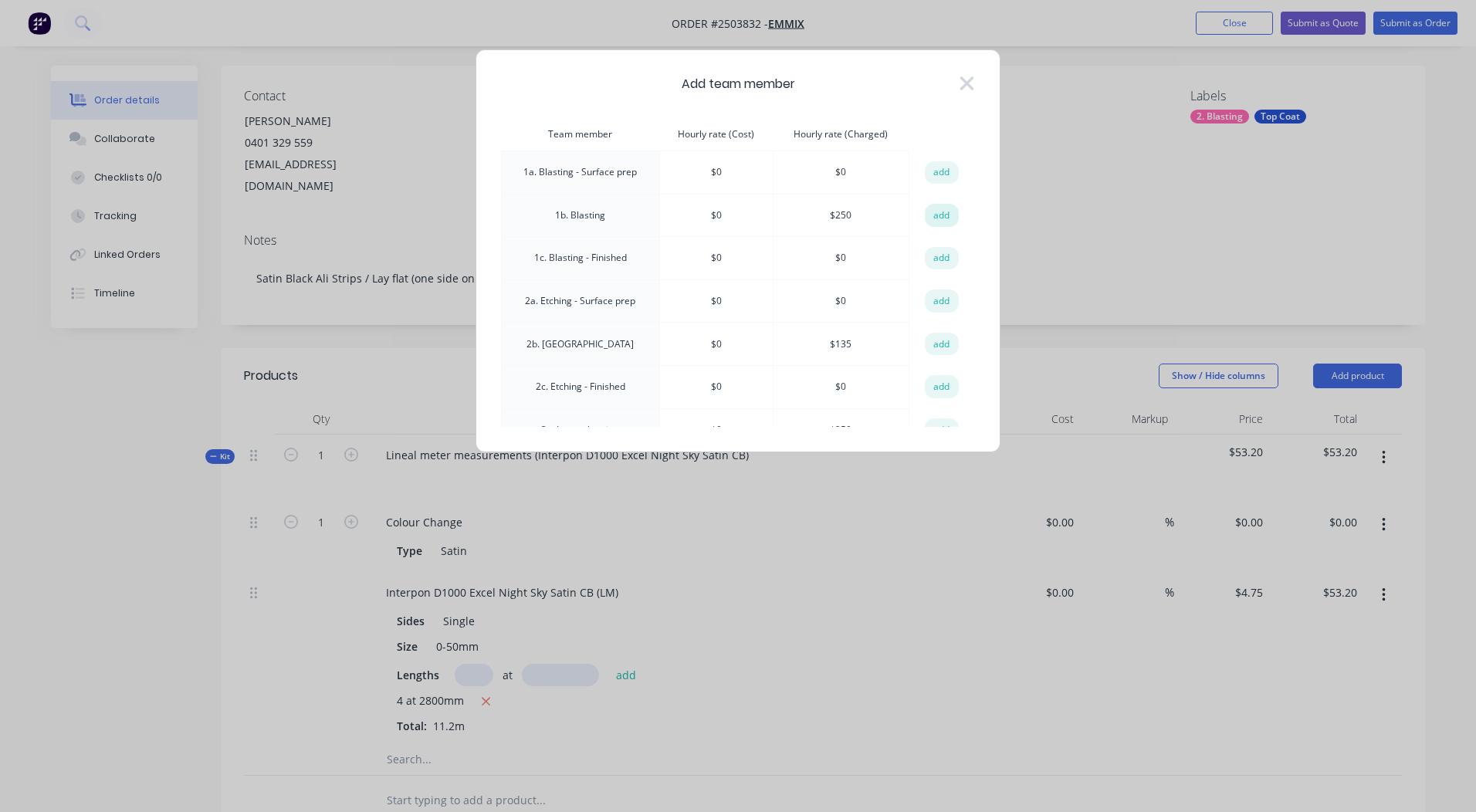
click at [942, 210] on button "add" at bounding box center [942, 215] width 34 height 23
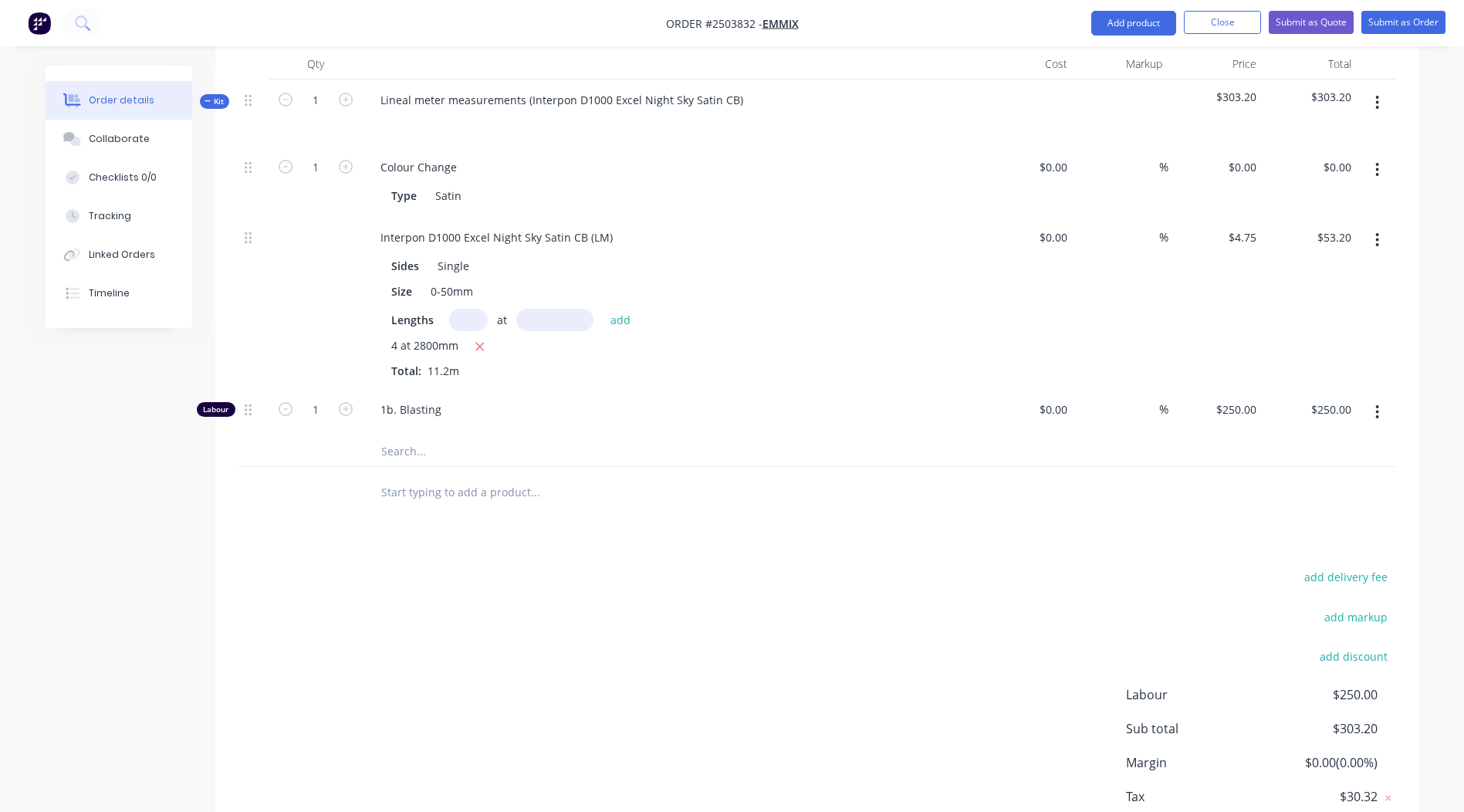
scroll to position [538, 0]
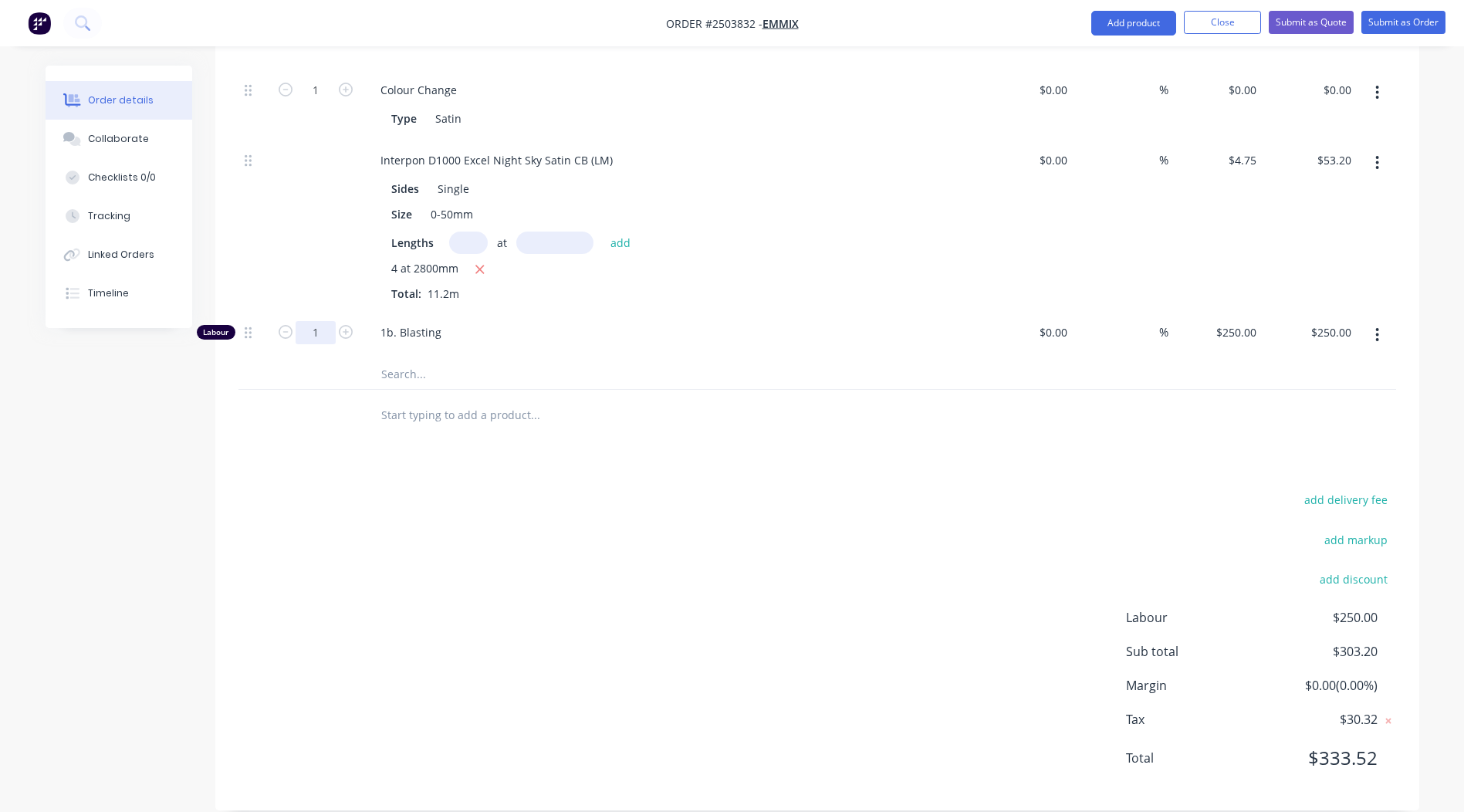
click at [323, 102] on input "1" at bounding box center [315, 90] width 40 height 23
type input "0.1667"
type input "$41.68"
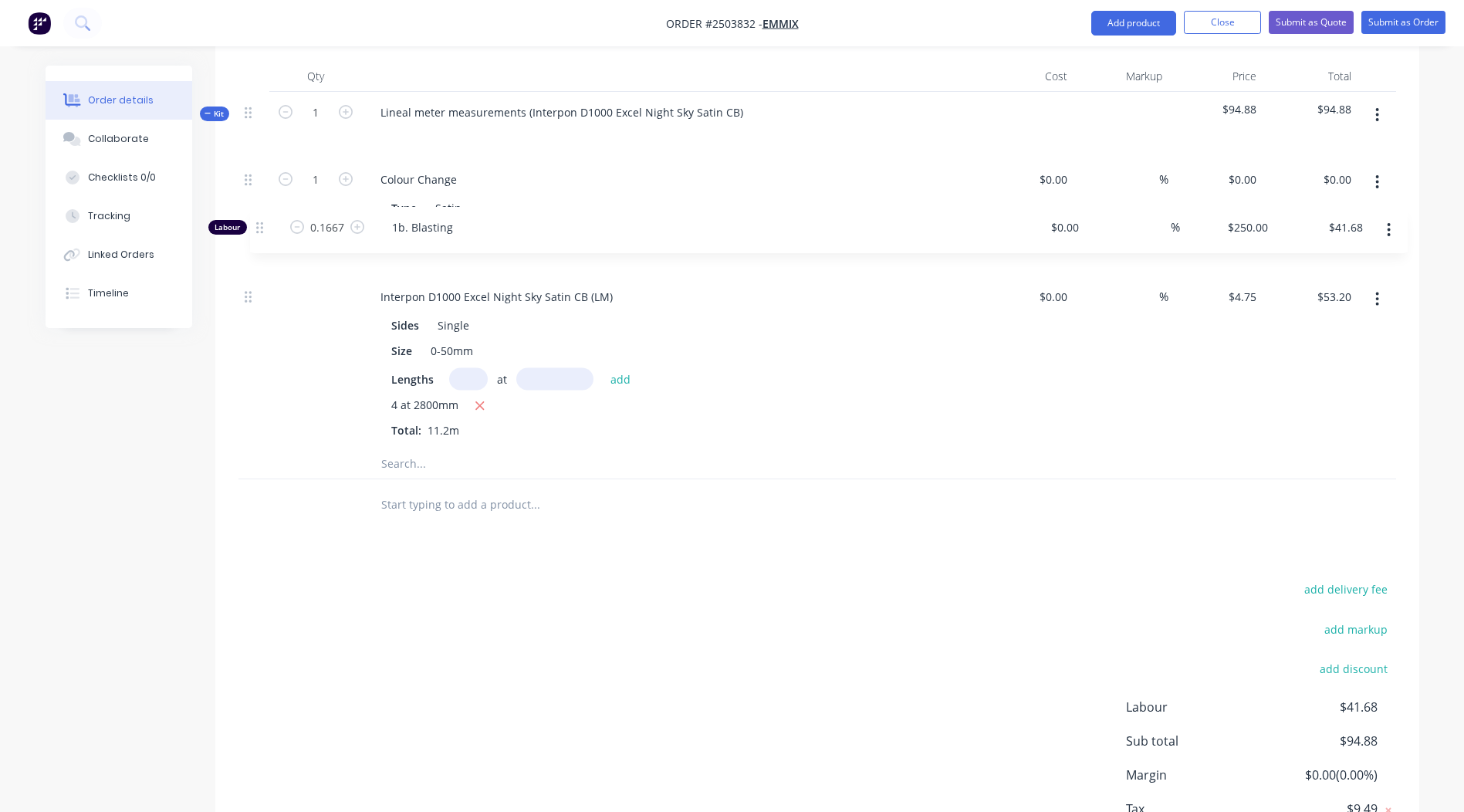
scroll to position [448, 0]
drag, startPoint x: 247, startPoint y: 308, endPoint x: 260, endPoint y: 224, distance: 85.0
click at [260, 225] on div "1 Colour Change Type Satin $0.00 $0.00 % $0.00 $0.00 $0.00 $0.00 Interpon D1000…" at bounding box center [816, 305] width 1158 height 289
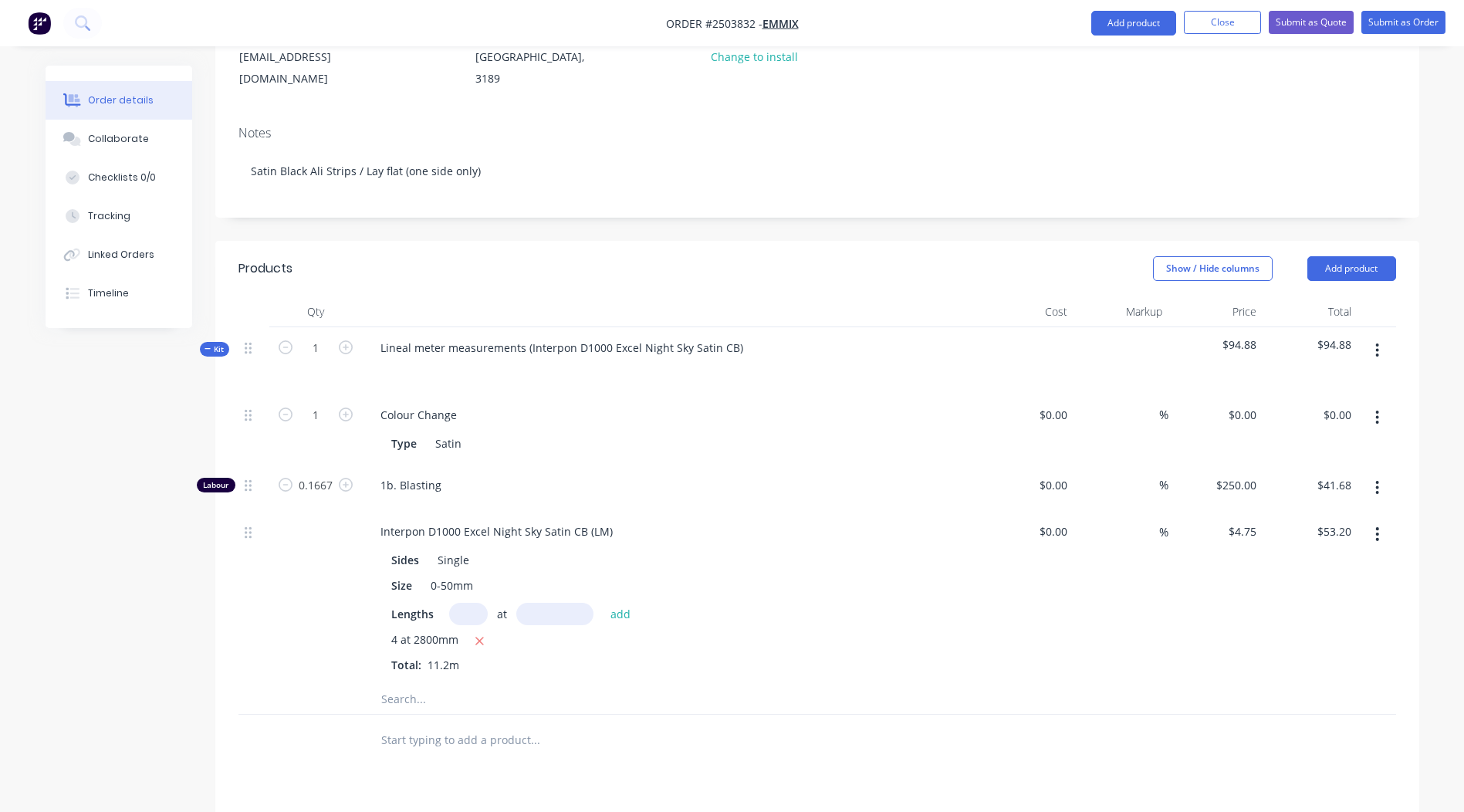
scroll to position [0, 0]
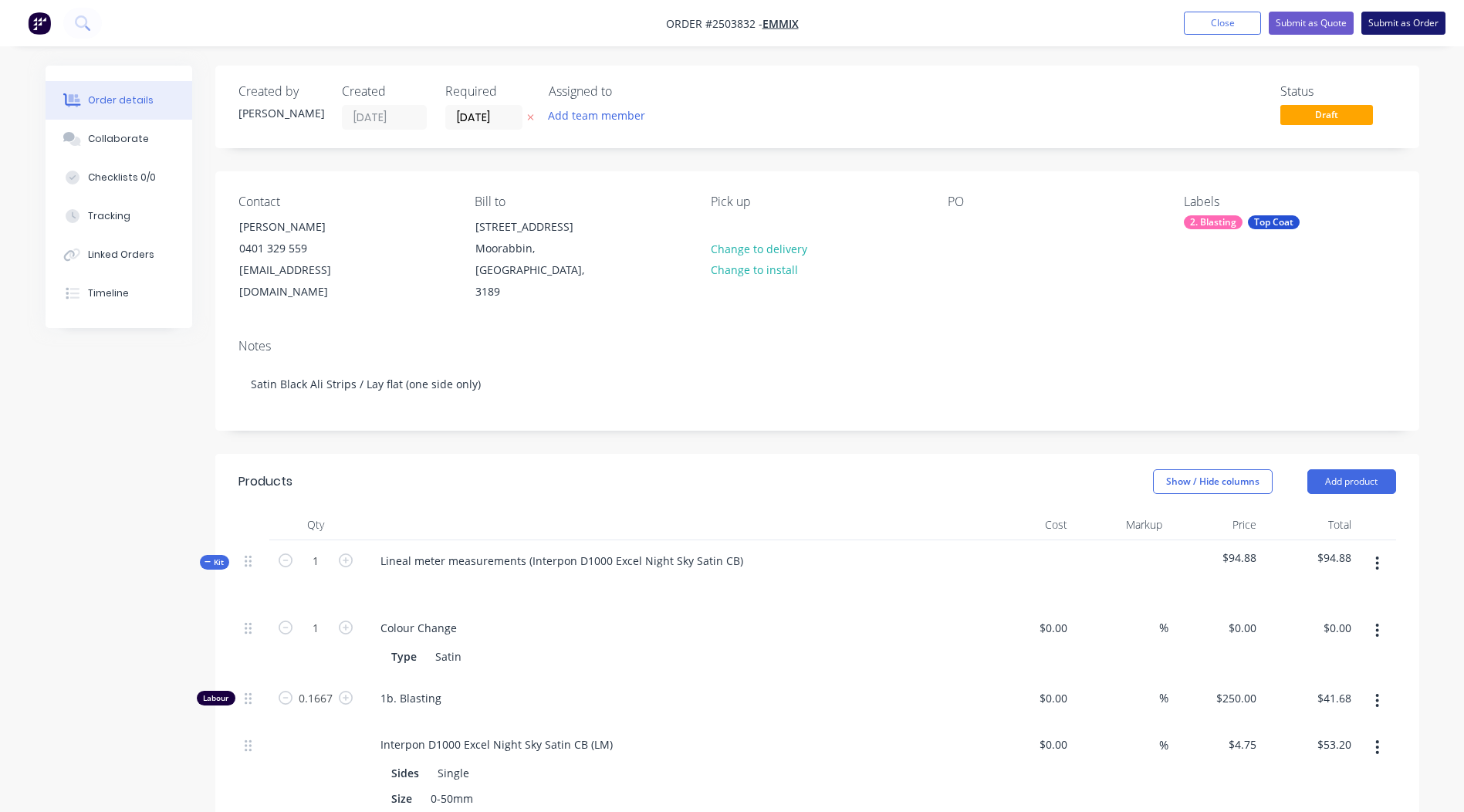
click at [1407, 19] on button "Submit as Order" at bounding box center [1403, 23] width 84 height 23
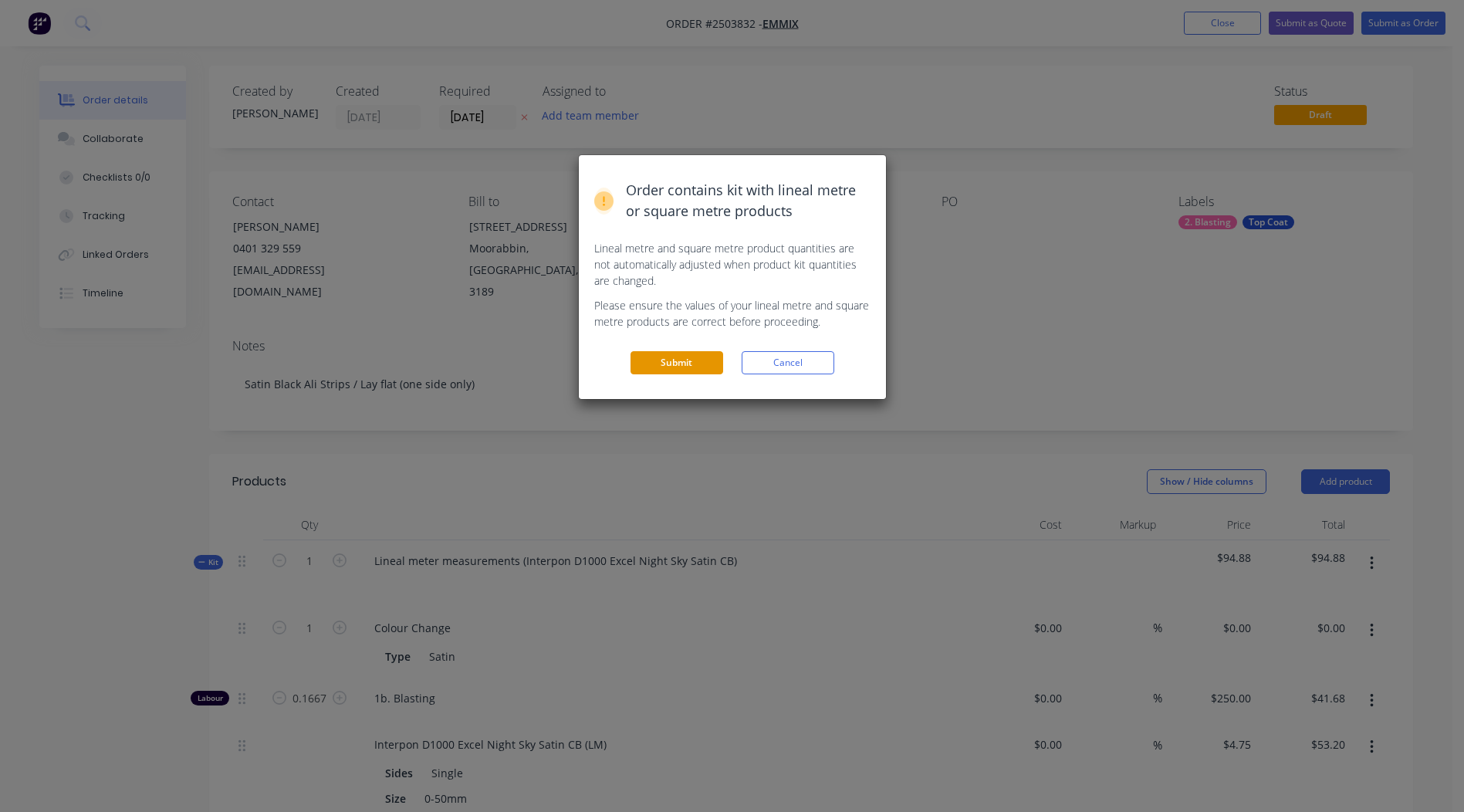
click at [651, 356] on button "Submit" at bounding box center [676, 363] width 93 height 23
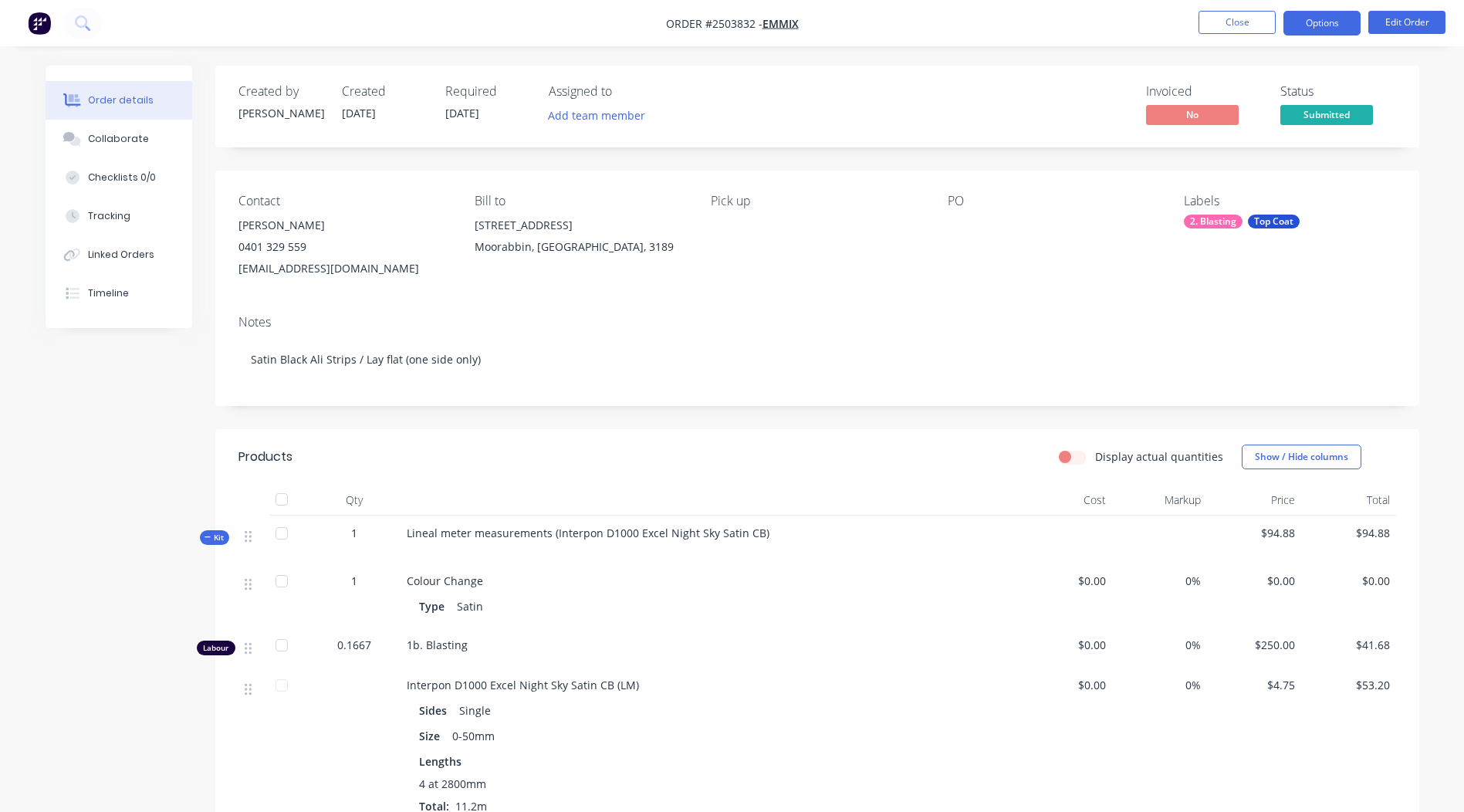
click at [1306, 23] on button "Options" at bounding box center [1321, 23] width 77 height 25
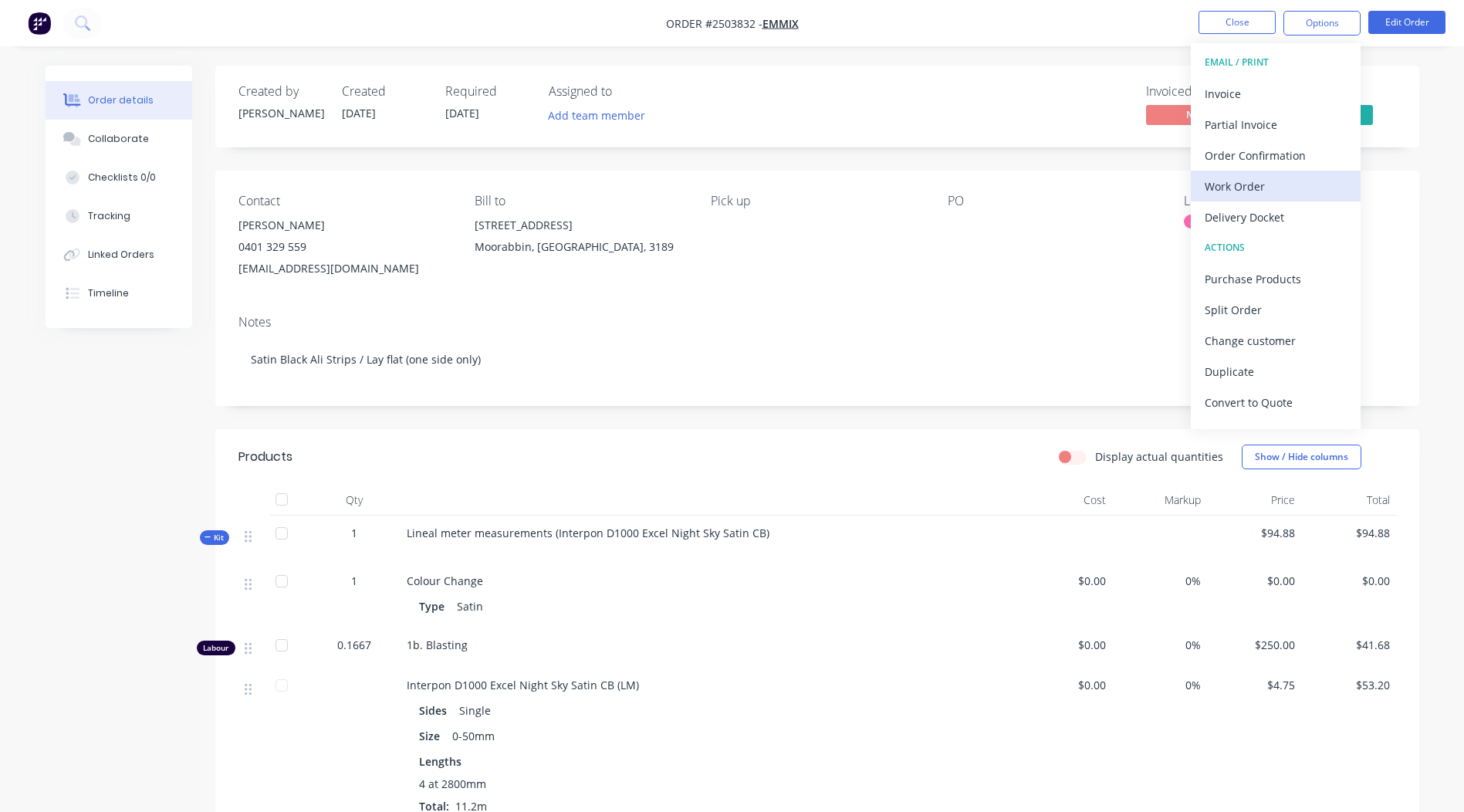
click at [1262, 190] on div "Work Order" at bounding box center [1276, 186] width 142 height 23
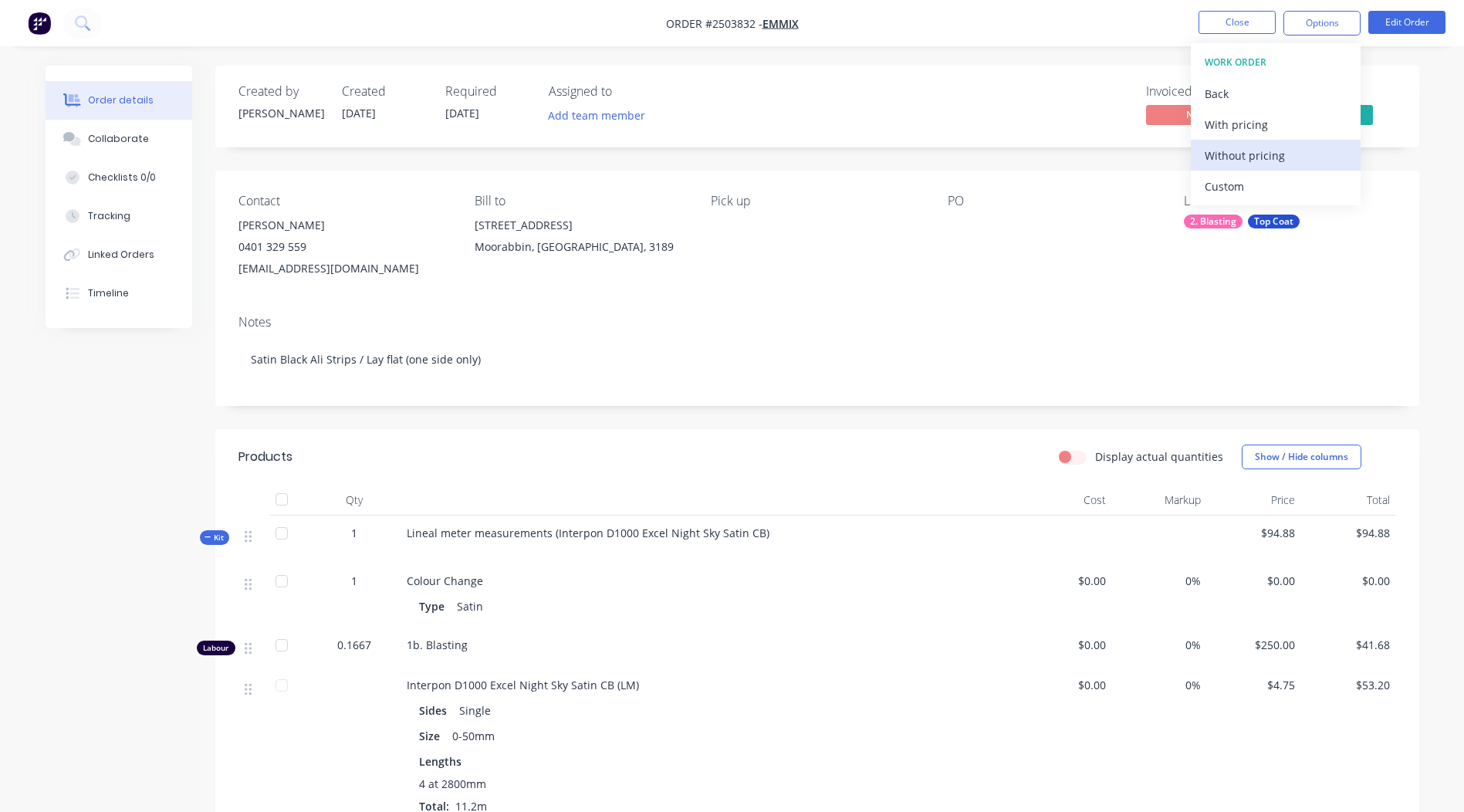
click at [1279, 157] on div "Without pricing" at bounding box center [1276, 156] width 142 height 23
